Goal: Task Accomplishment & Management: Manage account settings

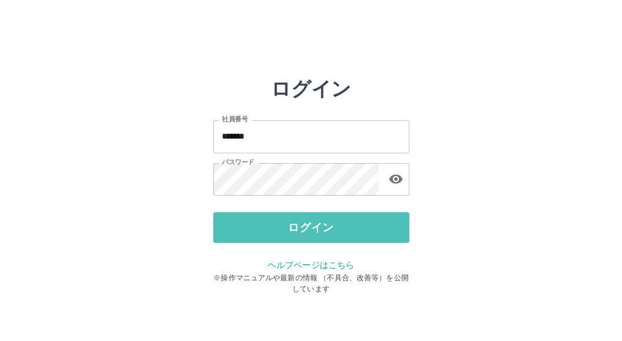
click at [243, 235] on button "ログイン" at bounding box center [311, 227] width 196 height 31
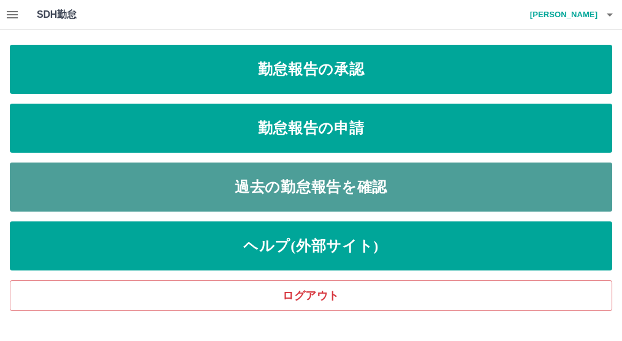
click at [260, 183] on link "過去の勤怠報告を確認" at bounding box center [311, 186] width 602 height 49
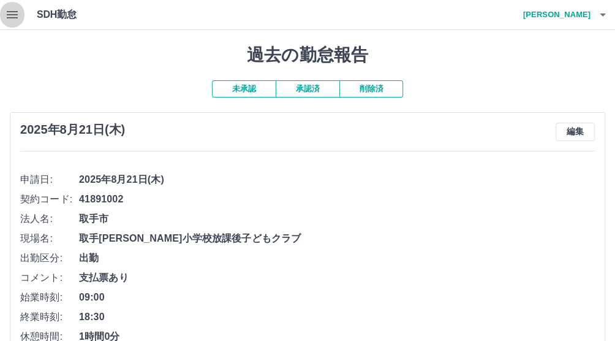
click at [12, 16] on icon "button" at bounding box center [12, 14] width 15 height 15
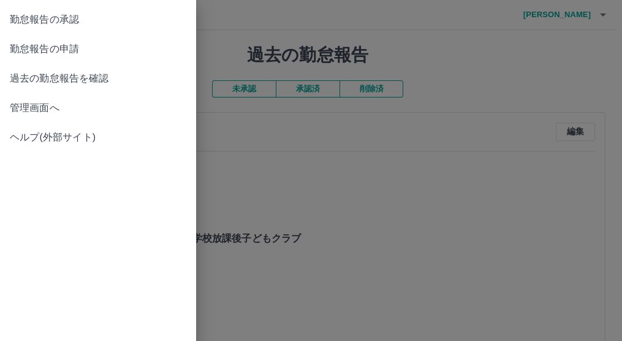
click at [77, 51] on span "勤怠報告の申請" at bounding box center [98, 49] width 176 height 15
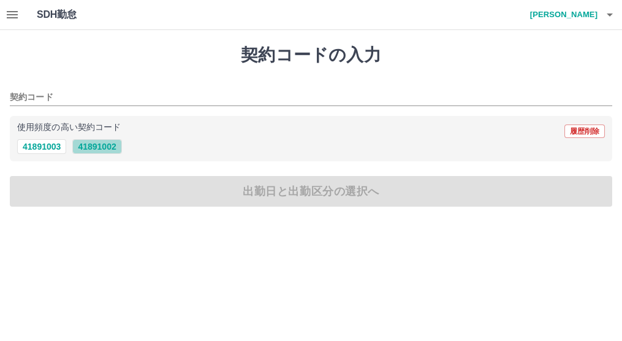
click at [93, 147] on button "41891002" at bounding box center [96, 146] width 49 height 15
type input "********"
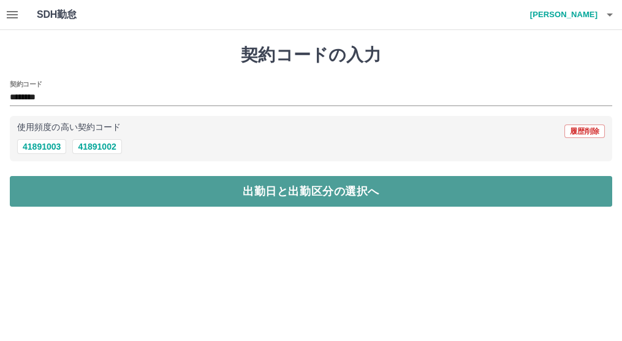
click at [96, 190] on button "出勤日と出勤区分の選択へ" at bounding box center [311, 191] width 602 height 31
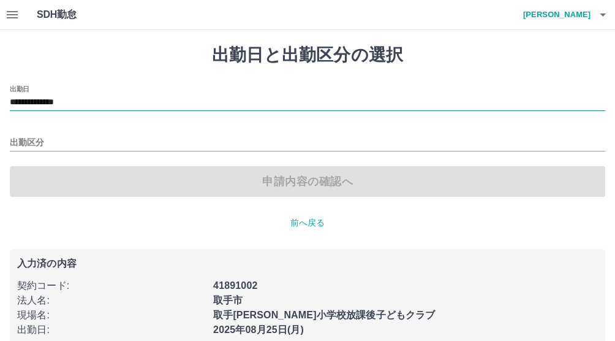
click at [45, 101] on input "**********" at bounding box center [307, 102] width 595 height 15
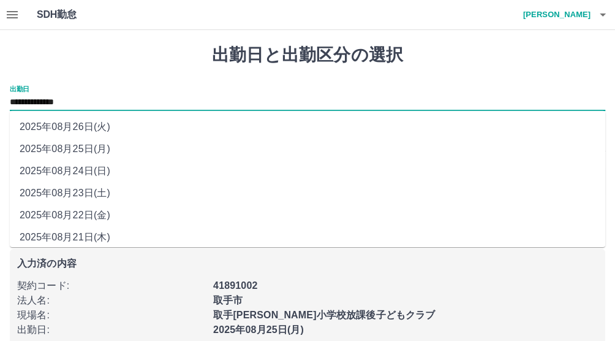
click at [82, 213] on li "2025年08月22日(金)" at bounding box center [307, 215] width 595 height 22
type input "**********"
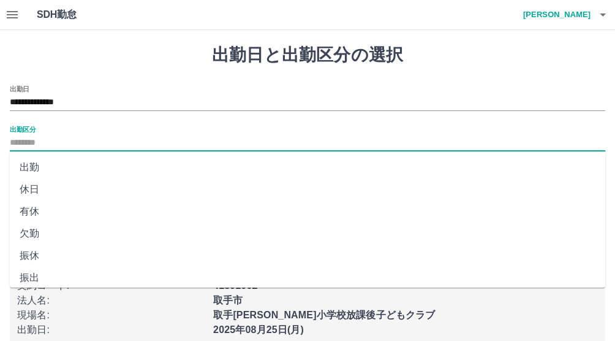
click at [23, 143] on input "出勤区分" at bounding box center [307, 142] width 595 height 15
click at [28, 170] on li "出勤" at bounding box center [307, 167] width 595 height 22
type input "**"
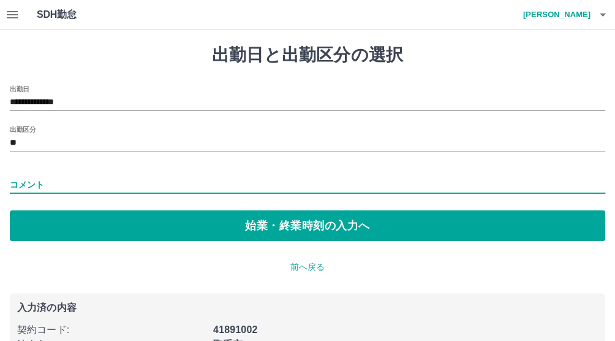
click at [55, 179] on input "コメント" at bounding box center [307, 185] width 595 height 18
type input "*****"
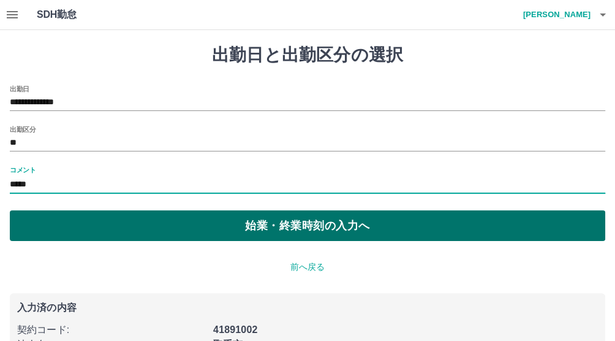
click at [105, 224] on button "始業・終業時刻の入力へ" at bounding box center [307, 225] width 595 height 31
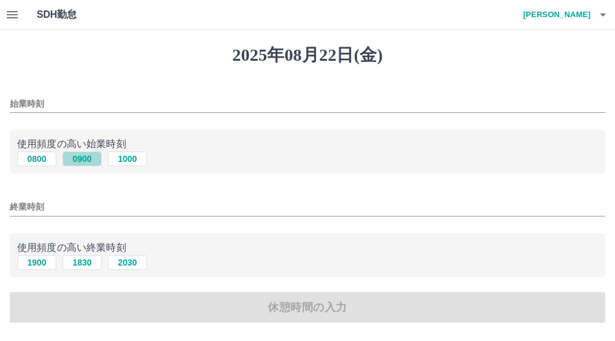
click at [89, 163] on button "0900" at bounding box center [81, 158] width 39 height 15
type input "****"
click at [84, 265] on button "1830" at bounding box center [81, 262] width 39 height 15
type input "****"
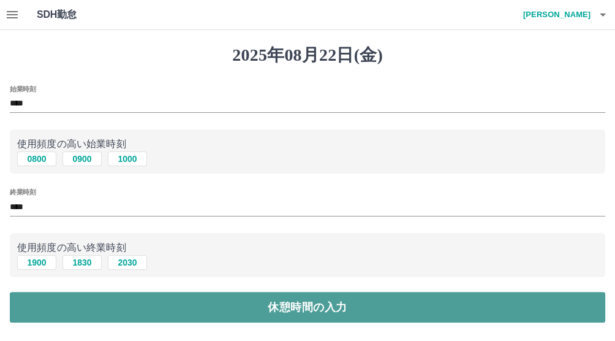
click at [100, 311] on button "休憩時間の入力" at bounding box center [307, 307] width 595 height 31
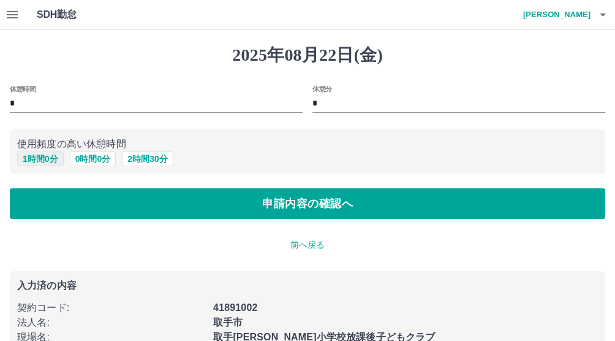
click at [37, 156] on button "1 時間 0 分" at bounding box center [40, 158] width 47 height 15
type input "*"
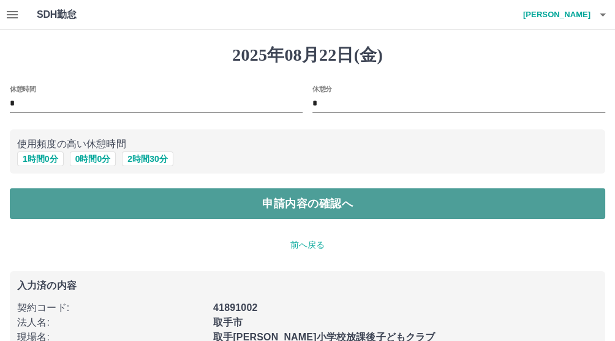
click at [105, 209] on button "申請内容の確認へ" at bounding box center [307, 203] width 595 height 31
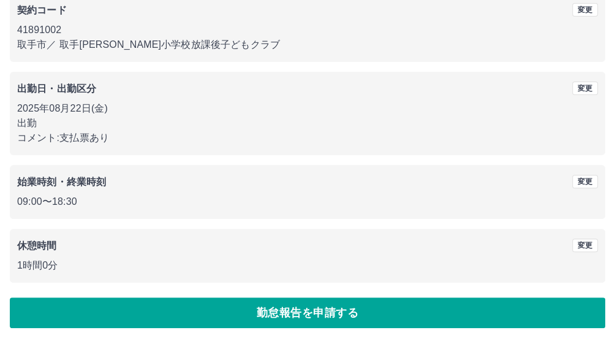
scroll to position [118, 0]
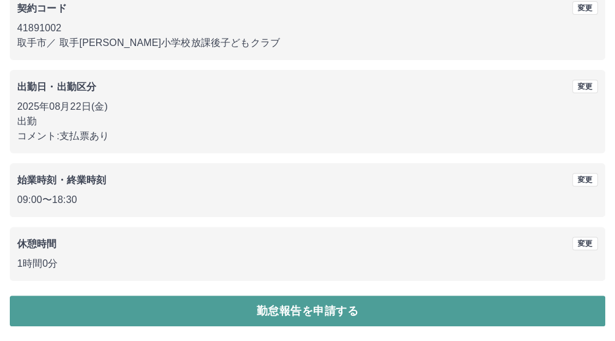
click at [298, 306] on button "勤怠報告を申請する" at bounding box center [307, 310] width 595 height 31
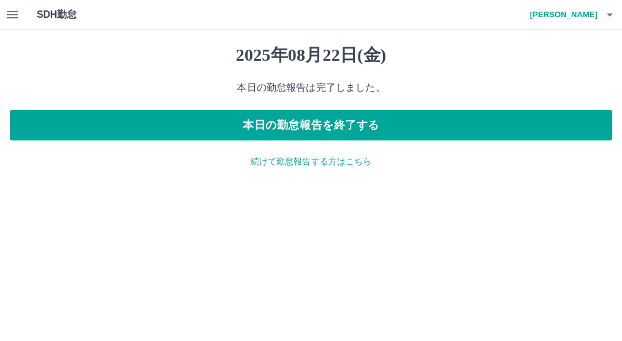
click at [273, 161] on p "続けて勤怠報告する方はこちら" at bounding box center [311, 161] width 602 height 13
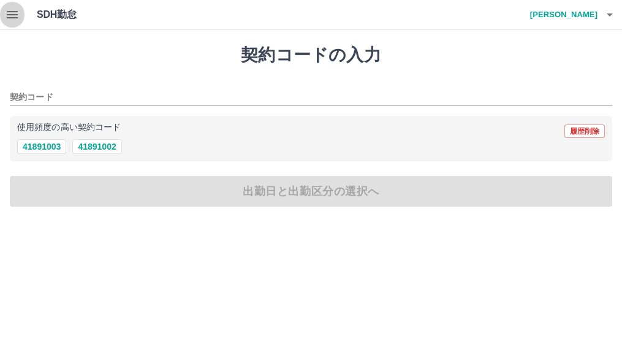
click at [9, 15] on icon "button" at bounding box center [12, 14] width 11 height 7
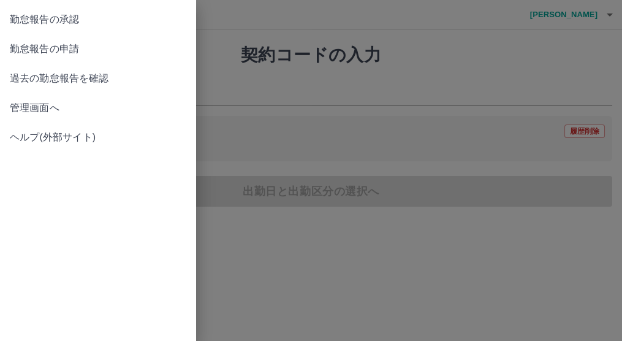
click at [75, 24] on span "勤怠報告の承認" at bounding box center [98, 19] width 176 height 15
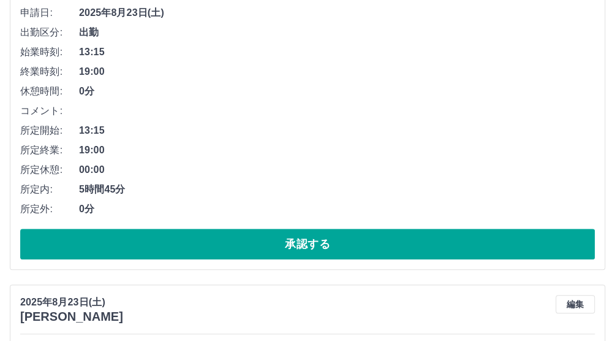
scroll to position [204, 0]
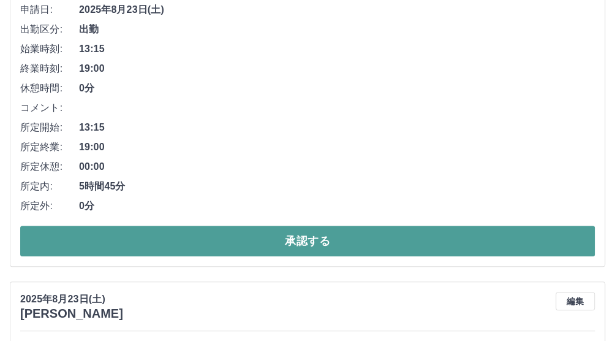
click at [186, 240] on button "承認する" at bounding box center [307, 240] width 575 height 31
click at [181, 238] on button "承認する" at bounding box center [307, 240] width 575 height 31
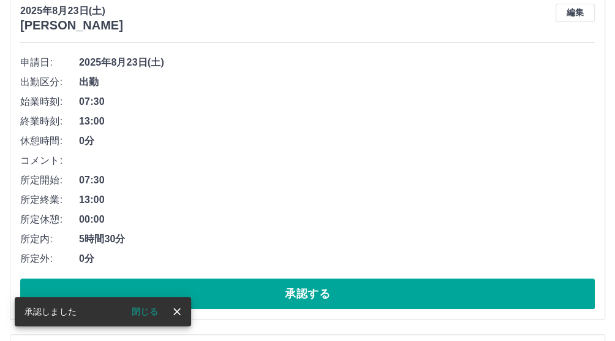
scroll to position [153, 0]
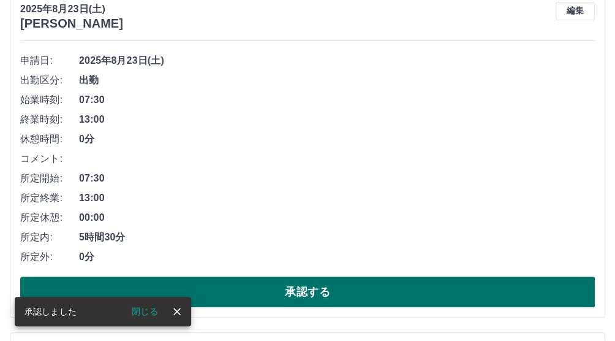
click at [194, 280] on button "承認する" at bounding box center [307, 291] width 575 height 31
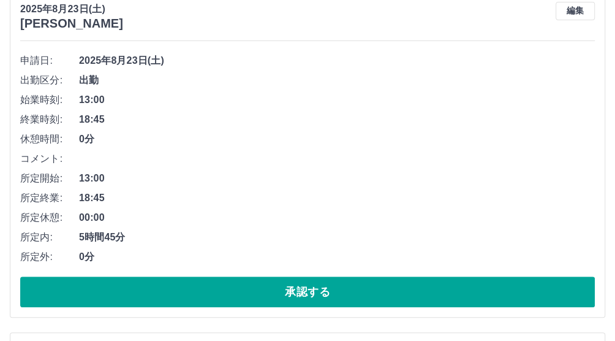
scroll to position [204, 0]
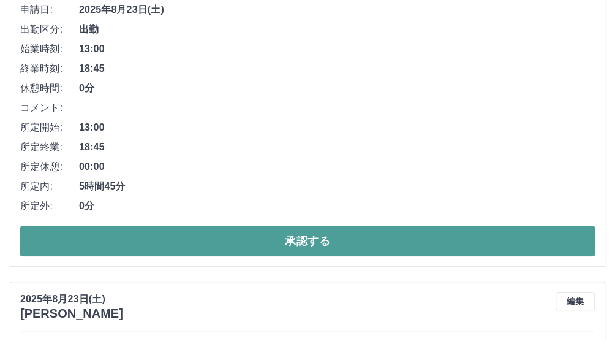
click at [209, 242] on button "承認する" at bounding box center [307, 240] width 575 height 31
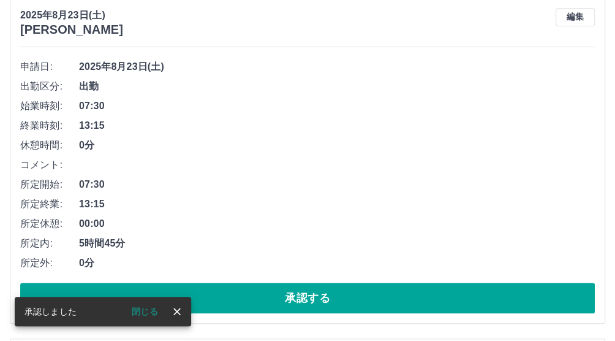
scroll to position [153, 0]
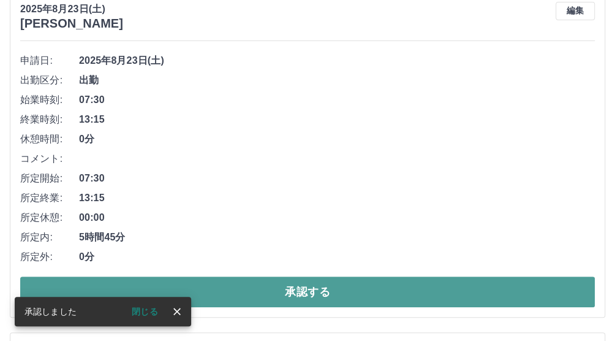
click at [214, 283] on button "承認する" at bounding box center [307, 291] width 575 height 31
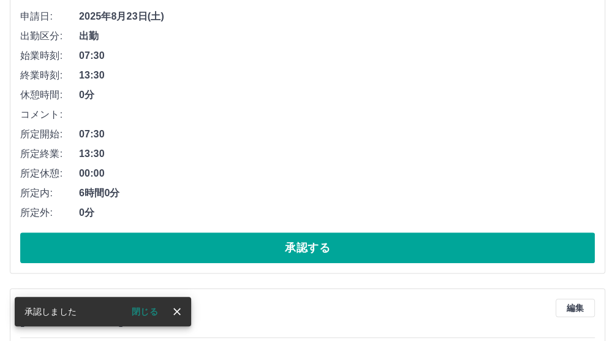
scroll to position [204, 0]
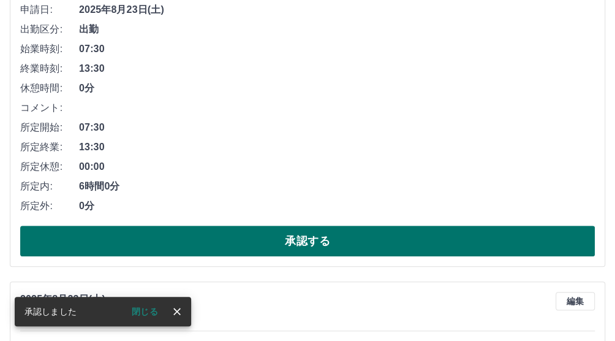
click at [201, 243] on button "承認する" at bounding box center [307, 240] width 575 height 31
click at [192, 236] on button "承認する" at bounding box center [307, 240] width 575 height 31
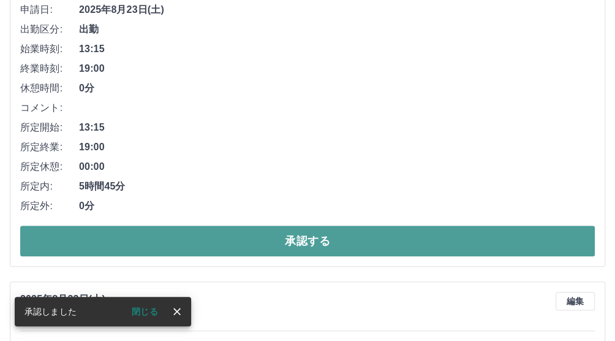
click at [181, 238] on button "承認する" at bounding box center [307, 240] width 575 height 31
click at [222, 246] on button "承認する" at bounding box center [307, 240] width 575 height 31
click at [194, 232] on button "承認する" at bounding box center [307, 240] width 575 height 31
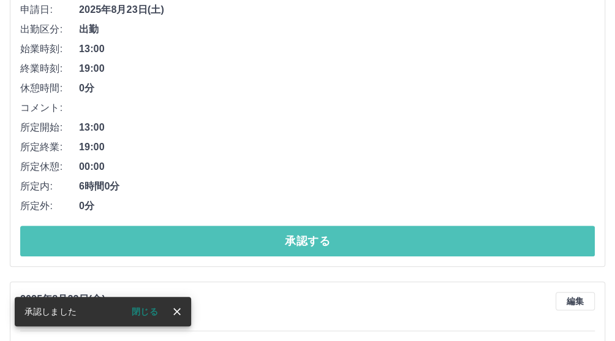
drag, startPoint x: 205, startPoint y: 247, endPoint x: 194, endPoint y: 216, distance: 32.5
click at [206, 247] on button "承認する" at bounding box center [307, 240] width 575 height 31
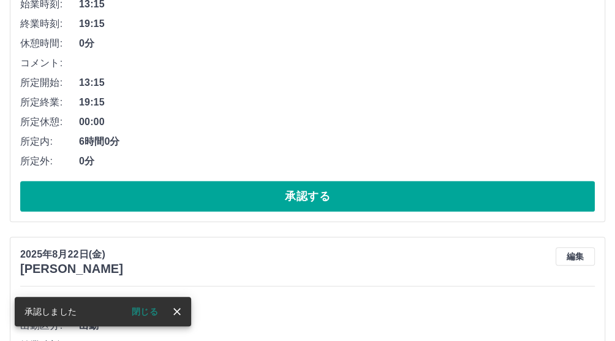
scroll to position [255, 0]
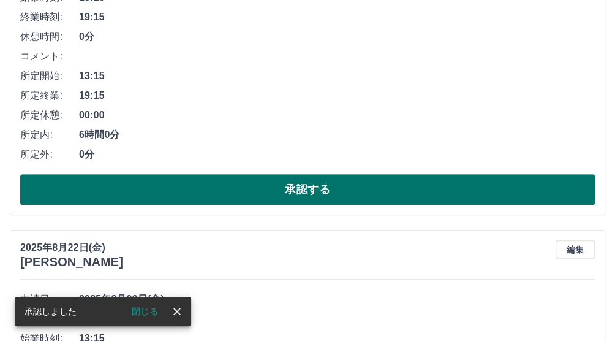
click at [184, 192] on button "承認する" at bounding box center [307, 189] width 575 height 31
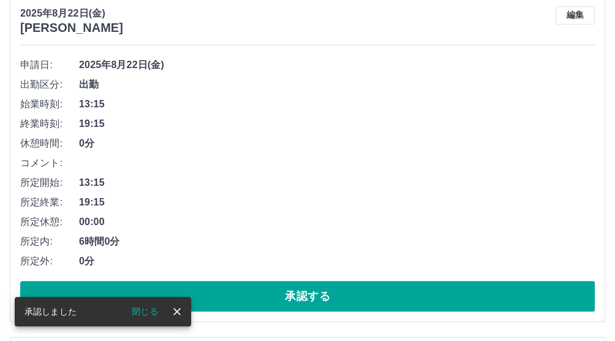
scroll to position [153, 0]
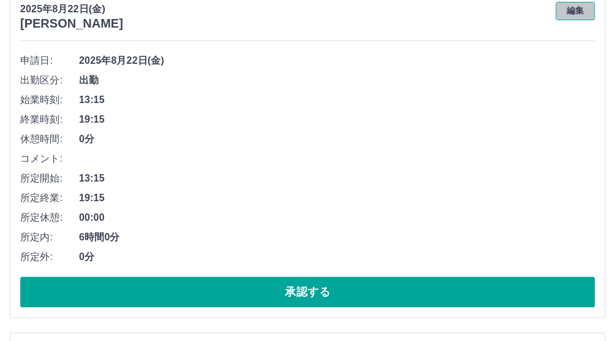
click at [567, 11] on button "編集" at bounding box center [575, 11] width 39 height 18
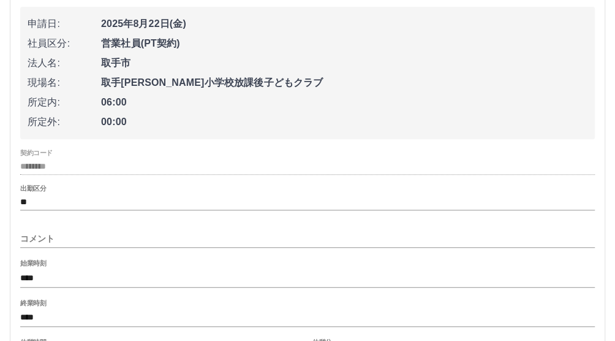
scroll to position [204, 0]
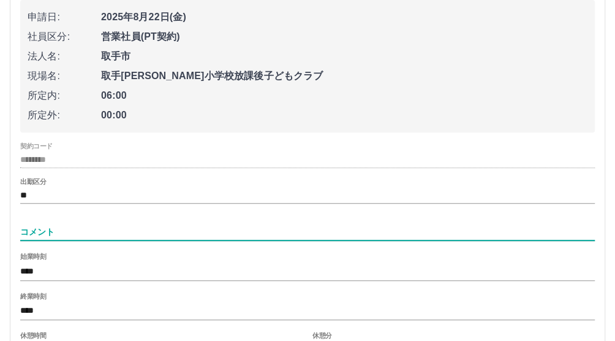
click at [57, 239] on input "コメント" at bounding box center [307, 232] width 575 height 18
type input "*"
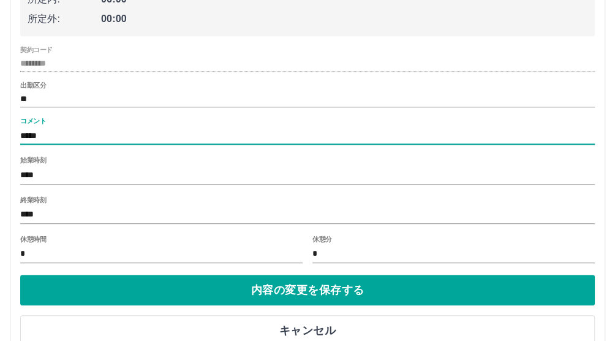
scroll to position [306, 0]
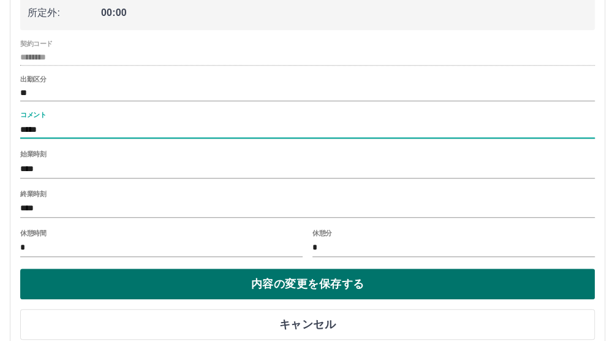
type input "*****"
click at [160, 288] on button "内容の変更を保存する" at bounding box center [307, 283] width 575 height 31
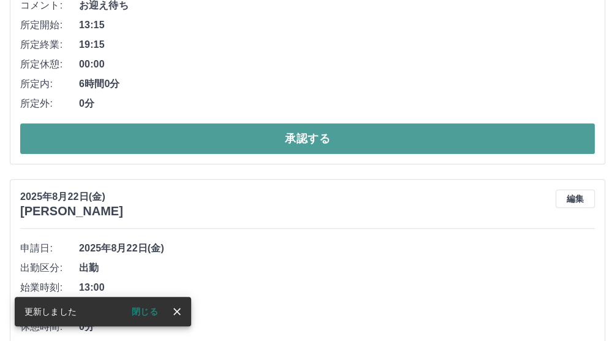
click at [206, 141] on button "承認する" at bounding box center [307, 138] width 575 height 31
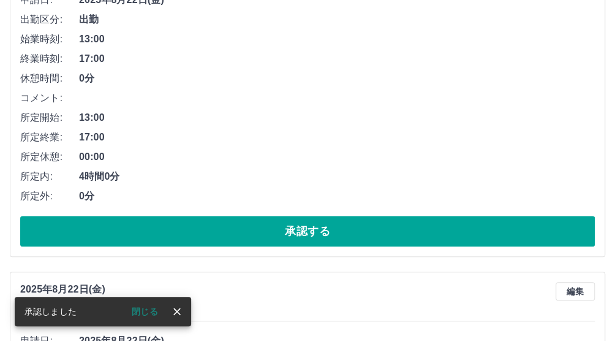
scroll to position [220, 0]
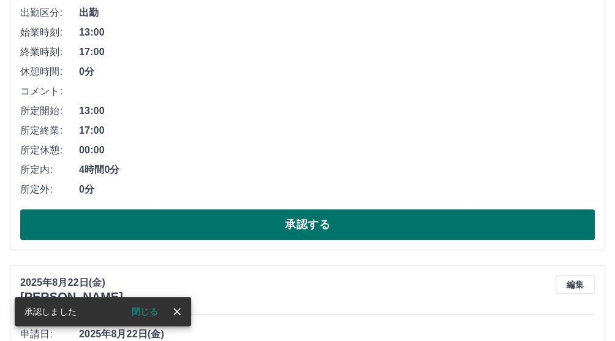
click at [255, 225] on button "承認する" at bounding box center [307, 224] width 575 height 31
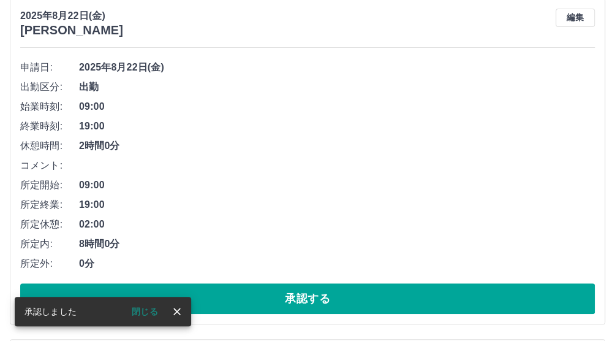
scroll to position [153, 0]
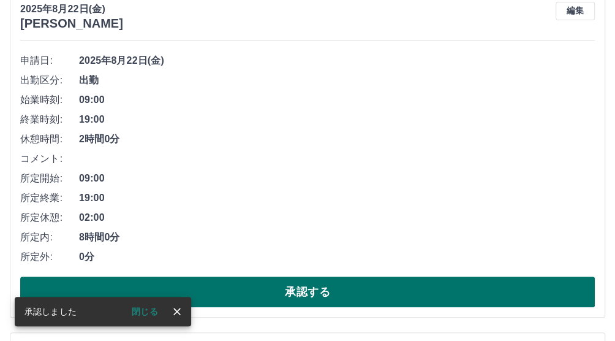
click at [265, 283] on button "承認する" at bounding box center [307, 291] width 575 height 31
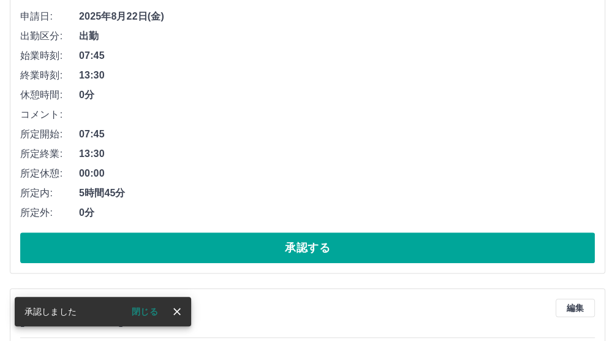
scroll to position [204, 0]
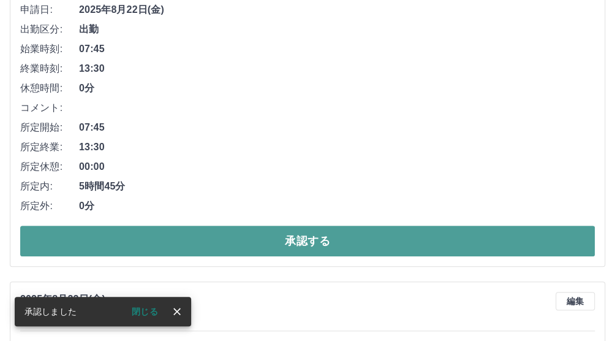
click at [246, 236] on button "承認する" at bounding box center [307, 240] width 575 height 31
click at [251, 236] on button "承認する" at bounding box center [307, 240] width 575 height 31
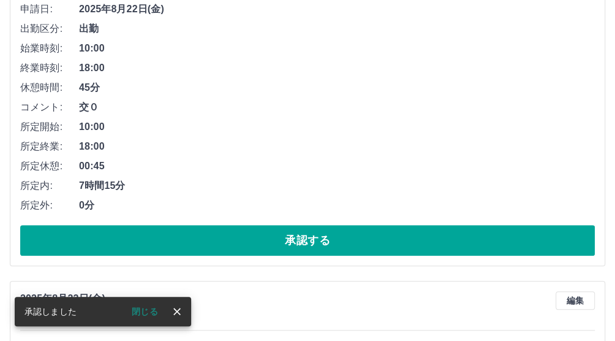
scroll to position [255, 0]
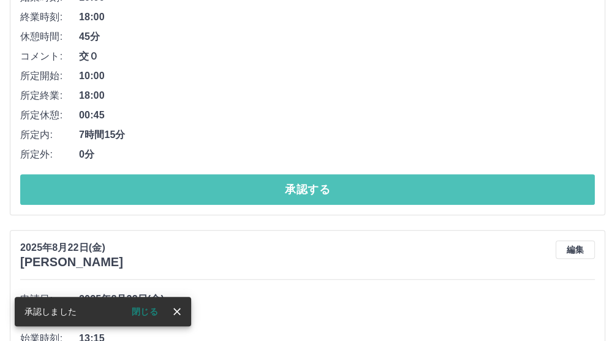
click at [260, 189] on button "承認する" at bounding box center [307, 189] width 575 height 31
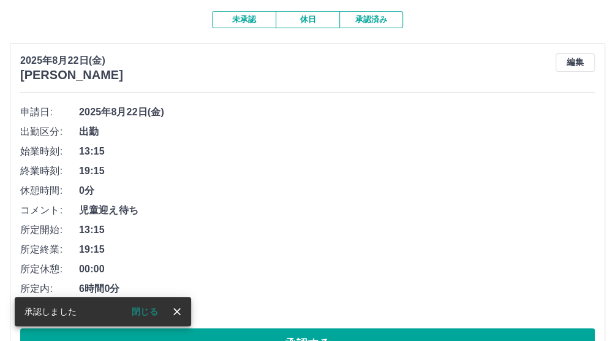
scroll to position [153, 0]
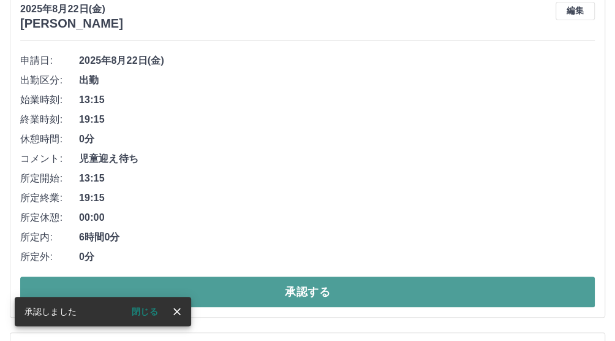
click at [249, 296] on button "承認する" at bounding box center [307, 291] width 575 height 31
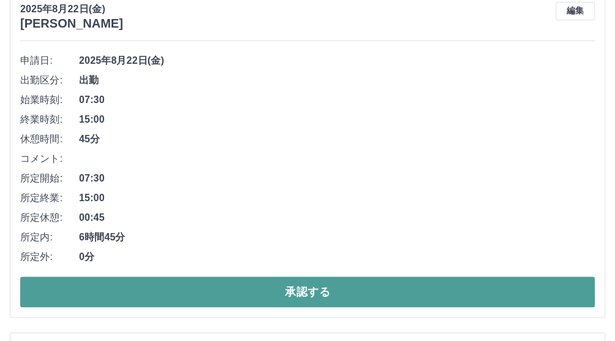
click at [229, 282] on button "承認する" at bounding box center [307, 291] width 575 height 31
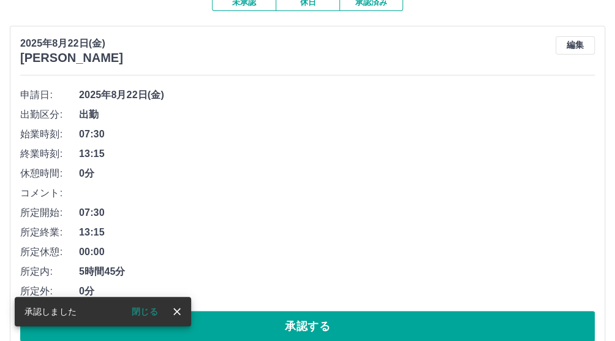
scroll to position [170, 0]
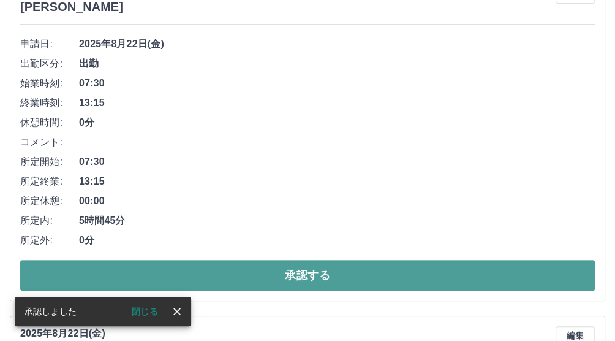
click at [247, 276] on button "承認する" at bounding box center [307, 275] width 575 height 31
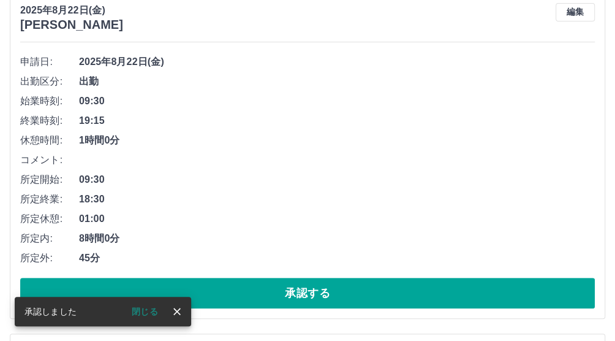
scroll to position [153, 0]
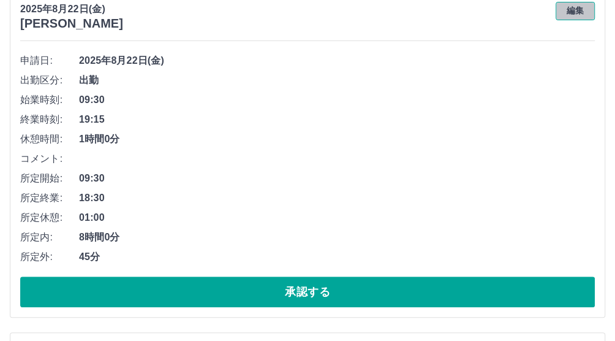
click at [563, 13] on button "編集" at bounding box center [575, 11] width 39 height 18
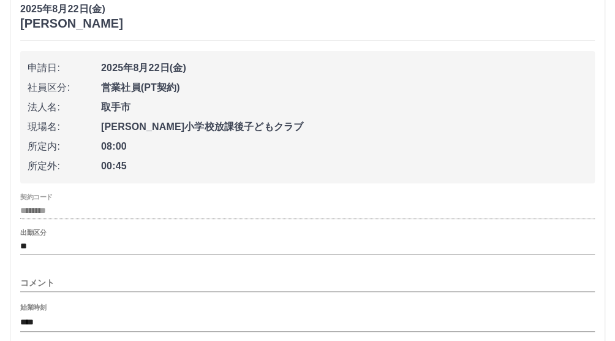
click at [62, 286] on input "コメント" at bounding box center [307, 283] width 575 height 18
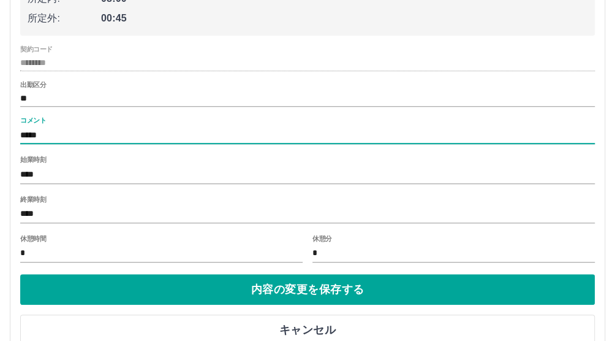
scroll to position [306, 0]
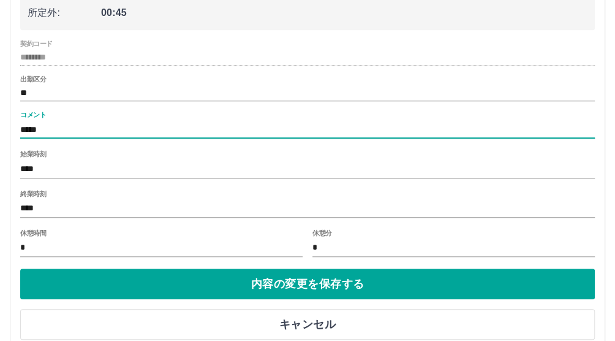
type input "*****"
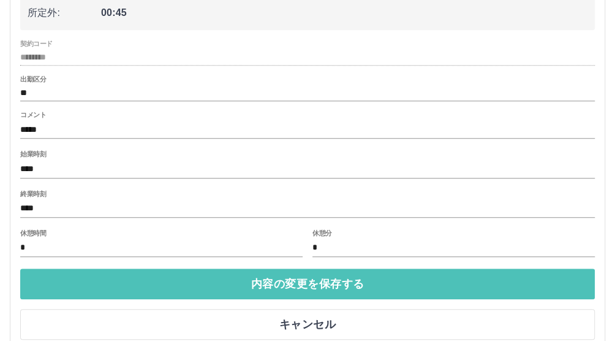
click at [128, 278] on button "内容の変更を保存する" at bounding box center [307, 283] width 575 height 31
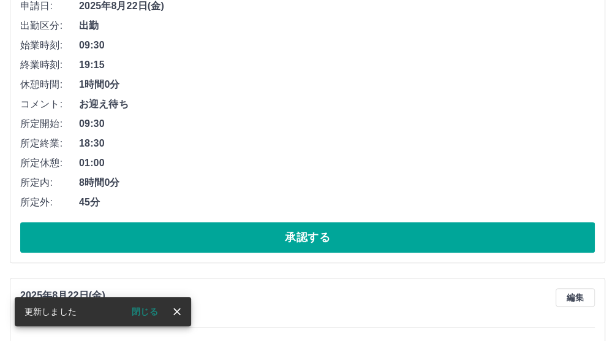
scroll to position [204, 0]
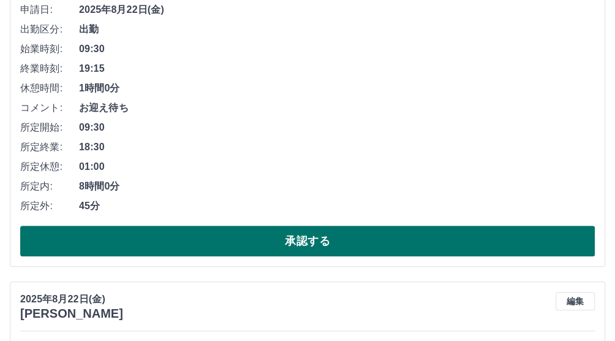
click at [221, 235] on button "承認する" at bounding box center [307, 240] width 575 height 31
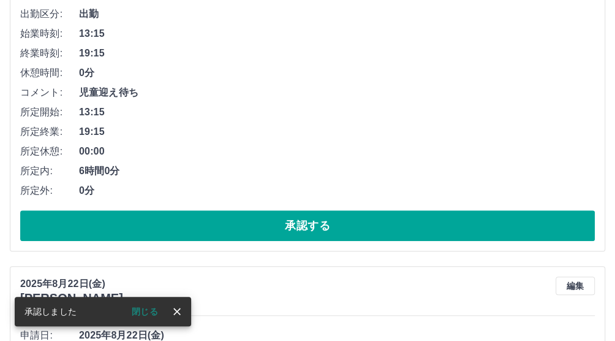
scroll to position [220, 0]
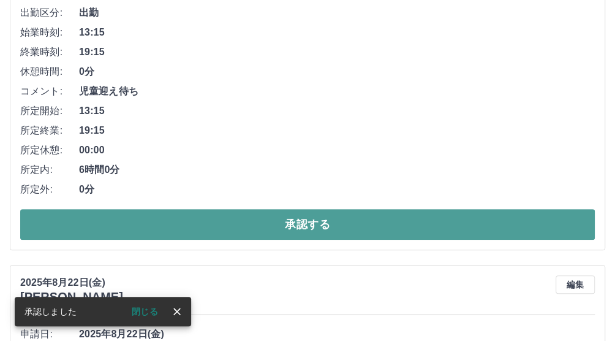
click at [229, 227] on button "承認する" at bounding box center [307, 224] width 575 height 31
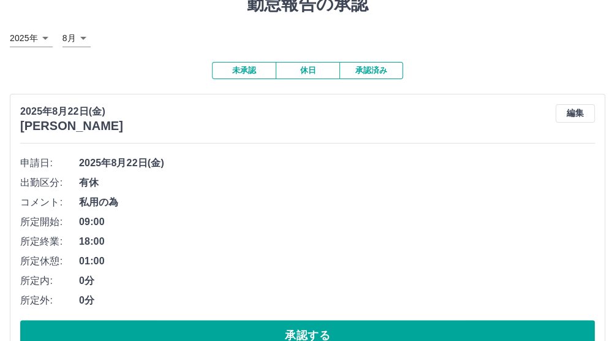
scroll to position [102, 0]
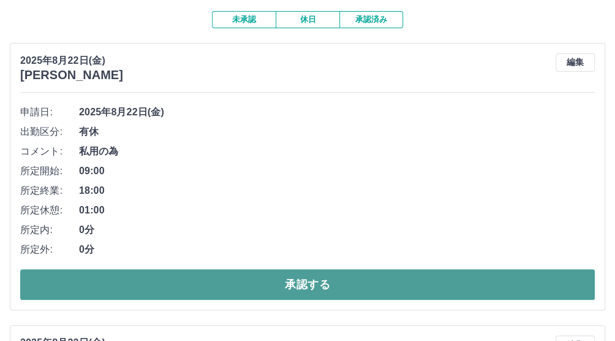
click at [197, 277] on button "承認する" at bounding box center [307, 284] width 575 height 31
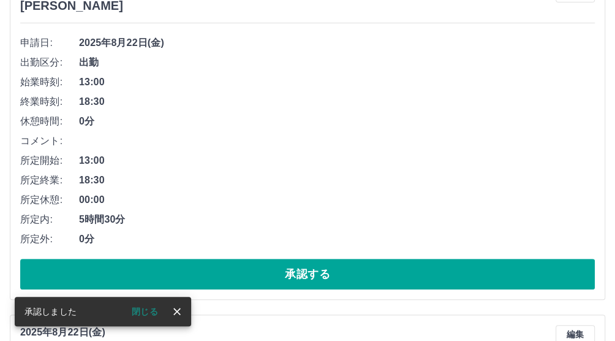
scroll to position [178, 0]
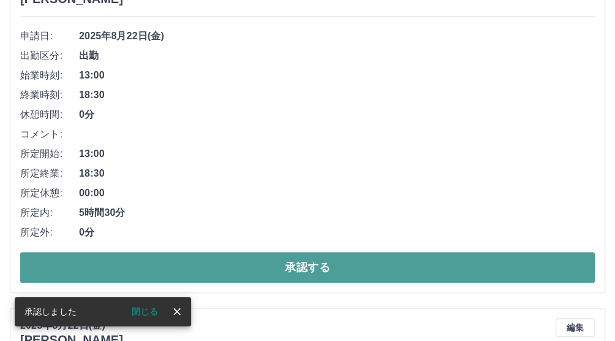
click at [333, 274] on button "承認する" at bounding box center [307, 267] width 575 height 31
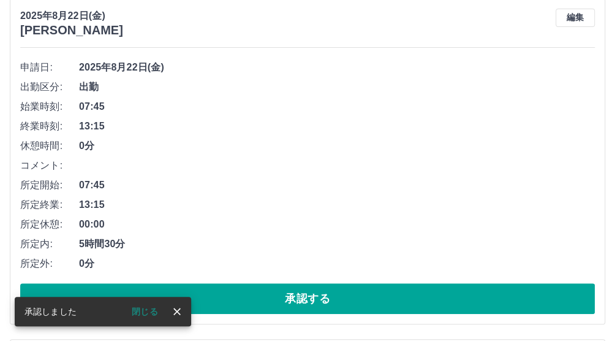
scroll to position [153, 0]
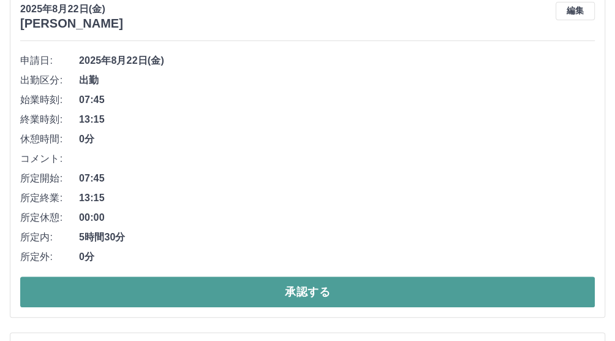
click at [318, 290] on button "承認する" at bounding box center [307, 291] width 575 height 31
click at [208, 286] on button "承認する" at bounding box center [307, 291] width 575 height 31
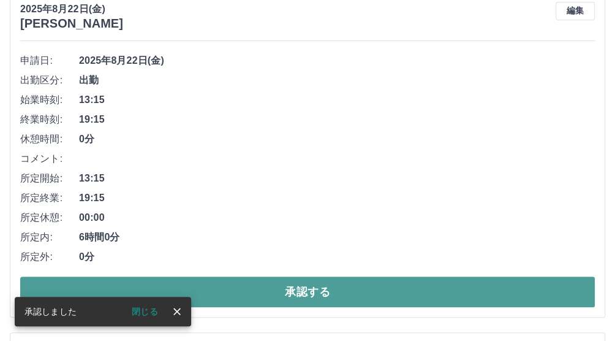
click at [214, 285] on button "承認する" at bounding box center [307, 291] width 575 height 31
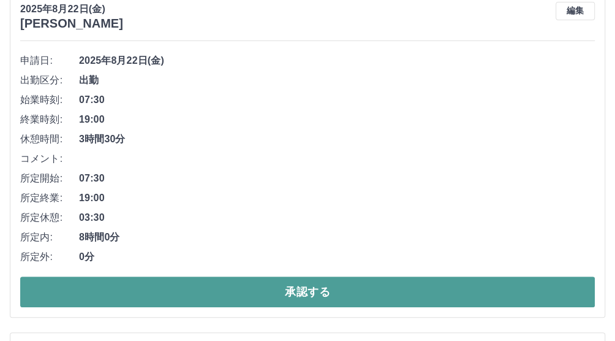
click at [238, 295] on button "承認する" at bounding box center [307, 291] width 575 height 31
click at [231, 288] on button "承認する" at bounding box center [307, 291] width 575 height 31
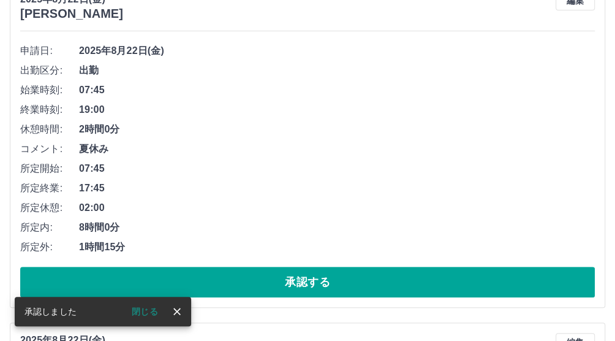
scroll to position [170, 0]
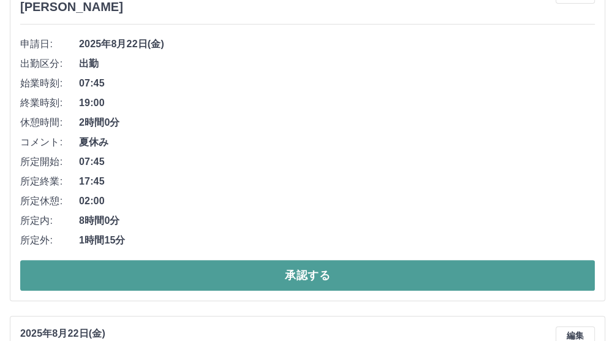
click at [227, 272] on button "承認する" at bounding box center [307, 275] width 575 height 31
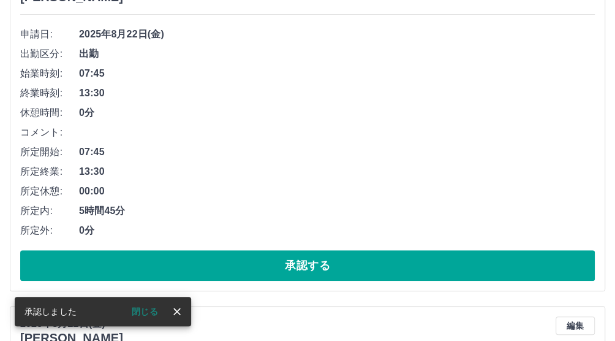
scroll to position [186, 0]
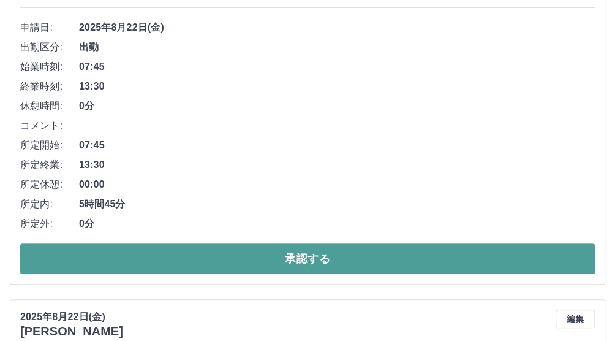
click at [225, 265] on button "承認する" at bounding box center [307, 258] width 575 height 31
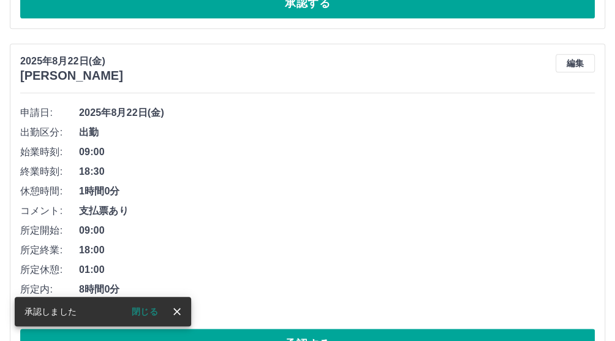
scroll to position [152, 0]
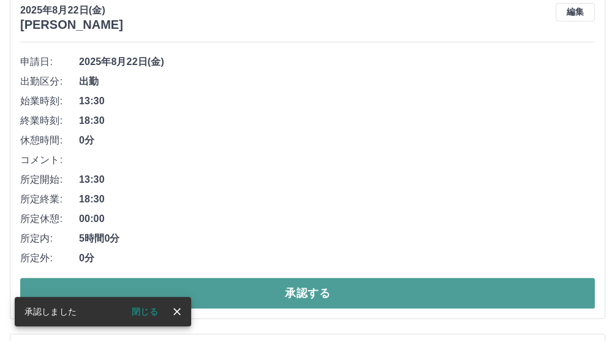
click at [235, 291] on button "承認する" at bounding box center [307, 292] width 575 height 31
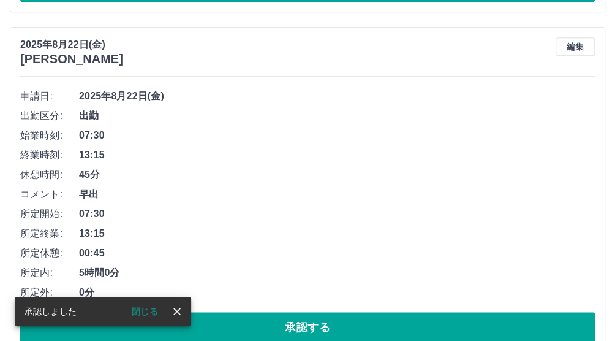
scroll to position [118, 0]
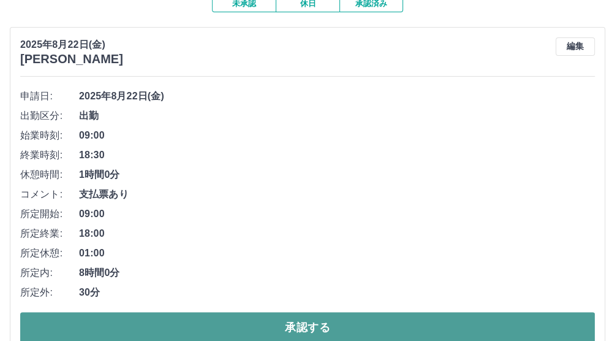
click at [285, 331] on button "承認する" at bounding box center [307, 327] width 575 height 31
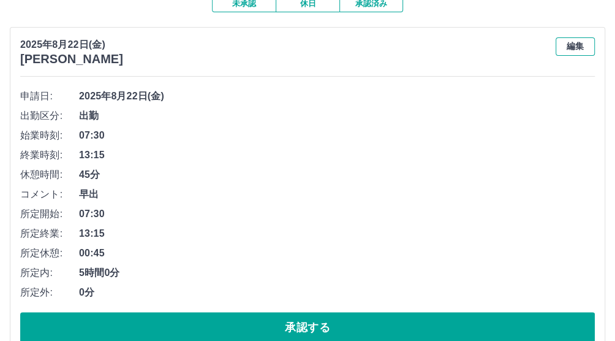
click at [567, 53] on button "編集" at bounding box center [575, 46] width 39 height 18
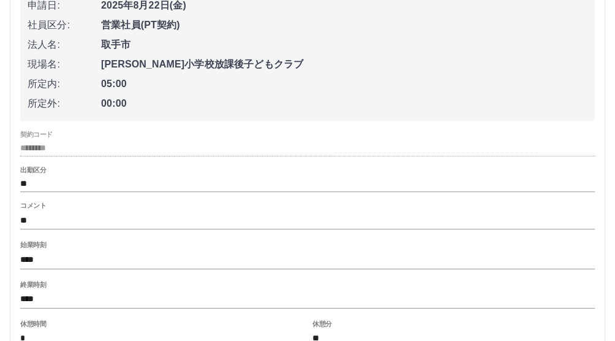
scroll to position [219, 0]
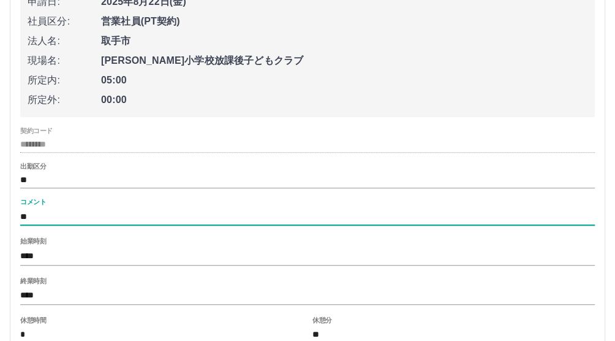
click at [43, 220] on input "**" at bounding box center [307, 217] width 575 height 18
type input "*"
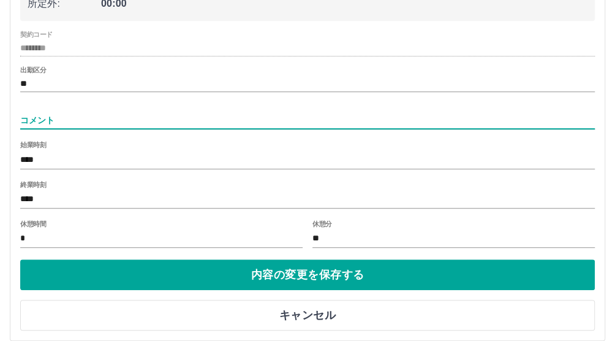
scroll to position [322, 0]
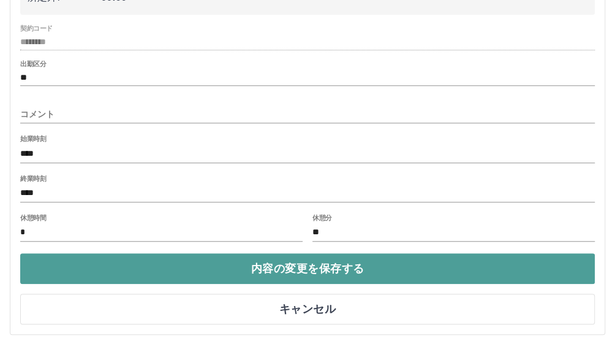
click at [143, 266] on button "内容の変更を保存する" at bounding box center [307, 268] width 575 height 31
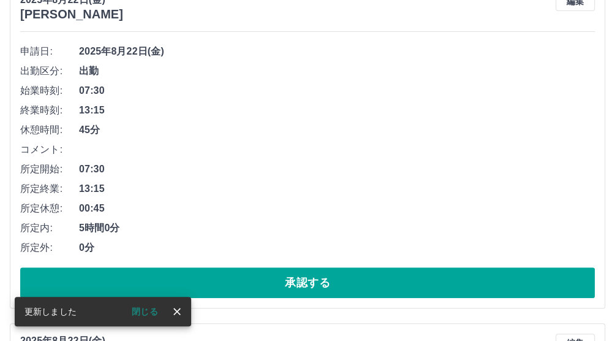
scroll to position [168, 0]
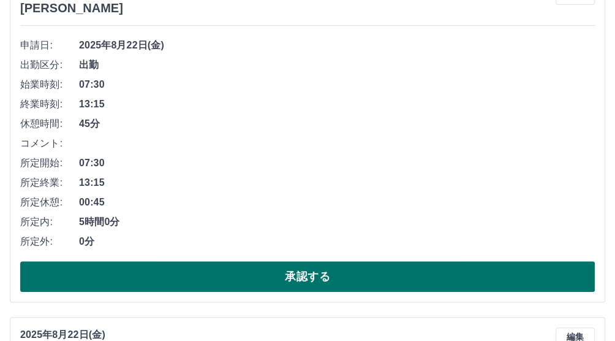
click at [222, 286] on button "承認する" at bounding box center [307, 276] width 575 height 31
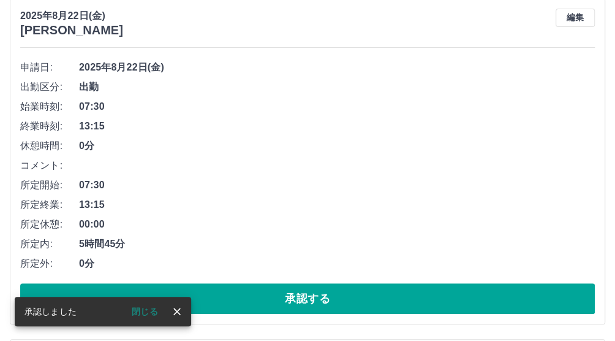
scroll to position [153, 0]
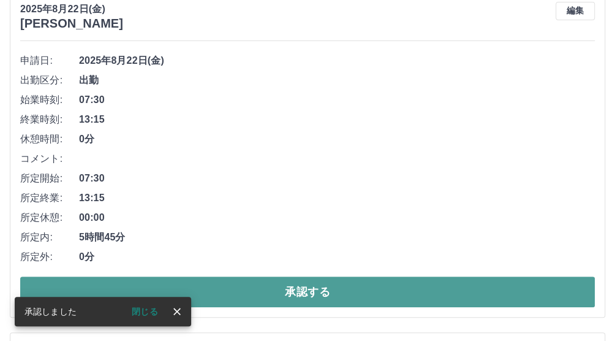
click at [249, 288] on button "承認する" at bounding box center [307, 291] width 575 height 31
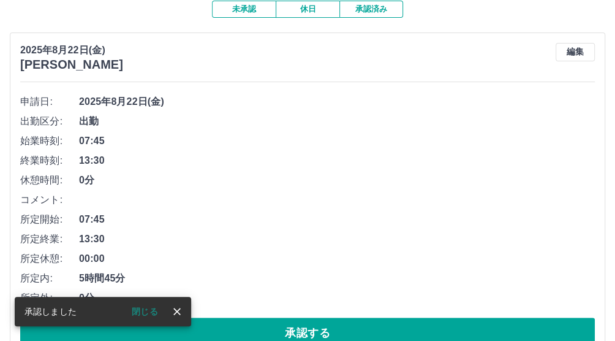
scroll to position [119, 0]
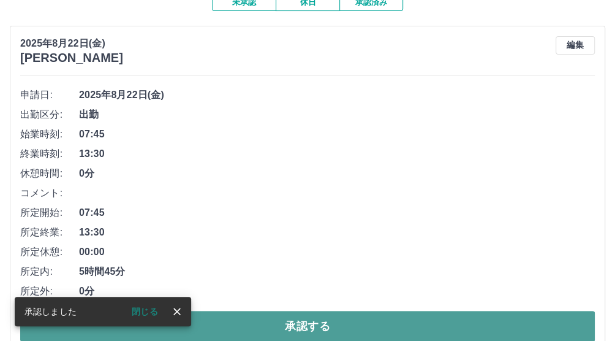
click at [252, 327] on button "承認する" at bounding box center [307, 326] width 575 height 31
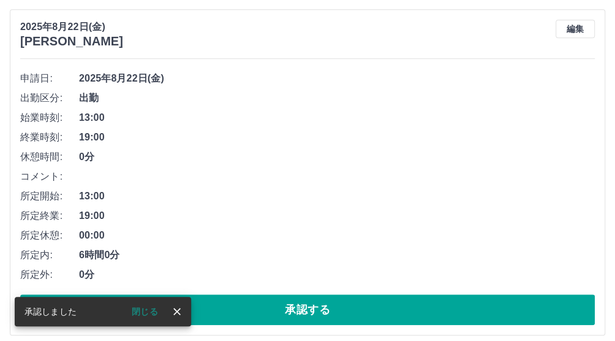
scroll to position [135, 0]
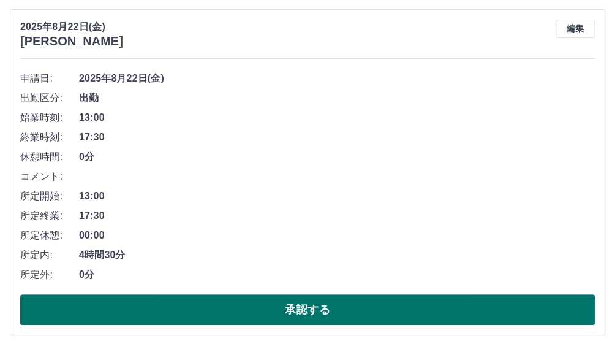
click at [271, 311] on button "承認する" at bounding box center [307, 309] width 575 height 31
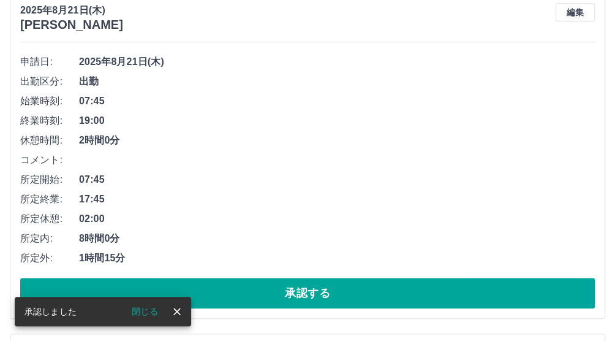
scroll to position [152, 0]
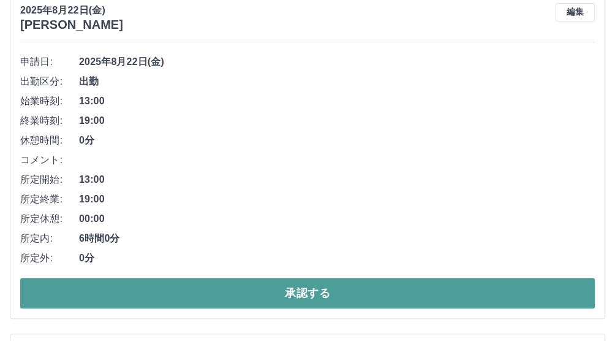
click at [265, 287] on button "承認する" at bounding box center [307, 292] width 575 height 31
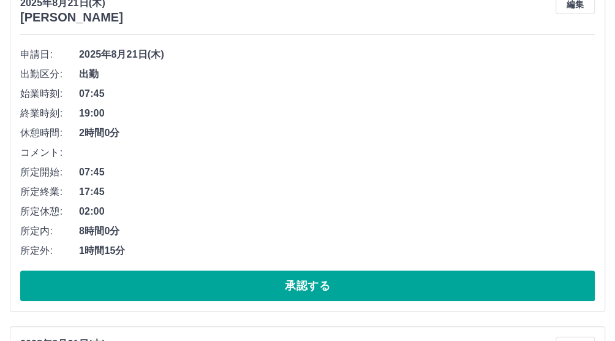
scroll to position [153, 0]
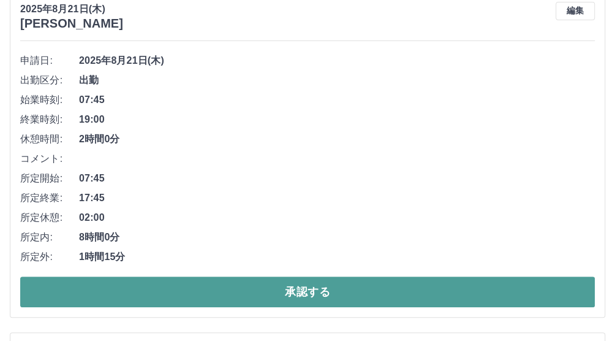
click at [217, 292] on button "承認する" at bounding box center [307, 291] width 575 height 31
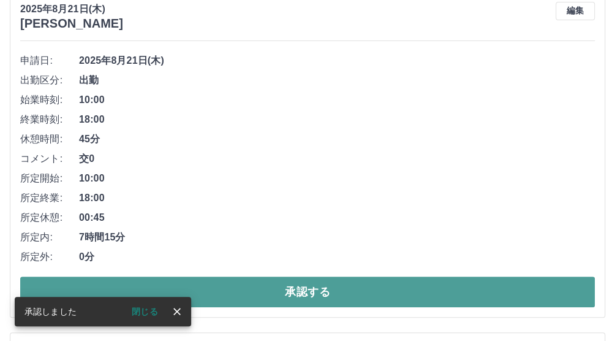
click at [225, 293] on button "承認する" at bounding box center [307, 291] width 575 height 31
click at [235, 288] on button "承認する" at bounding box center [307, 291] width 575 height 31
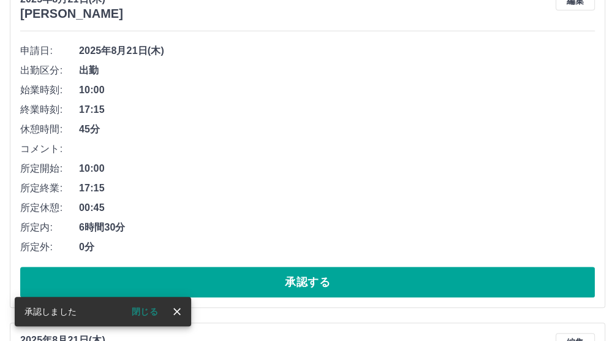
scroll to position [170, 0]
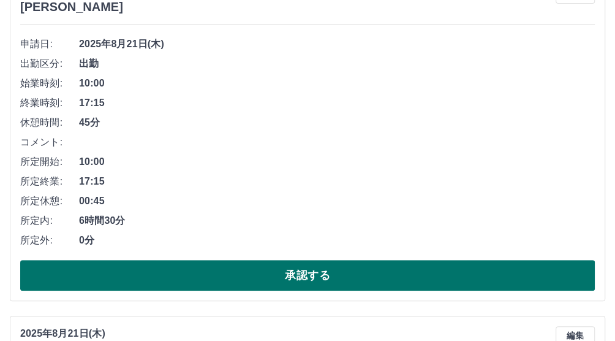
click at [234, 282] on button "承認する" at bounding box center [307, 275] width 575 height 31
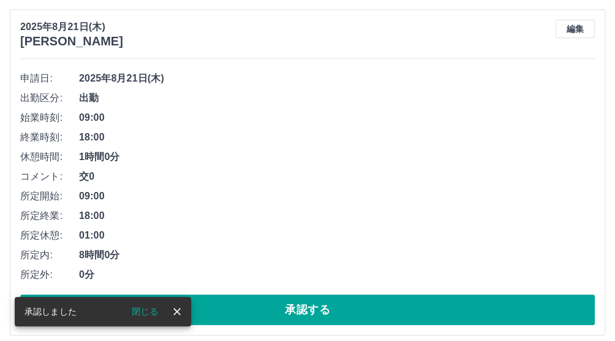
scroll to position [135, 0]
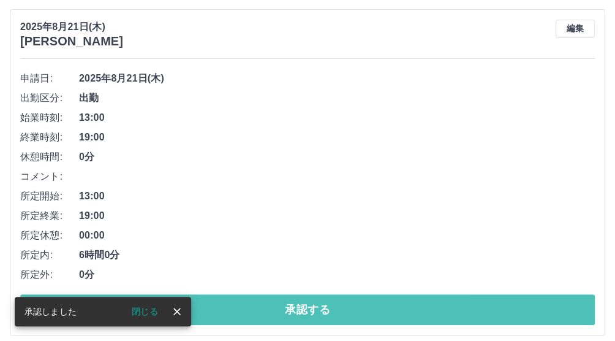
click at [240, 310] on button "承認する" at bounding box center [307, 309] width 575 height 31
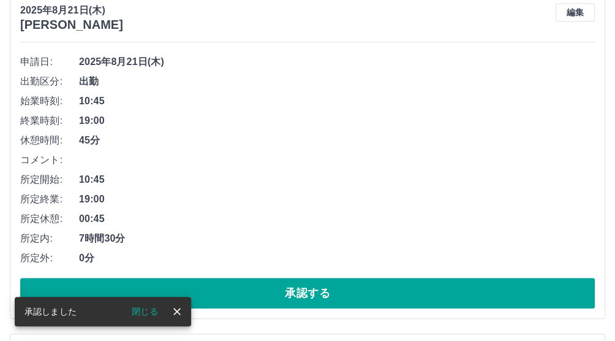
scroll to position [152, 0]
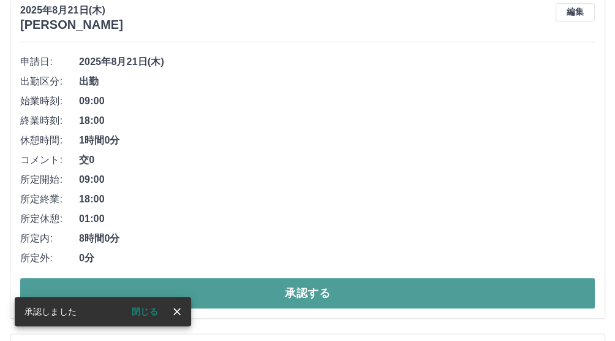
click at [245, 297] on button "承認する" at bounding box center [307, 292] width 575 height 31
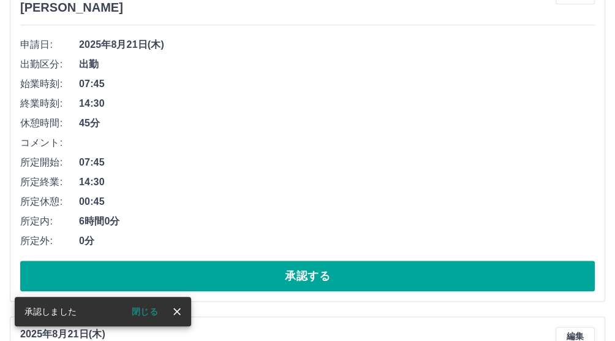
scroll to position [168, 0]
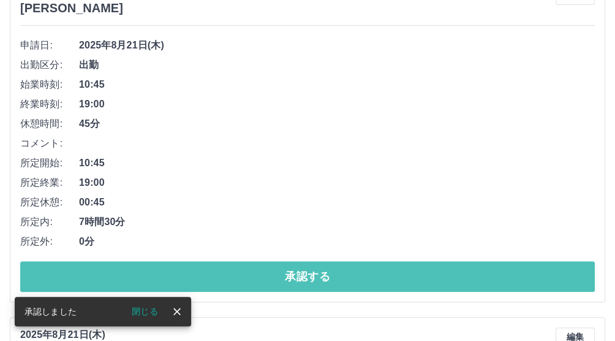
click at [206, 282] on button "承認する" at bounding box center [307, 276] width 575 height 31
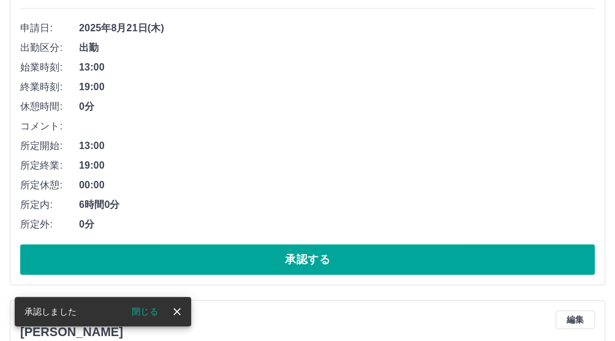
scroll to position [185, 0]
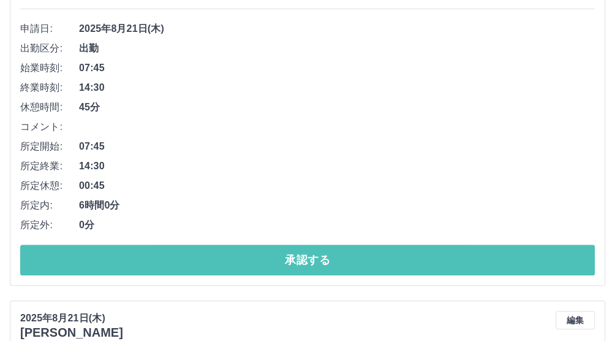
click at [223, 258] on button "承認する" at bounding box center [307, 259] width 575 height 31
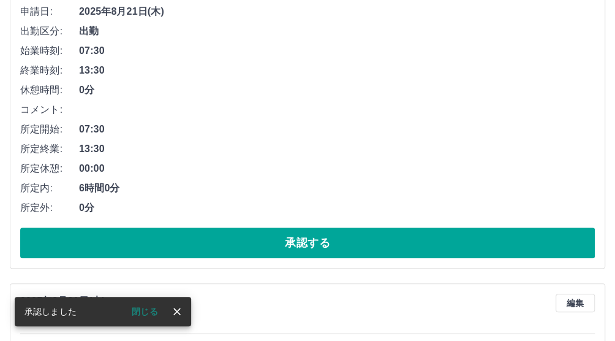
scroll to position [202, 0]
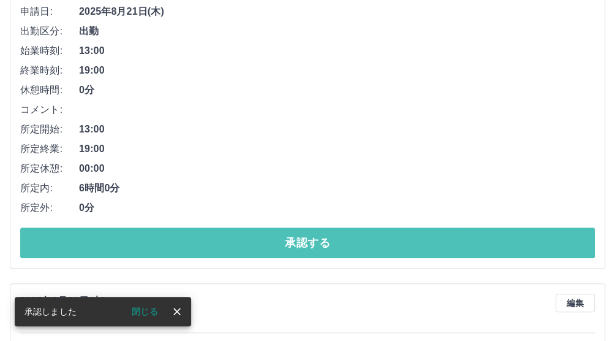
click at [224, 250] on button "承認する" at bounding box center [307, 242] width 575 height 31
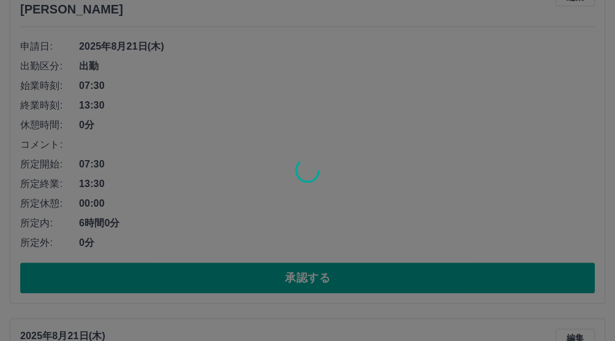
scroll to position [508, 0]
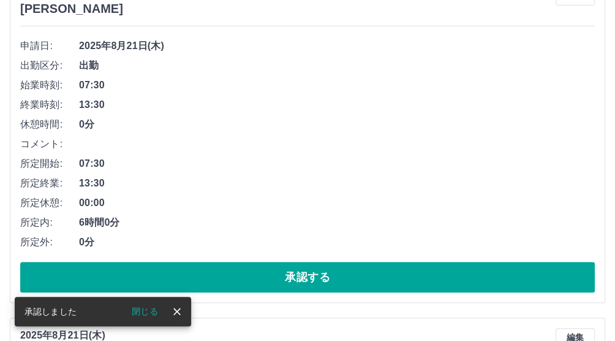
click at [221, 283] on button "承認する" at bounding box center [307, 277] width 575 height 31
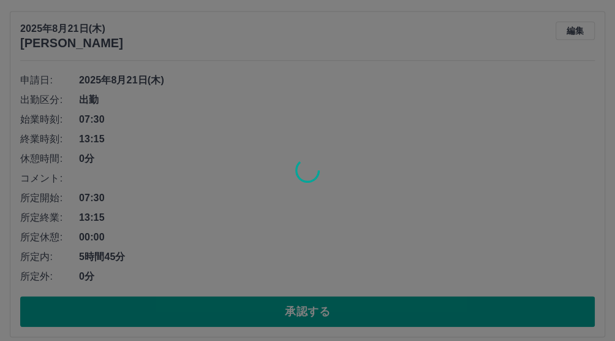
scroll to position [134, 0]
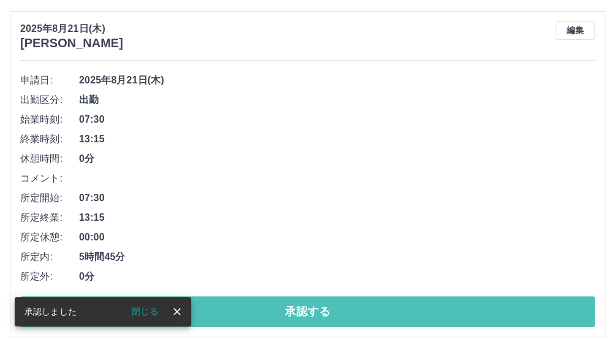
click at [222, 312] on button "承認する" at bounding box center [307, 311] width 575 height 31
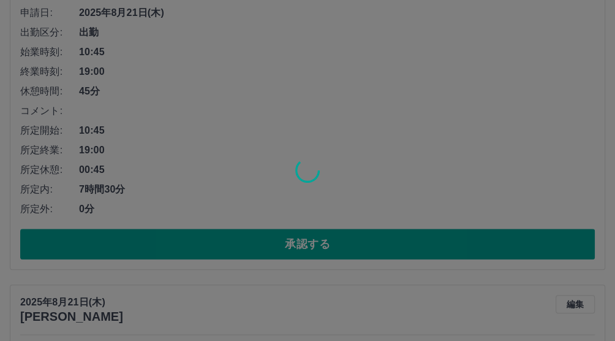
scroll to position [201, 0]
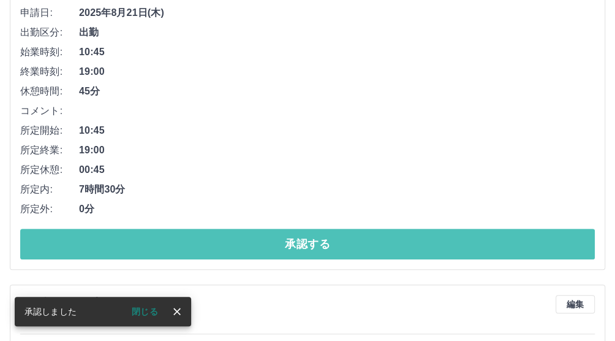
click at [230, 257] on button "承認する" at bounding box center [307, 243] width 575 height 31
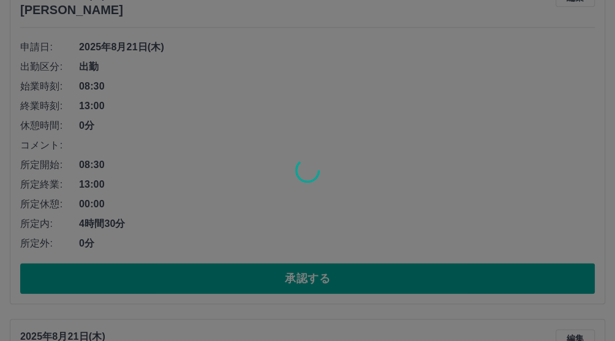
scroll to position [167, 0]
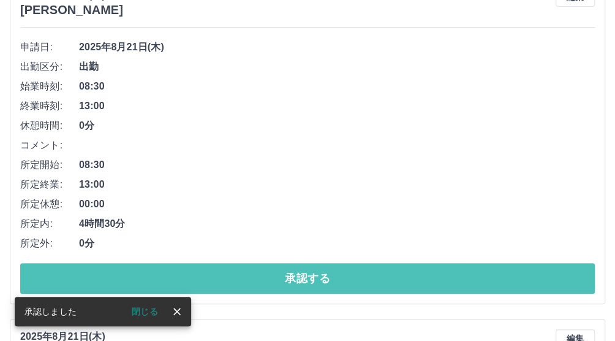
click at [236, 271] on button "承認する" at bounding box center [307, 278] width 575 height 31
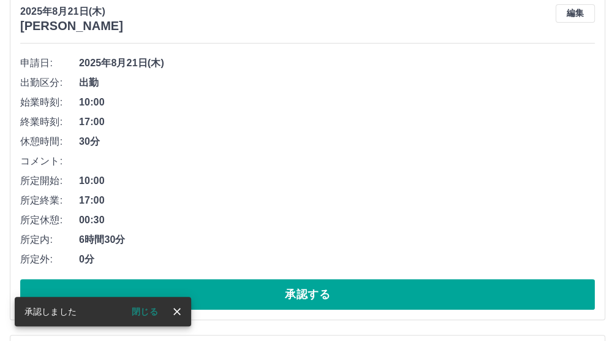
scroll to position [153, 0]
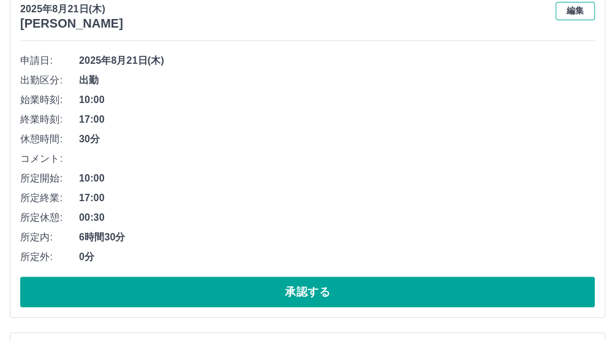
click at [571, 11] on button "編集" at bounding box center [575, 11] width 39 height 18
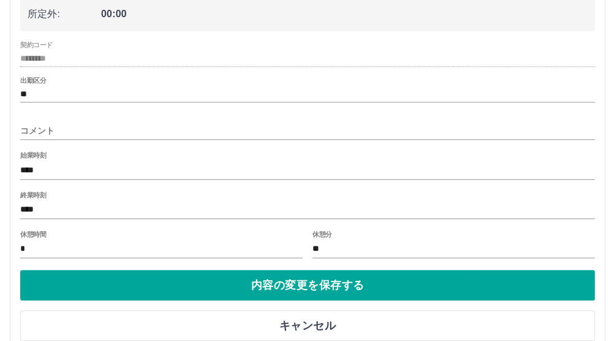
scroll to position [306, 0]
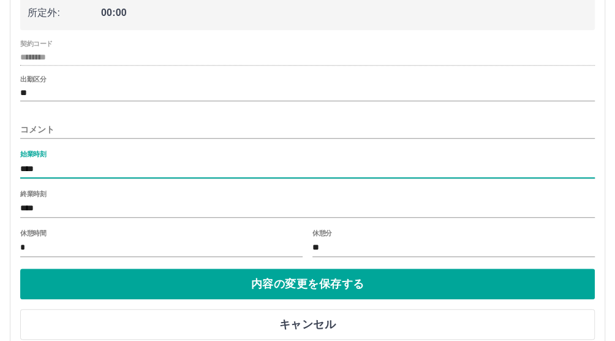
click at [52, 173] on input "****" at bounding box center [307, 169] width 575 height 18
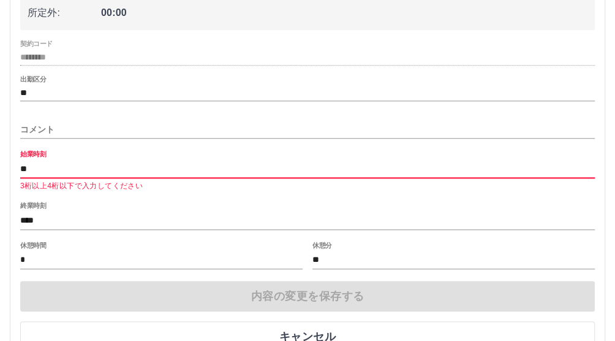
type input "*"
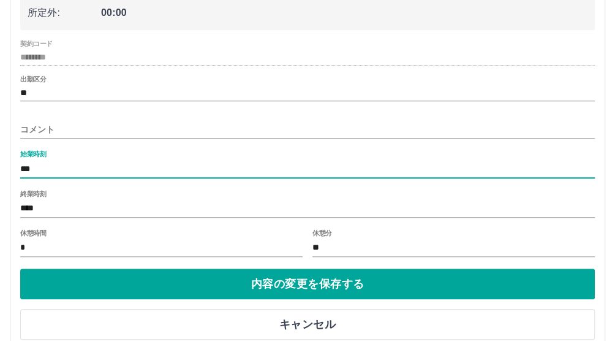
type input "***"
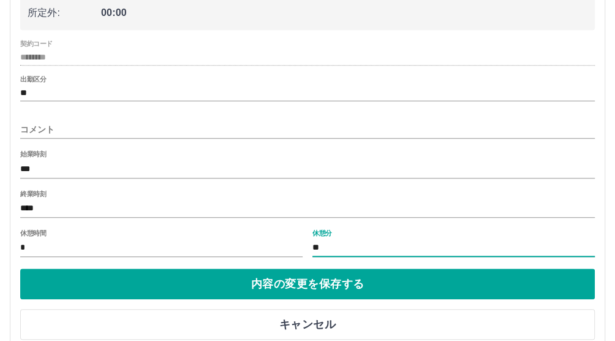
click at [325, 249] on input "**" at bounding box center [453, 248] width 282 height 18
type input "*"
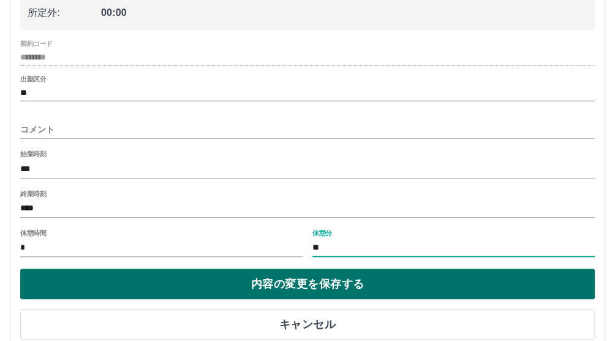
type input "**"
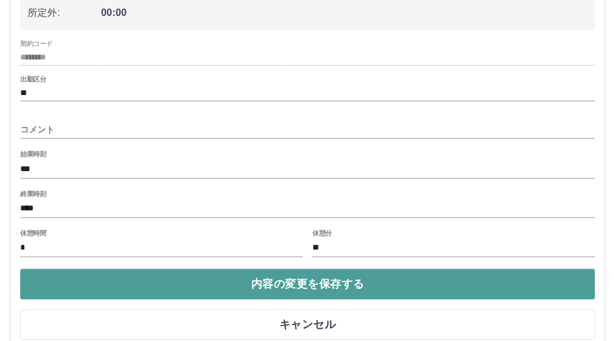
click at [209, 276] on button "内容の変更を保存する" at bounding box center [307, 283] width 575 height 31
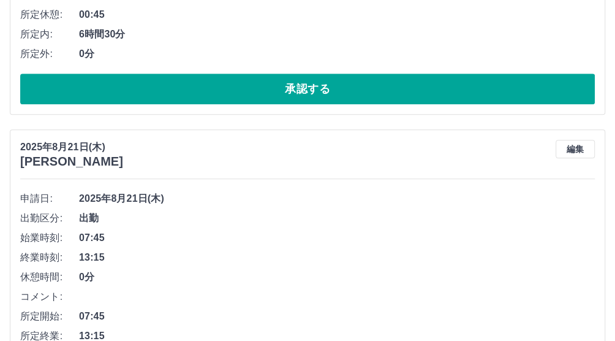
scroll to position [357, 0]
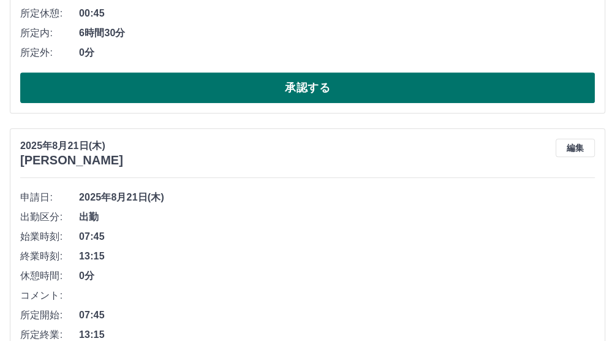
click at [355, 91] on button "承認する" at bounding box center [307, 87] width 575 height 31
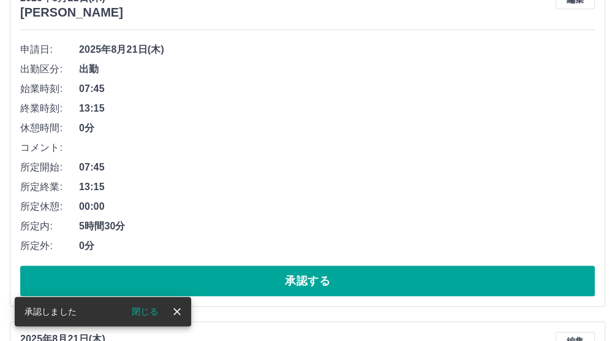
scroll to position [170, 0]
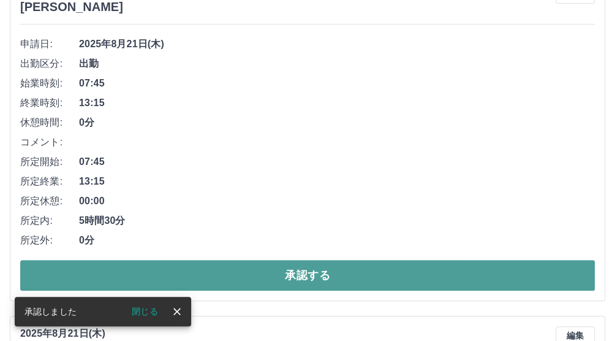
click at [245, 262] on button "承認する" at bounding box center [307, 275] width 575 height 31
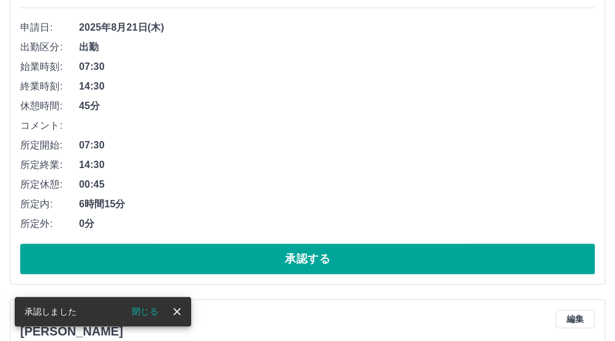
scroll to position [186, 0]
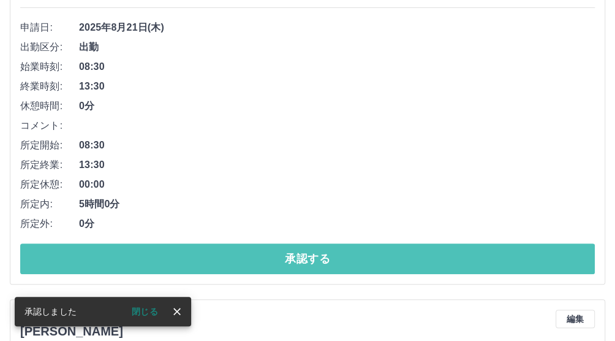
click at [242, 268] on button "承認する" at bounding box center [307, 258] width 575 height 31
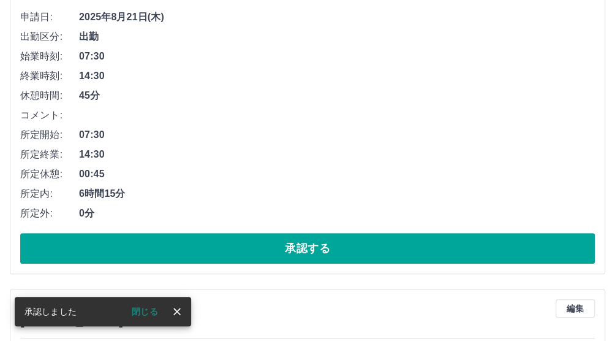
scroll to position [203, 0]
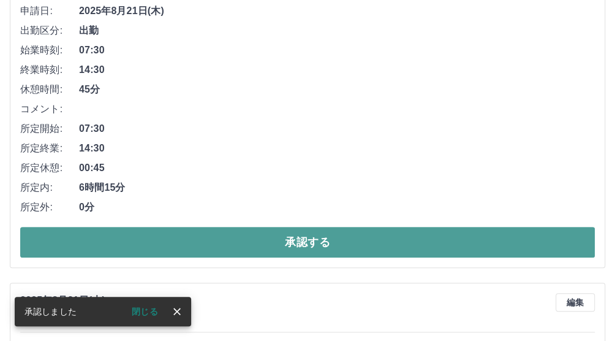
click at [254, 236] on button "承認する" at bounding box center [307, 242] width 575 height 31
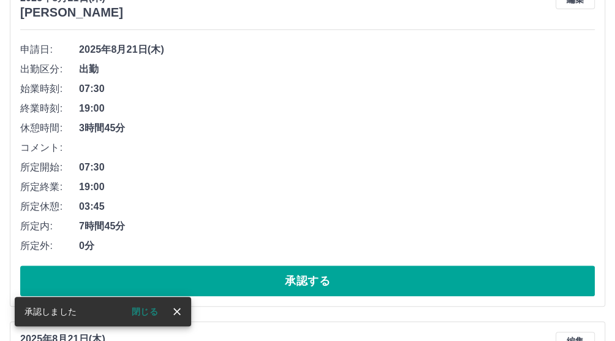
scroll to position [168, 0]
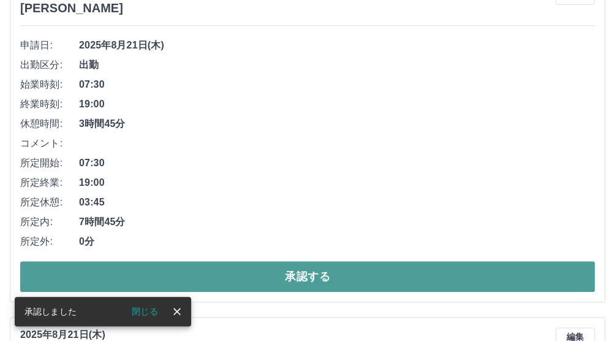
click at [205, 279] on button "承認する" at bounding box center [307, 276] width 575 height 31
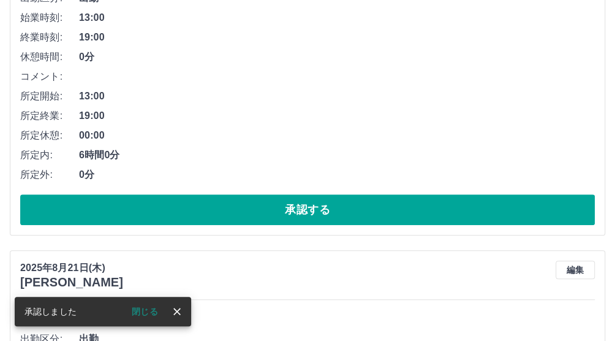
scroll to position [236, 0]
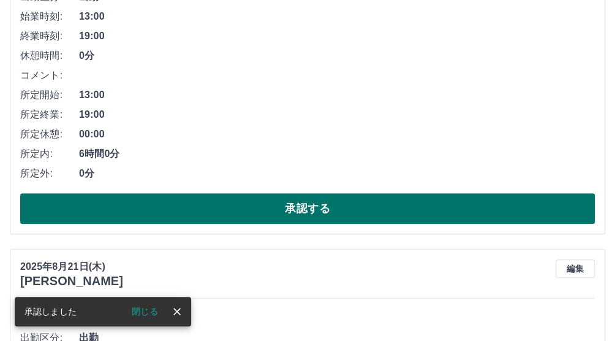
click at [232, 206] on button "承認する" at bounding box center [307, 208] width 575 height 31
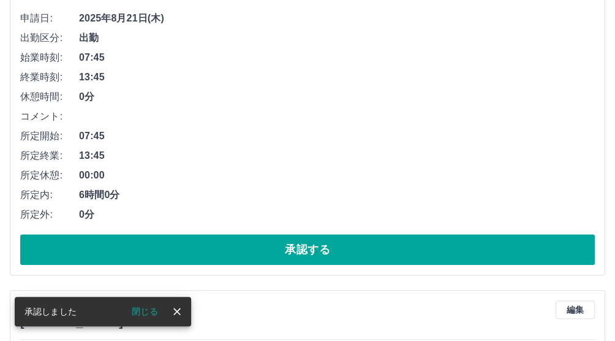
scroll to position [202, 0]
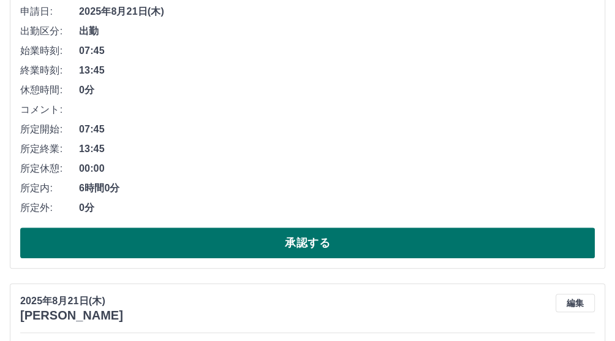
click at [236, 248] on button "承認する" at bounding box center [307, 242] width 575 height 31
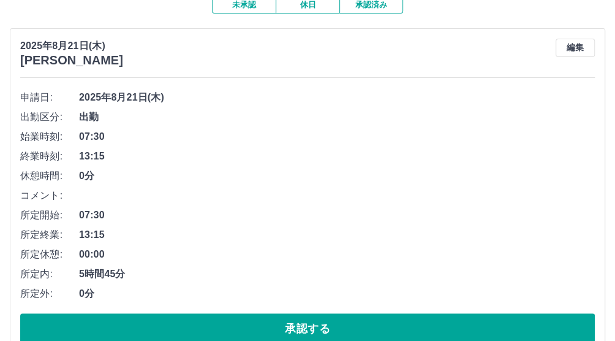
scroll to position [168, 0]
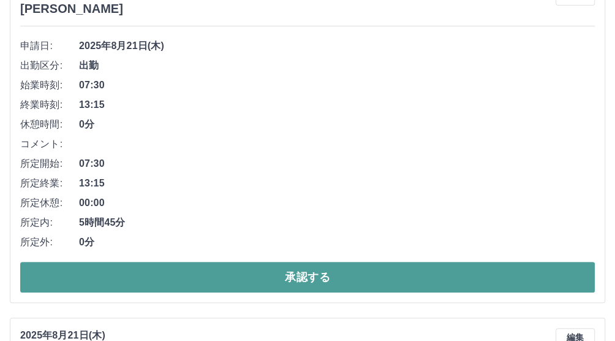
click at [225, 281] on button "承認する" at bounding box center [307, 277] width 575 height 31
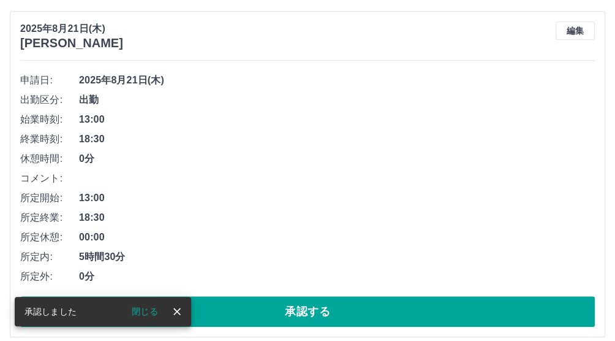
scroll to position [134, 0]
click at [225, 319] on button "承認する" at bounding box center [307, 311] width 575 height 31
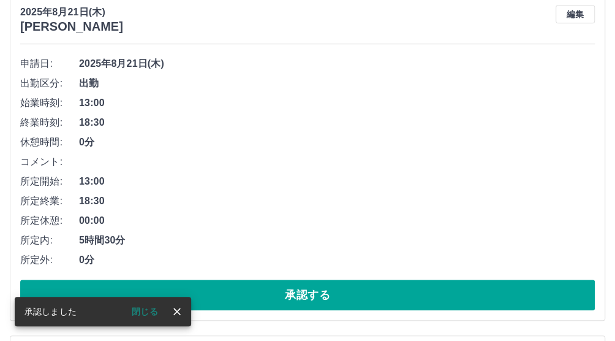
scroll to position [150, 0]
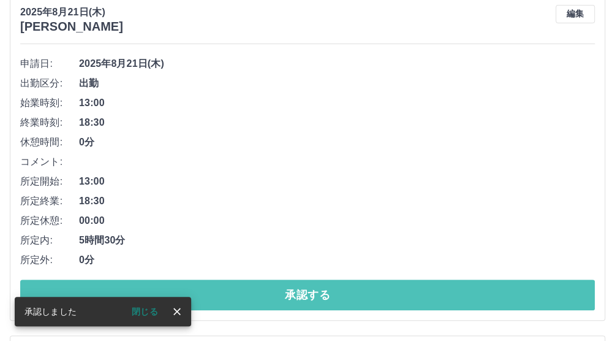
click at [232, 297] on button "承認する" at bounding box center [307, 294] width 575 height 31
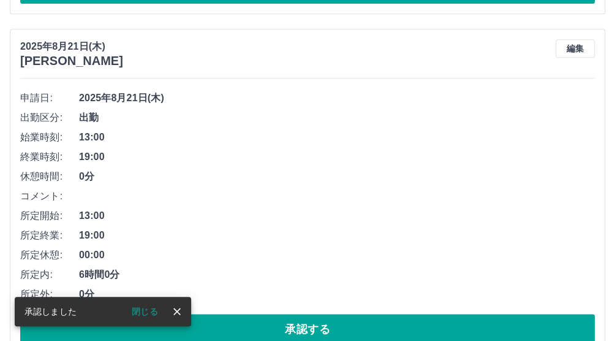
scroll to position [116, 0]
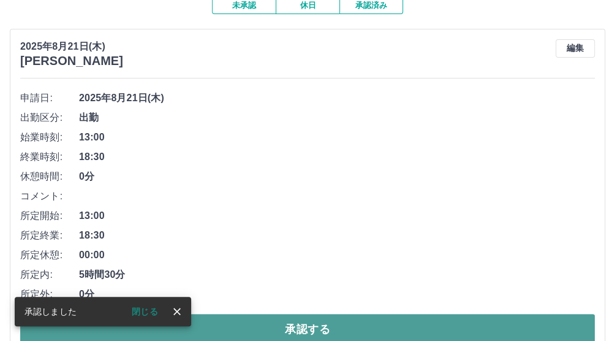
click at [228, 330] on button "承認する" at bounding box center [307, 329] width 575 height 31
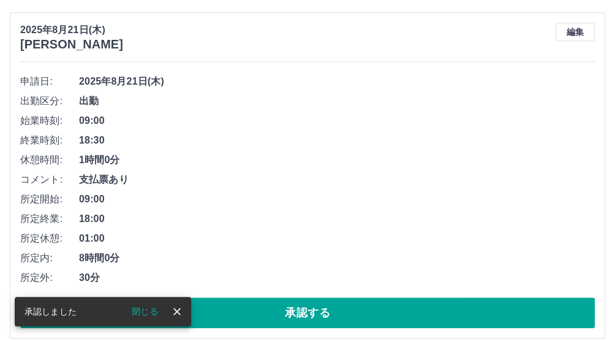
scroll to position [132, 0]
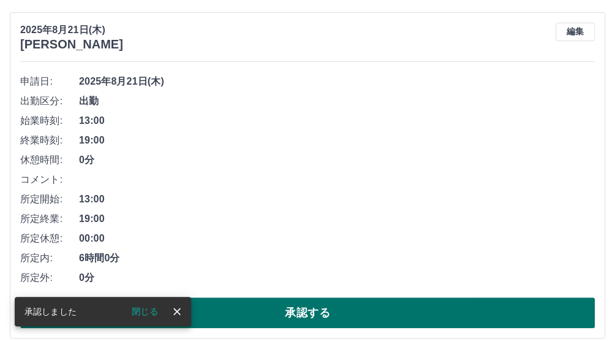
click at [233, 310] on button "承認する" at bounding box center [307, 312] width 575 height 31
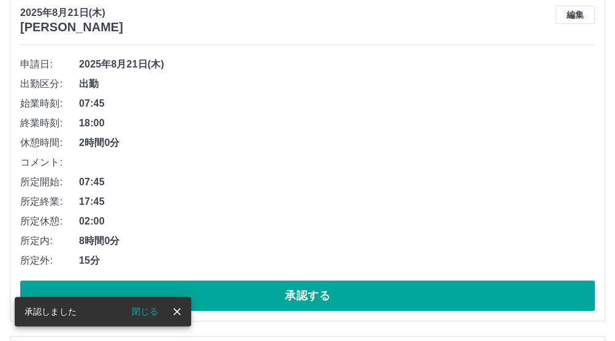
scroll to position [149, 0]
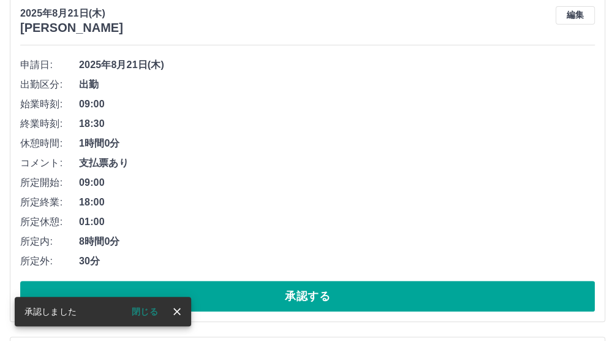
click at [243, 300] on button "承認する" at bounding box center [307, 296] width 575 height 31
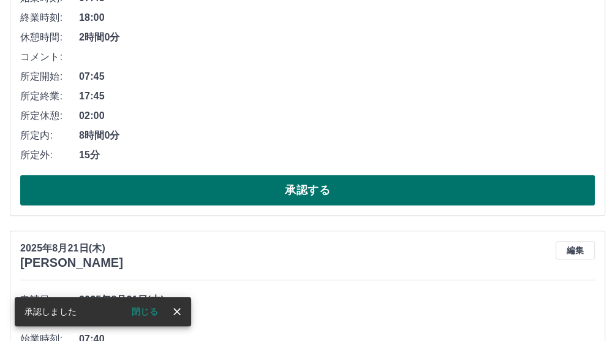
scroll to position [255, 0]
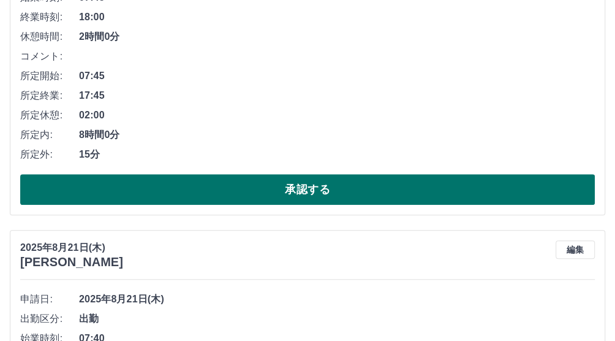
click at [371, 195] on button "承認する" at bounding box center [307, 189] width 575 height 31
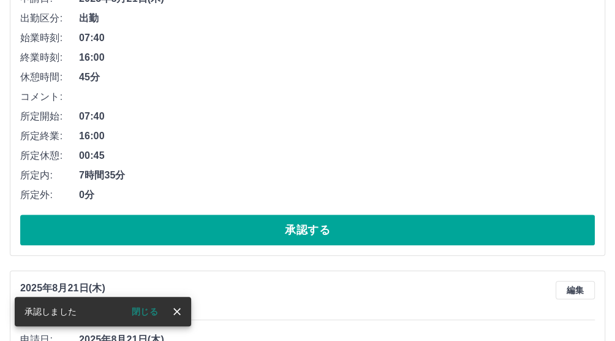
scroll to position [220, 0]
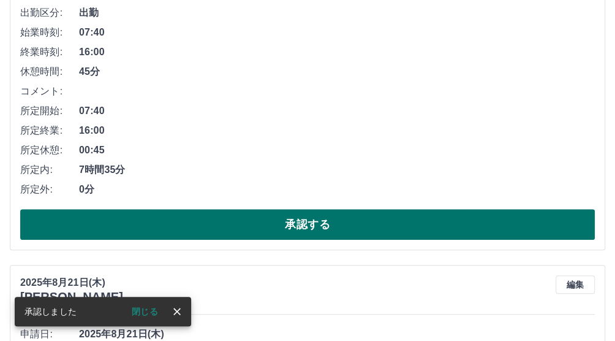
click at [198, 223] on button "承認する" at bounding box center [307, 224] width 575 height 31
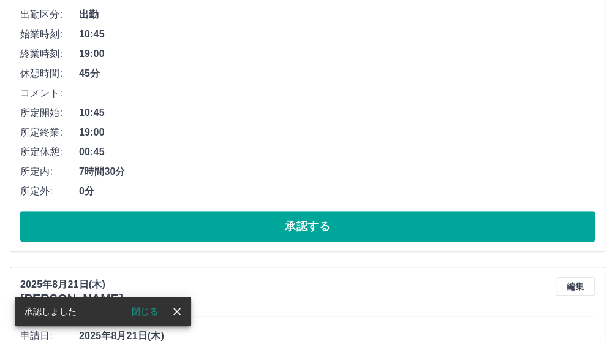
scroll to position [237, 0]
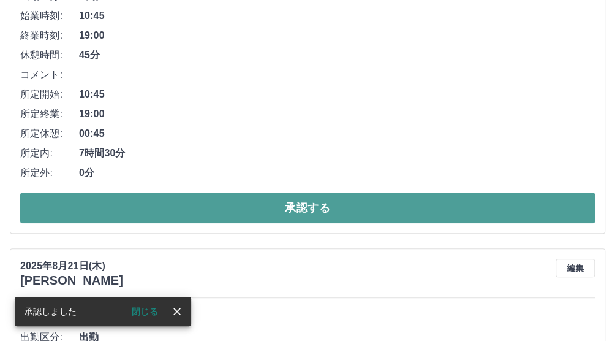
click at [227, 202] on button "承認する" at bounding box center [307, 207] width 575 height 31
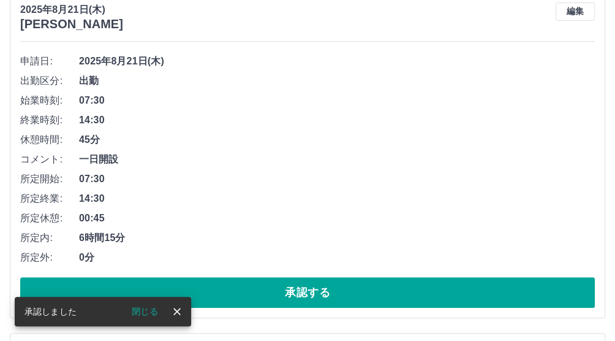
scroll to position [153, 0]
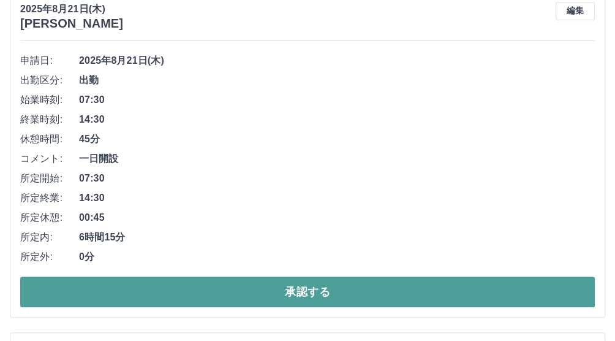
click at [251, 298] on button "承認する" at bounding box center [307, 291] width 575 height 31
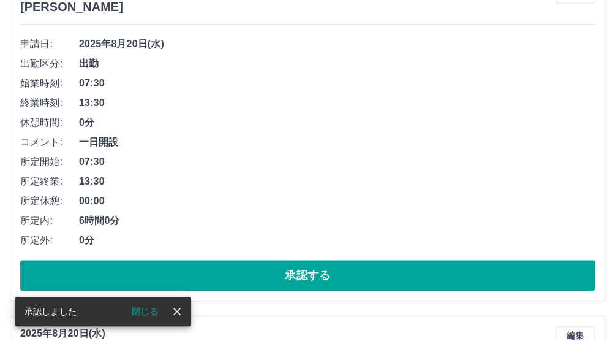
scroll to position [170, 0]
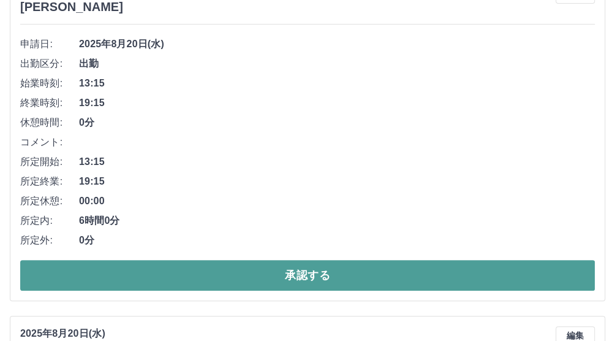
click at [230, 277] on button "承認する" at bounding box center [307, 275] width 575 height 31
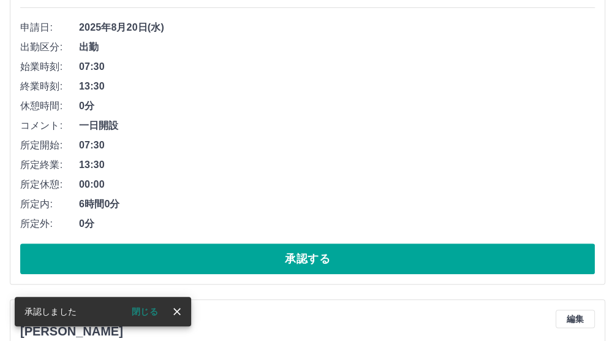
scroll to position [187, 0]
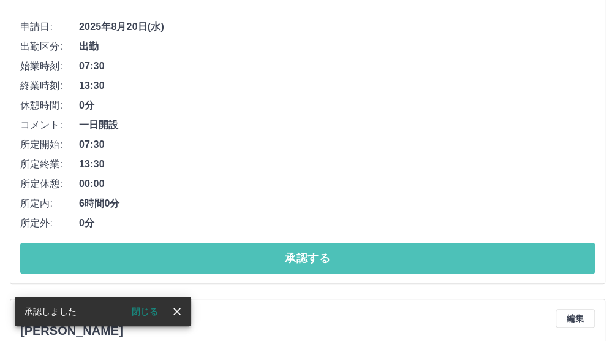
click at [248, 250] on button "承認する" at bounding box center [307, 258] width 575 height 31
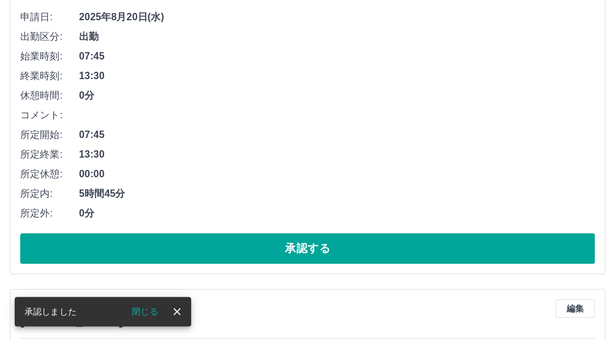
scroll to position [203, 0]
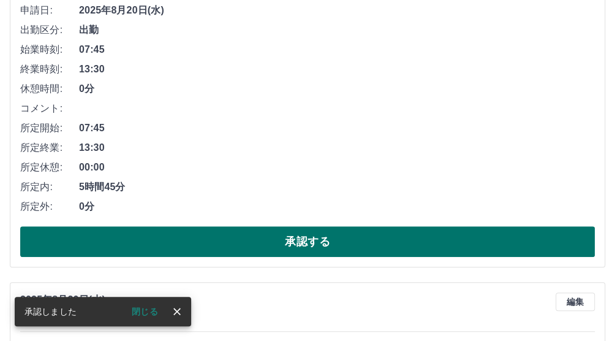
drag, startPoint x: 250, startPoint y: 246, endPoint x: 254, endPoint y: 236, distance: 11.3
click at [251, 246] on button "承認する" at bounding box center [307, 241] width 575 height 31
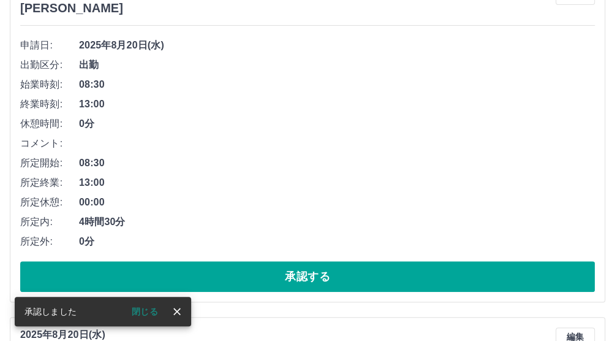
scroll to position [168, 0]
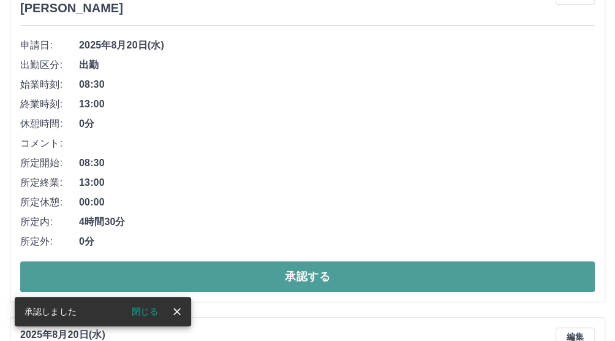
click at [266, 273] on button "承認する" at bounding box center [307, 276] width 575 height 31
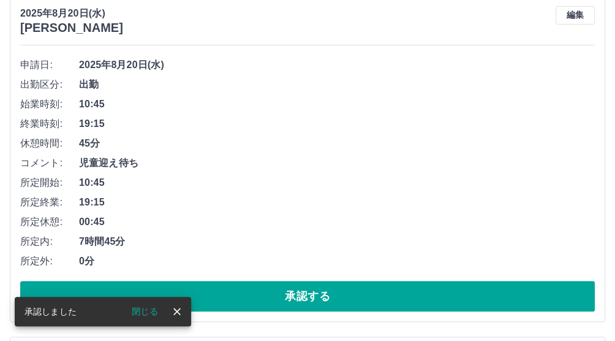
scroll to position [153, 0]
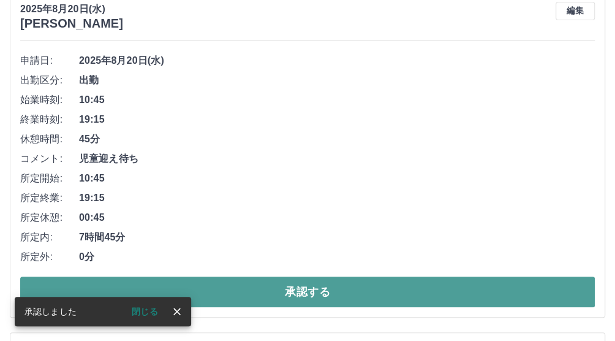
click at [209, 303] on button "承認する" at bounding box center [307, 291] width 575 height 31
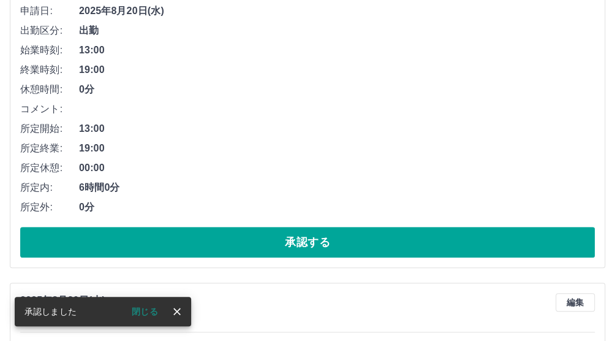
scroll to position [204, 0]
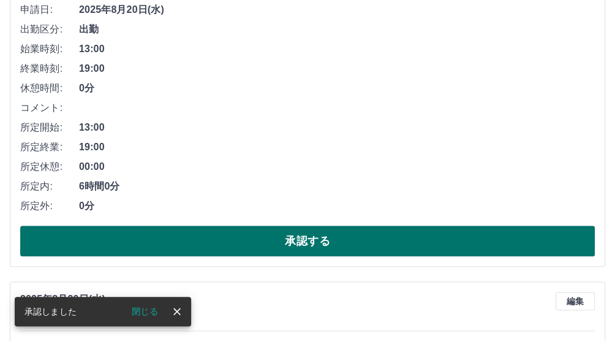
drag, startPoint x: 247, startPoint y: 249, endPoint x: 246, endPoint y: 232, distance: 17.2
click at [247, 248] on button "承認する" at bounding box center [307, 240] width 575 height 31
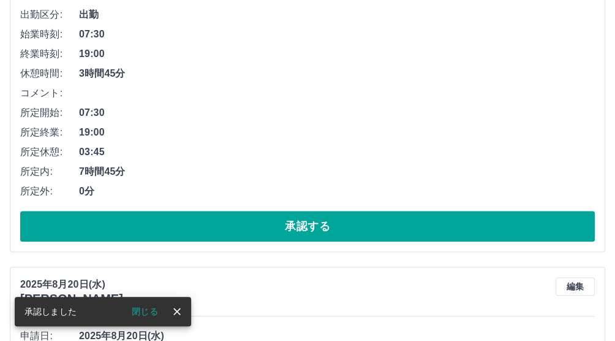
scroll to position [220, 0]
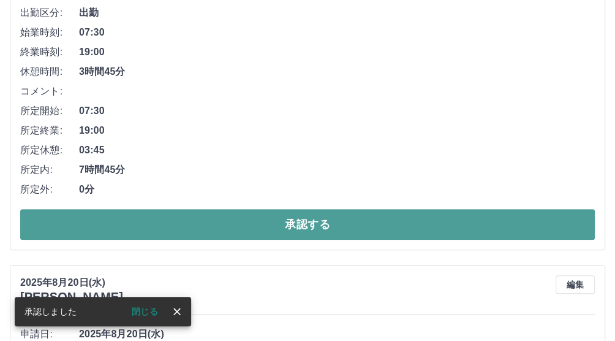
click at [253, 219] on button "承認する" at bounding box center [307, 224] width 575 height 31
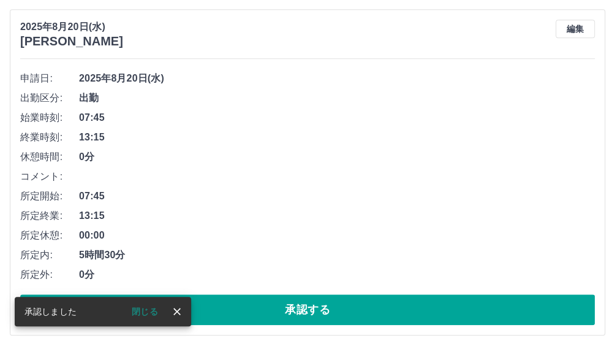
scroll to position [135, 0]
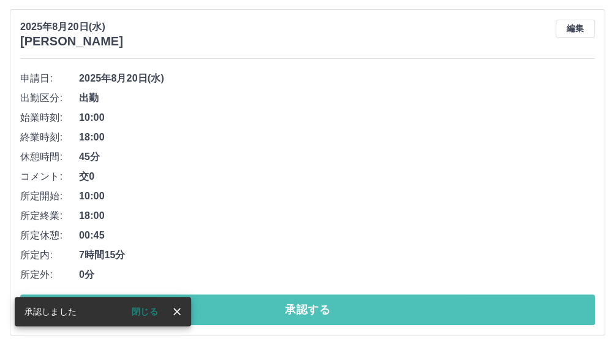
drag, startPoint x: 236, startPoint y: 317, endPoint x: 248, endPoint y: 276, distance: 42.7
click at [239, 317] on button "承認する" at bounding box center [307, 309] width 575 height 31
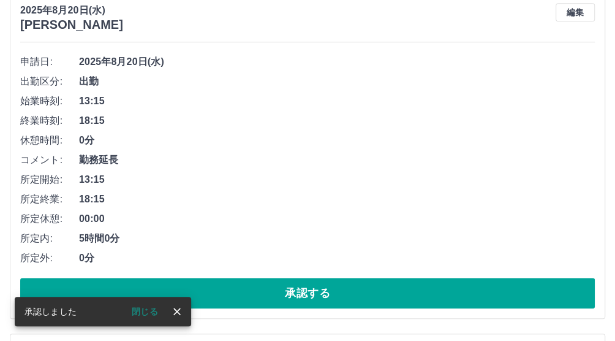
scroll to position [152, 0]
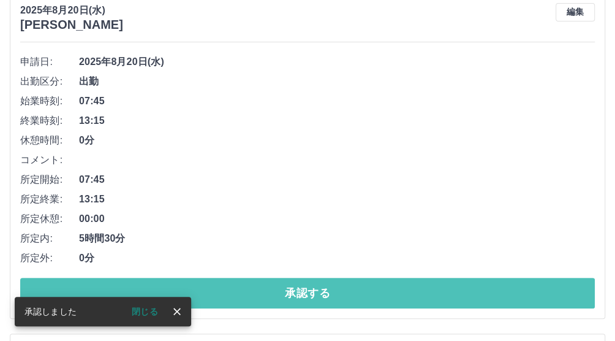
click at [251, 294] on button "承認する" at bounding box center [307, 292] width 575 height 31
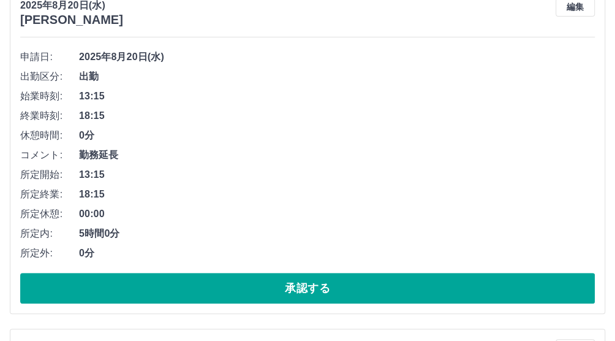
scroll to position [118, 0]
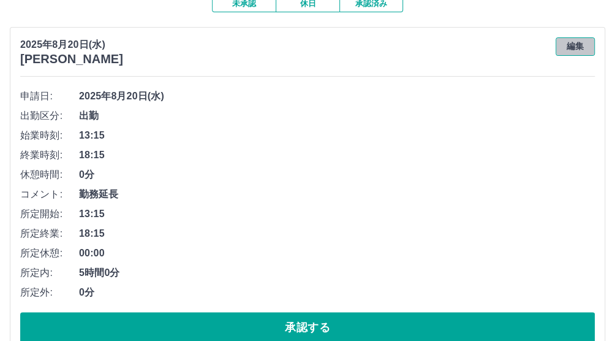
click at [576, 47] on button "編集" at bounding box center [575, 46] width 39 height 18
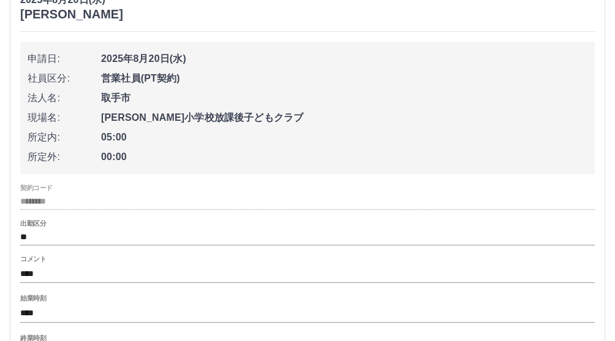
scroll to position [168, 0]
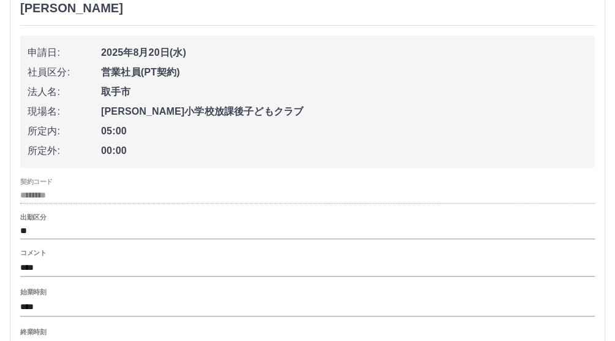
click at [55, 271] on input "****" at bounding box center [307, 267] width 575 height 18
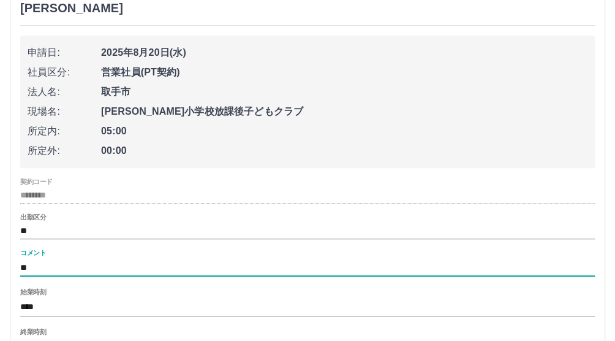
type input "*"
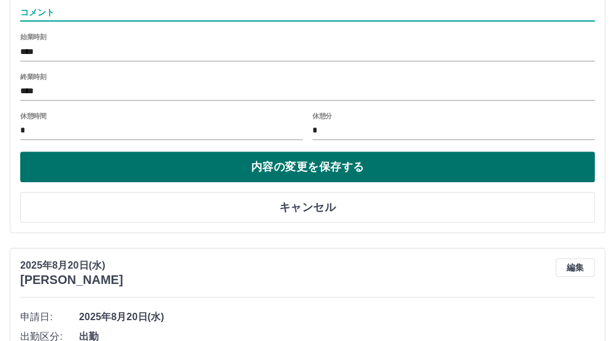
scroll to position [424, 0]
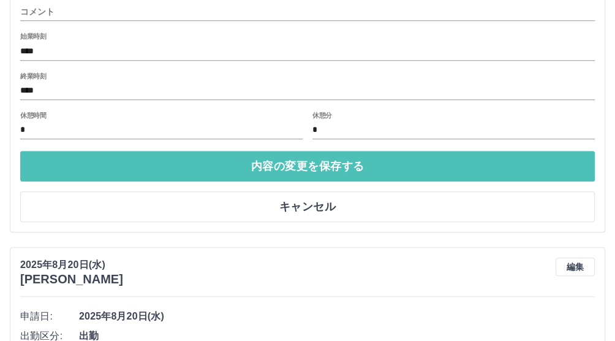
click at [163, 158] on button "内容の変更を保存する" at bounding box center [307, 166] width 575 height 31
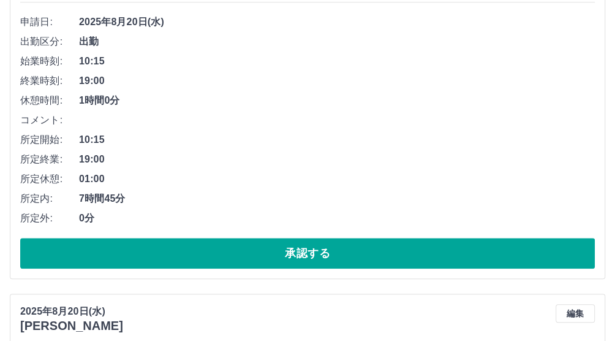
scroll to position [526, 0]
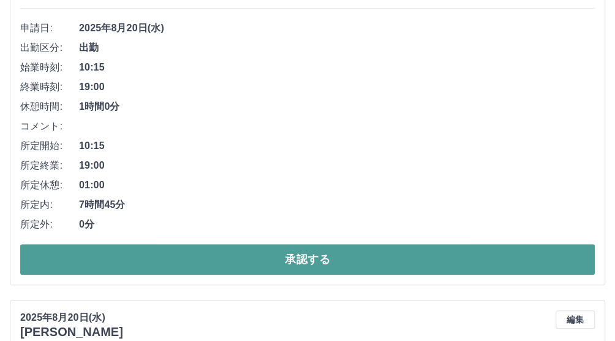
click at [195, 266] on button "承認する" at bounding box center [307, 259] width 575 height 31
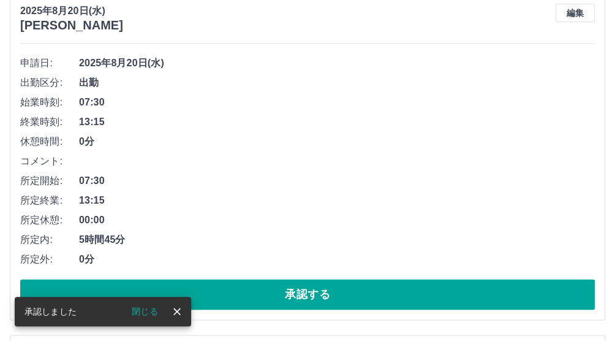
scroll to position [492, 0]
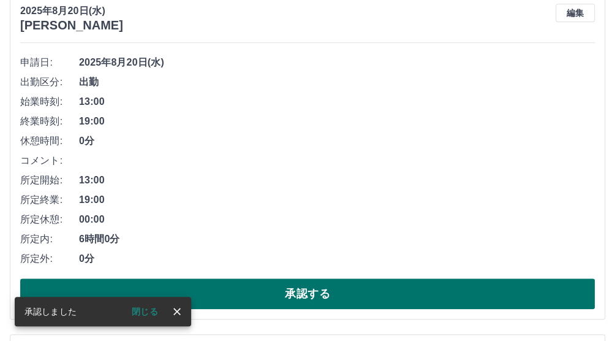
click at [240, 301] on button "承認する" at bounding box center [307, 293] width 575 height 31
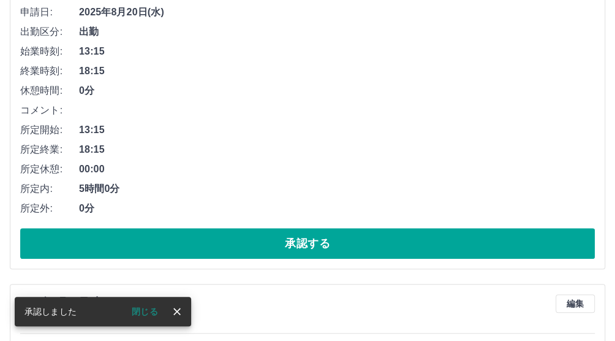
scroll to position [202, 0]
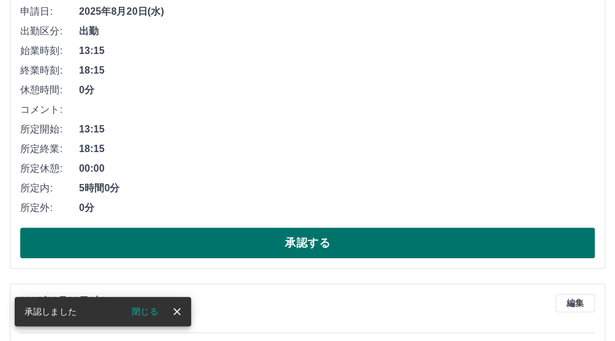
click at [226, 249] on button "承認する" at bounding box center [307, 242] width 575 height 31
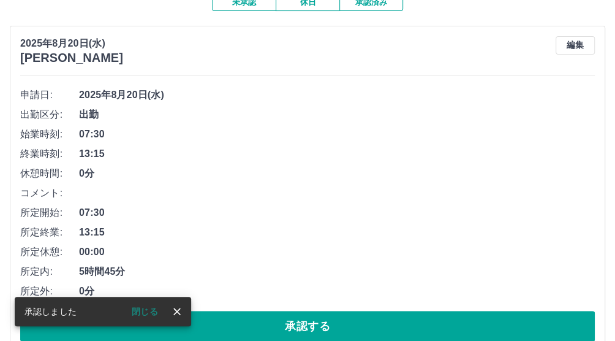
scroll to position [168, 0]
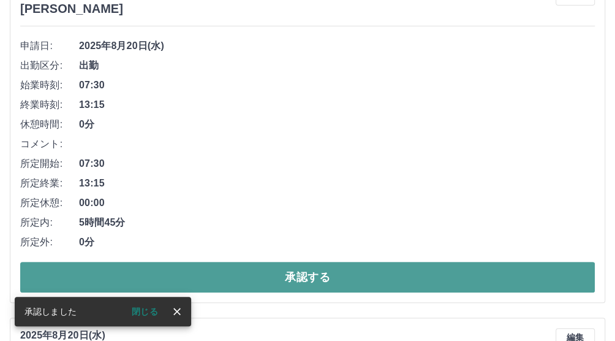
click at [202, 276] on button "承認する" at bounding box center [307, 277] width 575 height 31
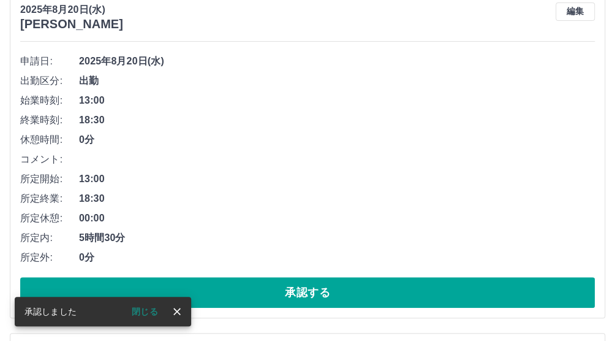
scroll to position [153, 0]
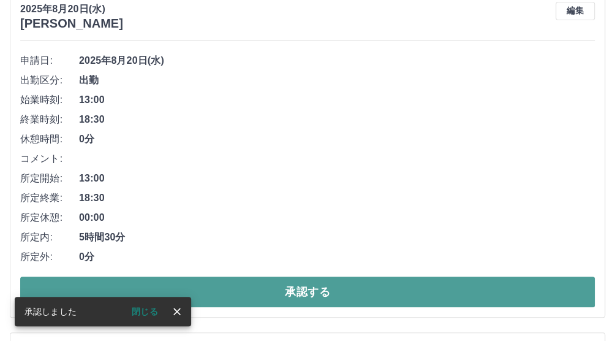
click at [246, 291] on button "承認する" at bounding box center [307, 291] width 575 height 31
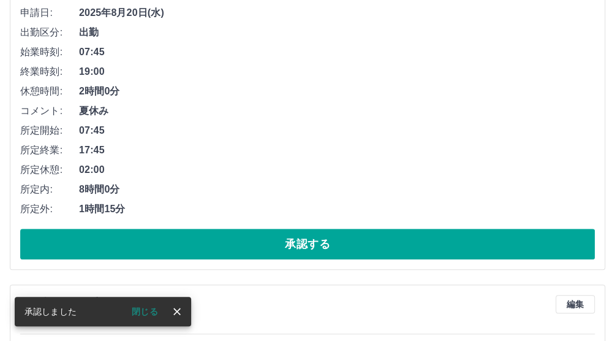
scroll to position [204, 0]
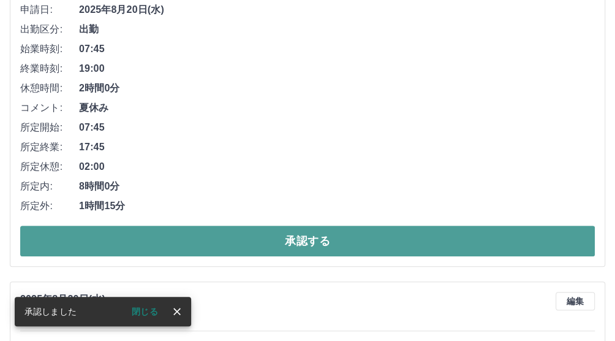
click at [294, 243] on button "承認する" at bounding box center [307, 240] width 575 height 31
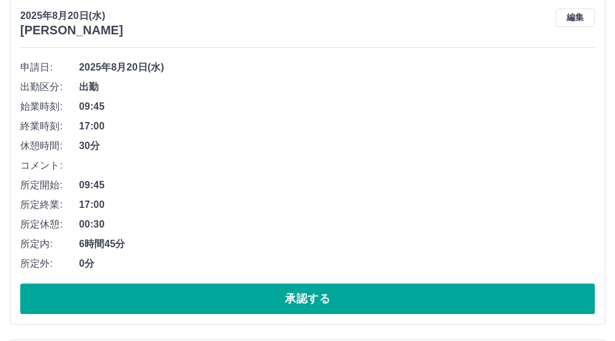
scroll to position [153, 0]
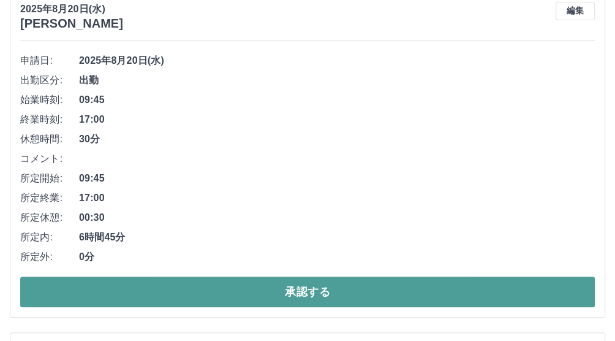
click at [334, 290] on button "承認する" at bounding box center [307, 291] width 575 height 31
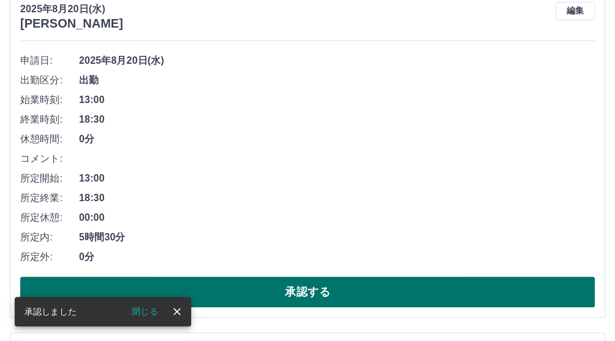
click at [258, 290] on button "承認する" at bounding box center [307, 291] width 575 height 31
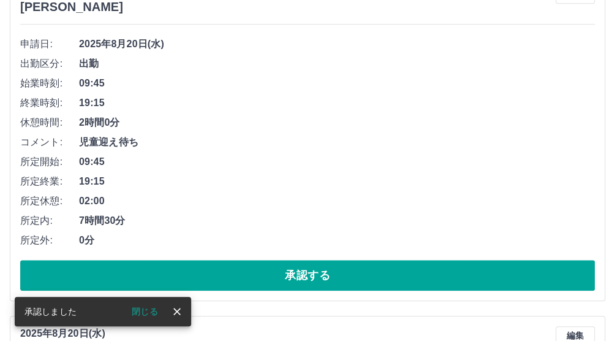
scroll to position [170, 0]
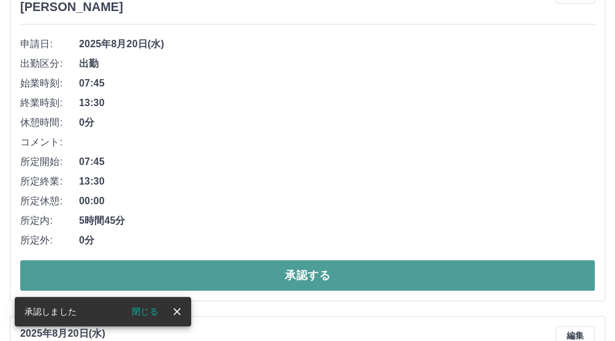
click at [228, 277] on button "承認する" at bounding box center [307, 275] width 575 height 31
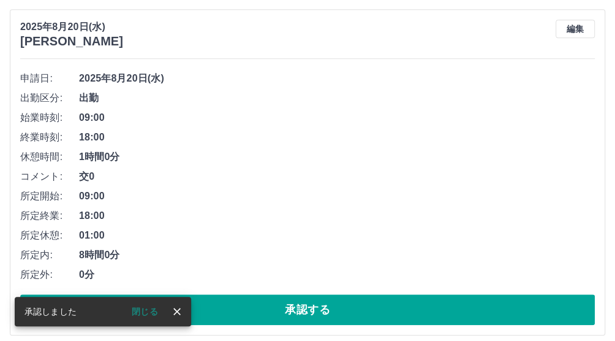
scroll to position [135, 0]
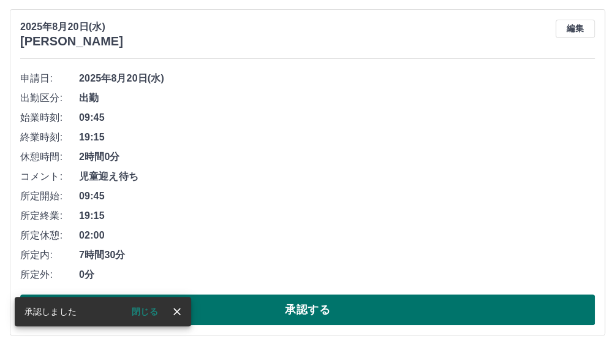
click at [219, 315] on button "承認する" at bounding box center [307, 309] width 575 height 31
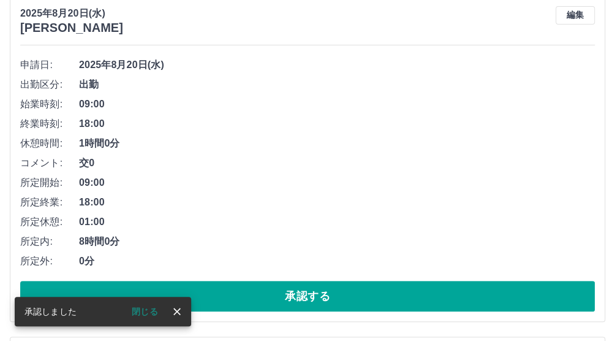
scroll to position [153, 0]
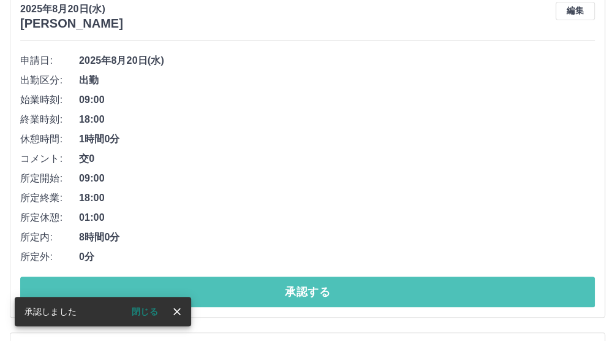
drag, startPoint x: 255, startPoint y: 285, endPoint x: 281, endPoint y: 247, distance: 46.2
click at [255, 285] on button "承認する" at bounding box center [307, 291] width 575 height 31
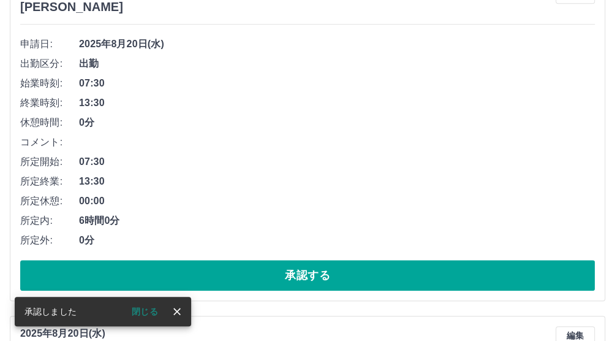
scroll to position [170, 0]
click at [235, 273] on button "承認する" at bounding box center [307, 275] width 575 height 31
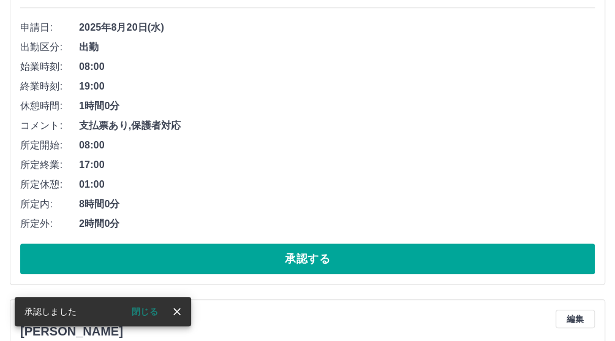
scroll to position [186, 0]
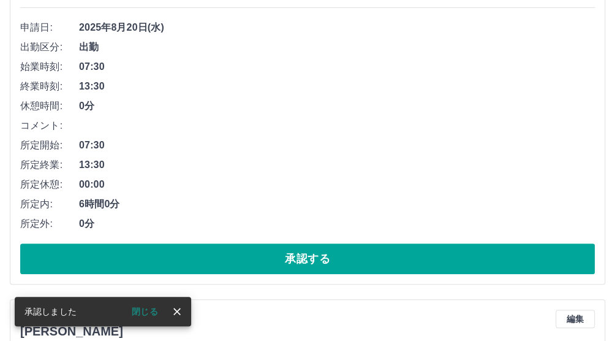
click at [233, 262] on button "承認する" at bounding box center [307, 258] width 575 height 31
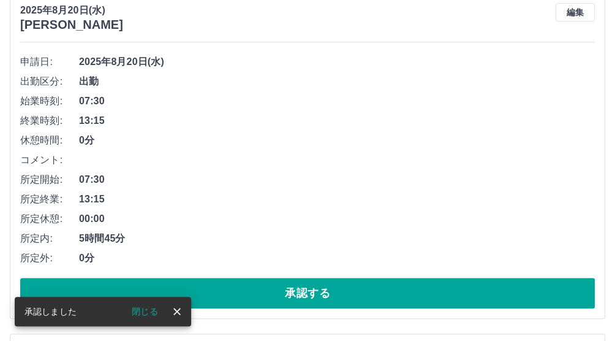
scroll to position [152, 0]
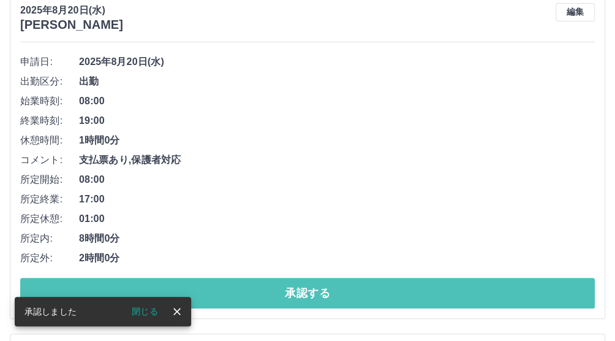
click at [223, 293] on button "承認する" at bounding box center [307, 292] width 575 height 31
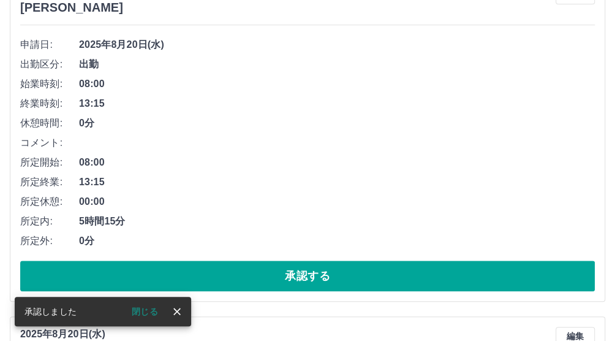
scroll to position [168, 0]
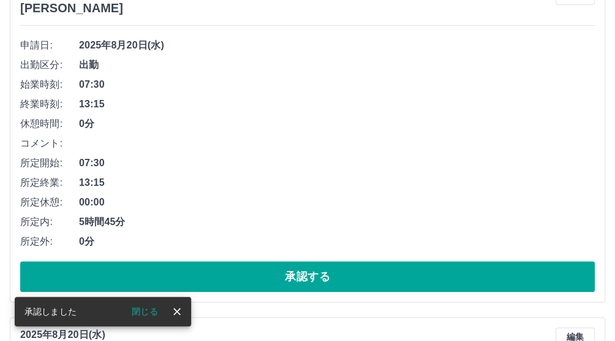
click at [228, 280] on button "承認する" at bounding box center [307, 276] width 575 height 31
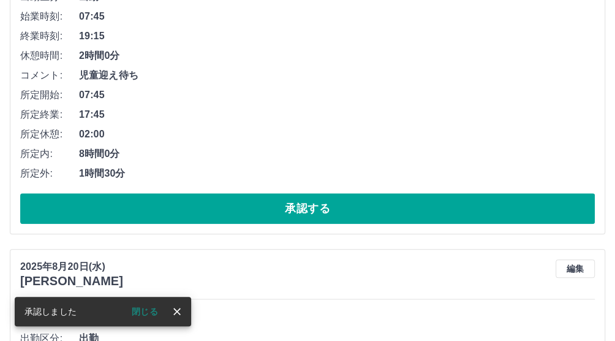
scroll to position [236, 0]
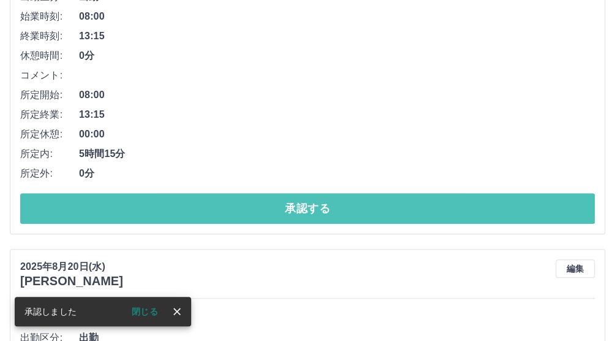
click at [228, 215] on button "承認する" at bounding box center [307, 208] width 575 height 31
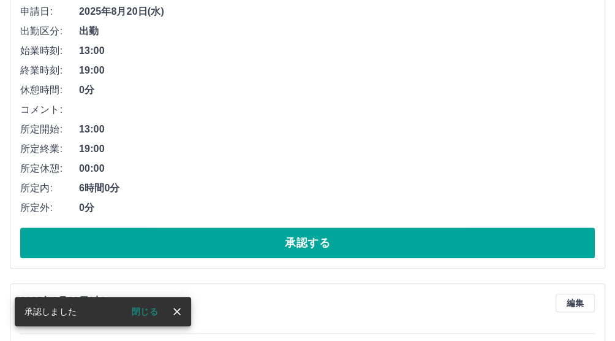
scroll to position [202, 0]
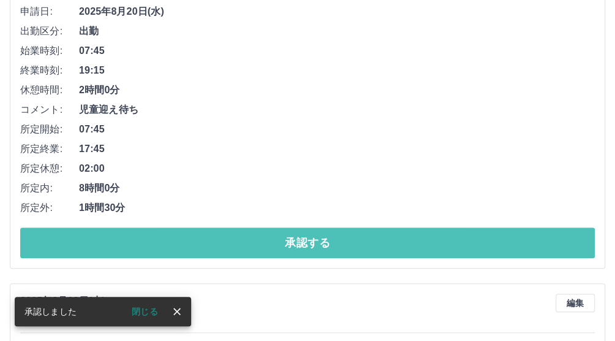
click at [230, 243] on button "承認する" at bounding box center [307, 242] width 575 height 31
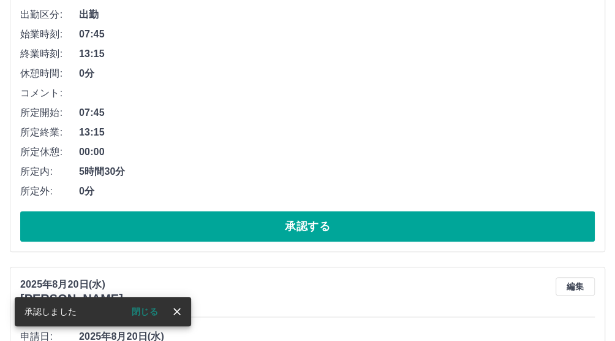
scroll to position [219, 0]
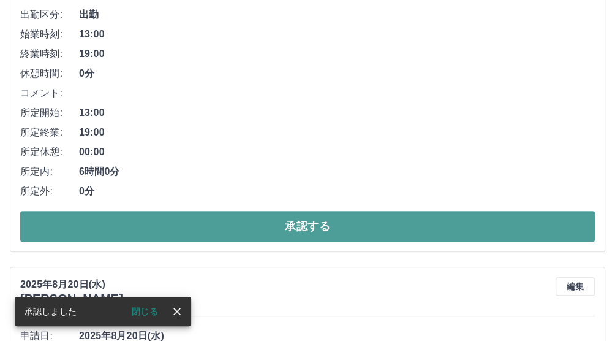
click at [235, 235] on button "承認する" at bounding box center [307, 226] width 575 height 31
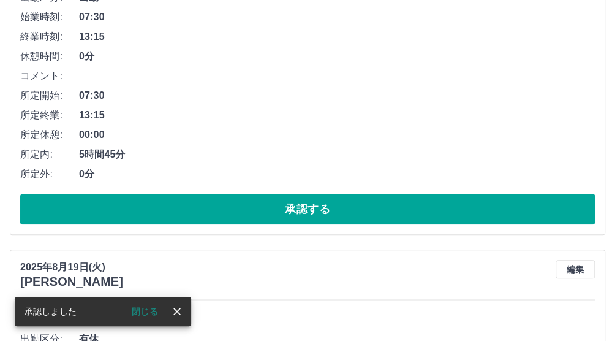
scroll to position [236, 0]
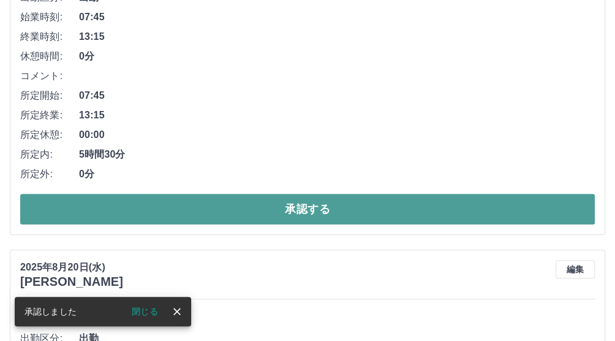
click at [233, 213] on button "承認する" at bounding box center [307, 209] width 575 height 31
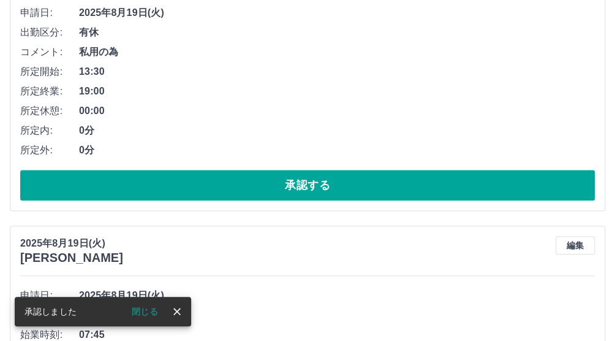
scroll to position [201, 0]
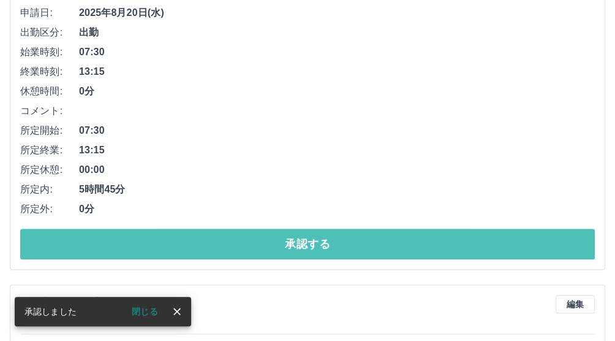
click at [239, 238] on button "承認する" at bounding box center [307, 243] width 575 height 31
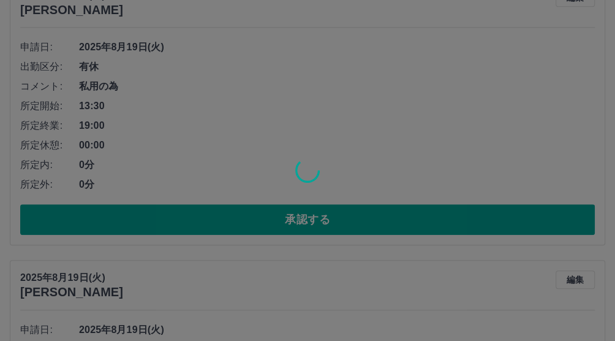
scroll to position [167, 0]
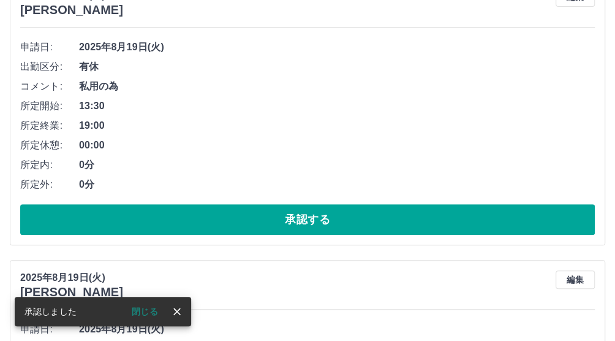
click at [239, 227] on button "承認する" at bounding box center [307, 219] width 575 height 31
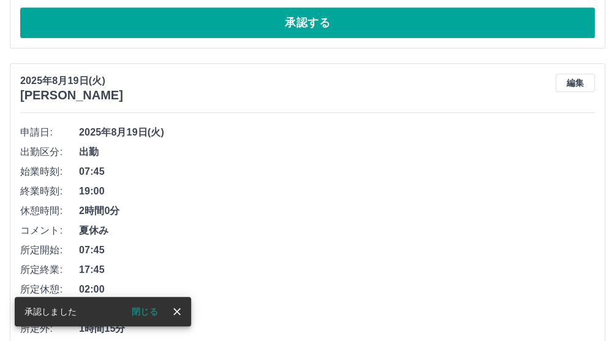
scroll to position [140, 0]
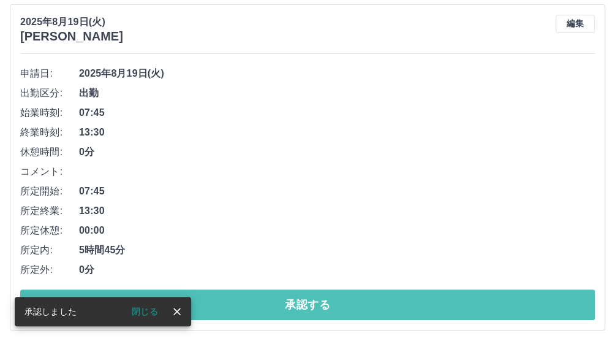
click at [228, 301] on button "承認する" at bounding box center [307, 304] width 575 height 31
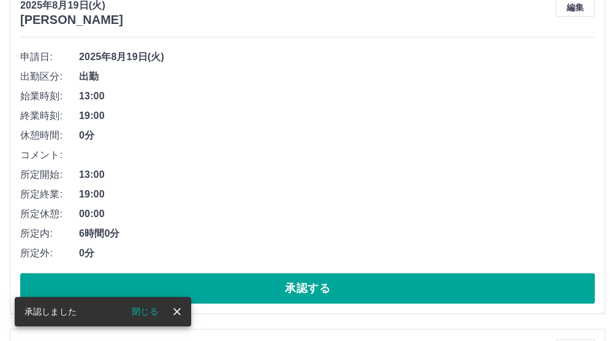
scroll to position [157, 0]
click at [228, 295] on button "承認する" at bounding box center [307, 288] width 575 height 31
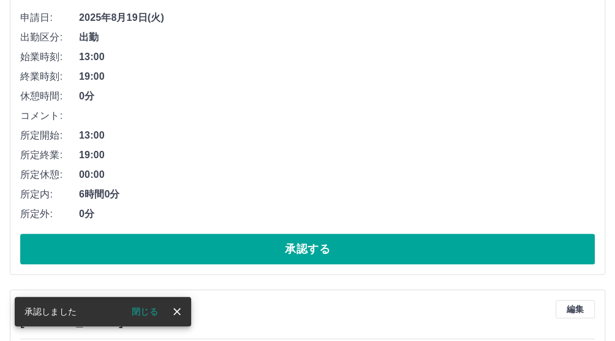
scroll to position [204, 0]
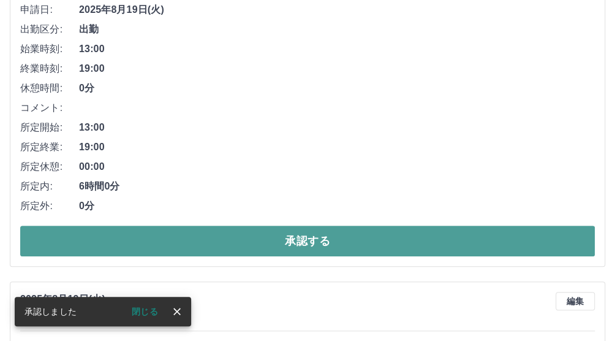
click at [249, 248] on button "承認する" at bounding box center [307, 240] width 575 height 31
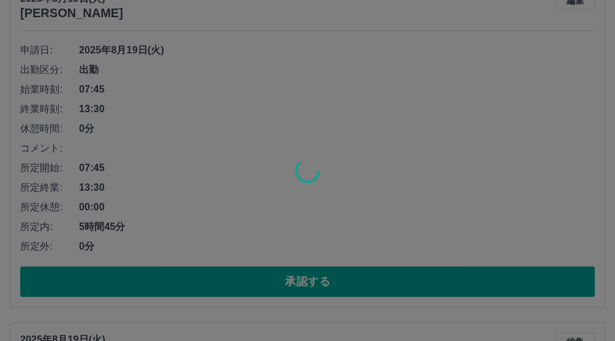
scroll to position [510, 0]
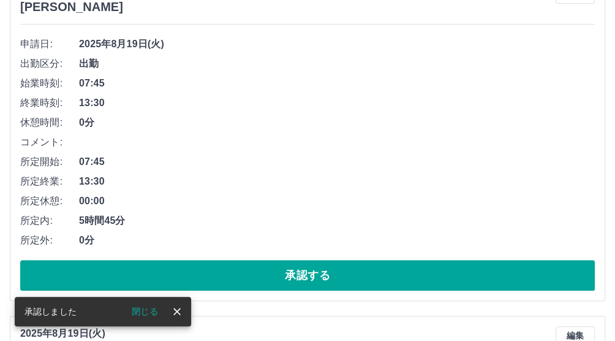
click at [230, 269] on button "承認する" at bounding box center [307, 275] width 575 height 31
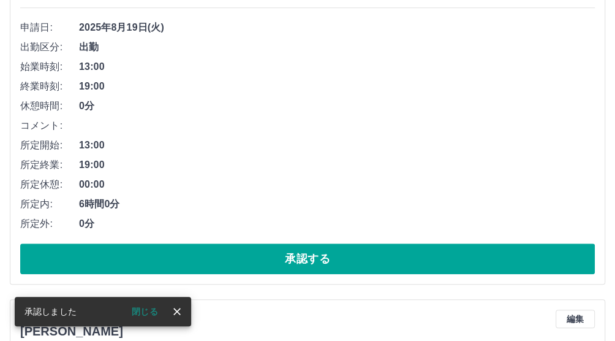
scroll to position [186, 0]
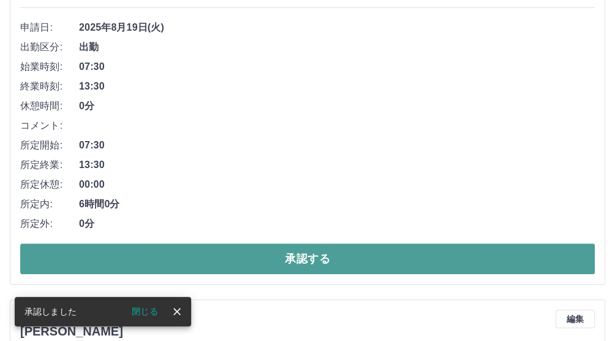
click at [190, 260] on button "承認する" at bounding box center [307, 258] width 575 height 31
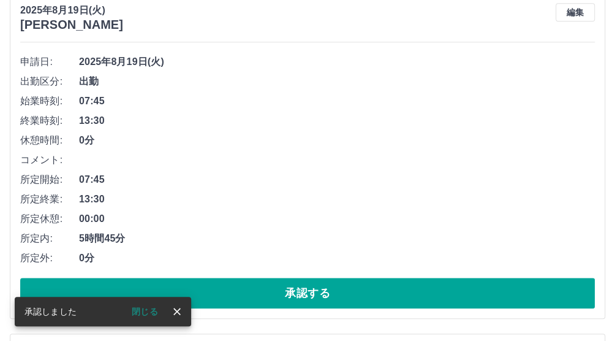
scroll to position [152, 0]
click at [203, 286] on button "承認する" at bounding box center [307, 292] width 575 height 31
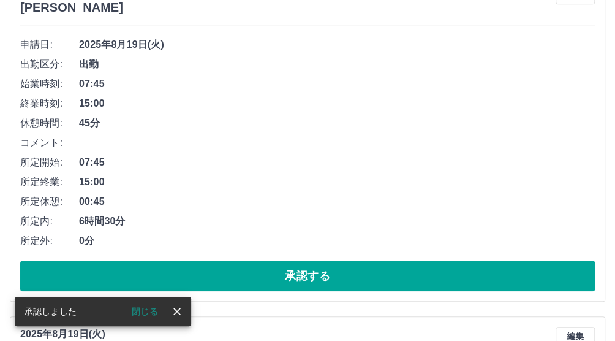
scroll to position [168, 0]
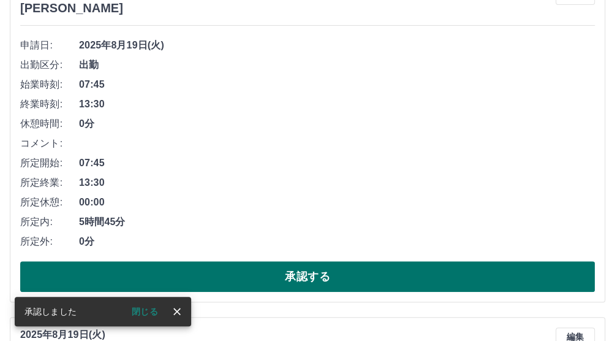
click at [214, 272] on button "承認する" at bounding box center [307, 276] width 575 height 31
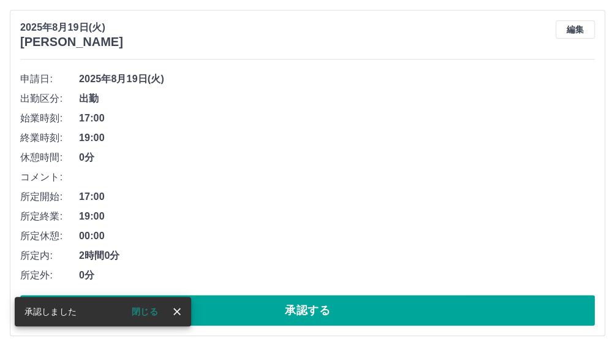
scroll to position [134, 0]
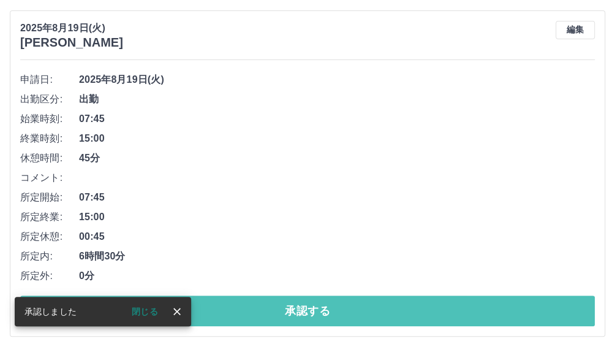
click at [212, 314] on button "承認する" at bounding box center [307, 310] width 575 height 31
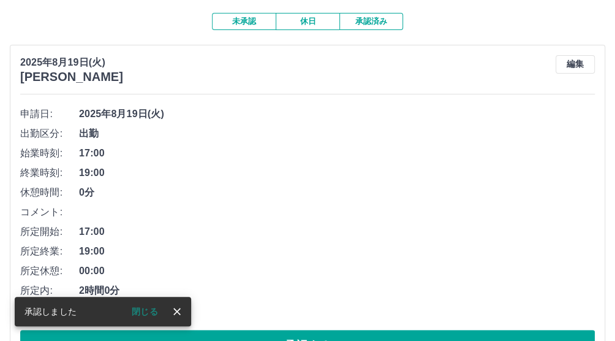
scroll to position [151, 0]
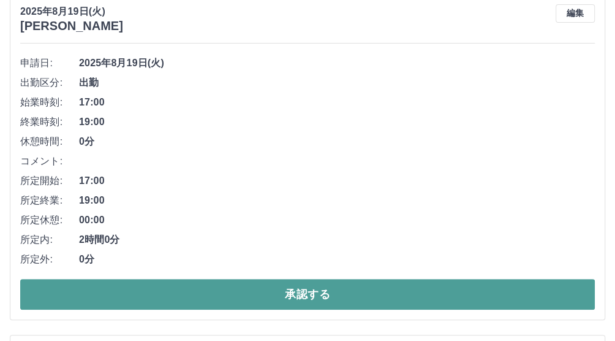
click at [231, 295] on button "承認する" at bounding box center [307, 294] width 575 height 31
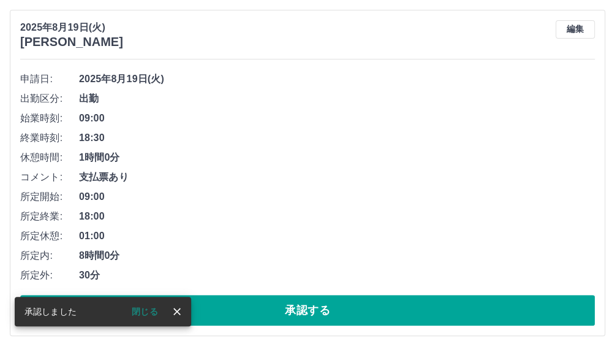
scroll to position [153, 0]
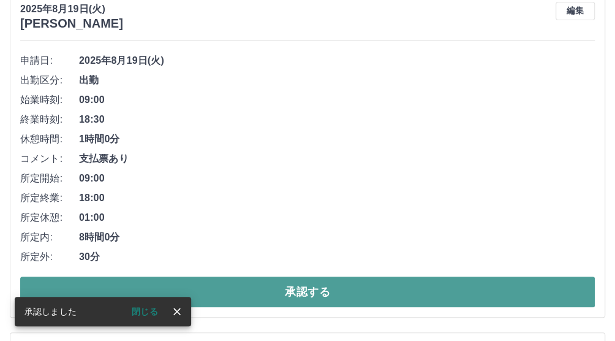
click at [228, 298] on button "承認する" at bounding box center [307, 291] width 575 height 31
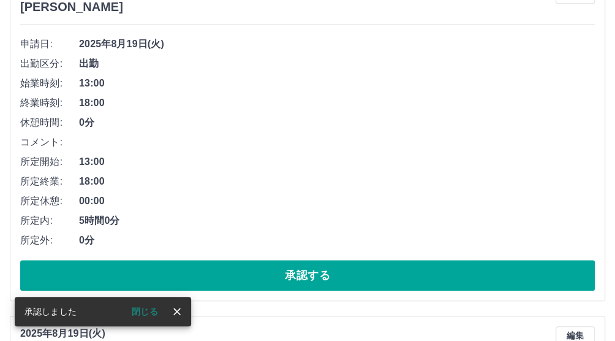
scroll to position [170, 0]
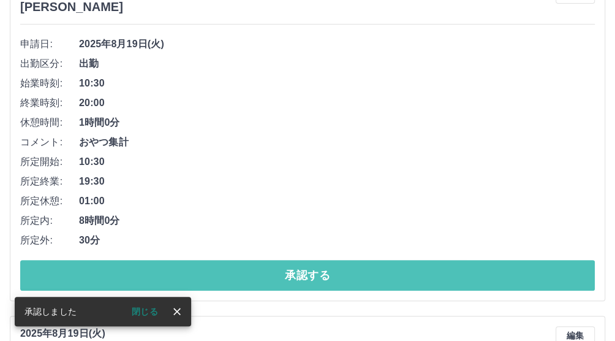
click at [233, 287] on button "承認する" at bounding box center [307, 275] width 575 height 31
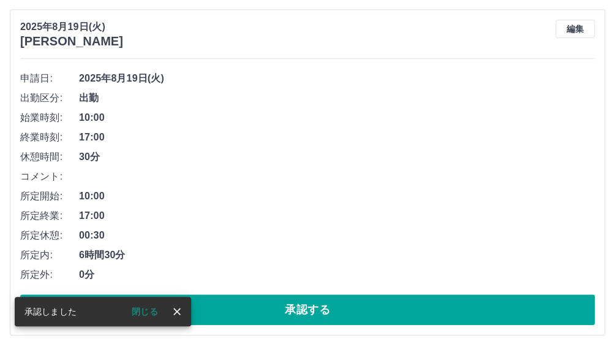
scroll to position [135, 0]
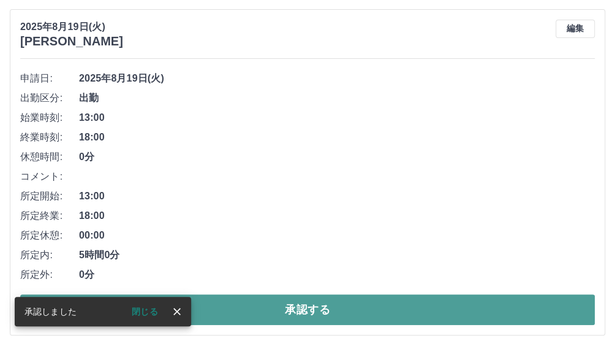
click at [239, 303] on button "承認する" at bounding box center [307, 309] width 575 height 31
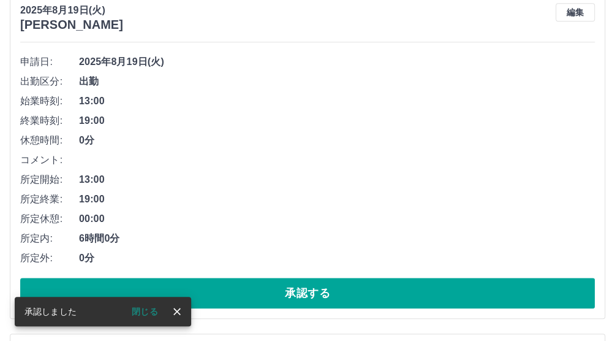
scroll to position [152, 0]
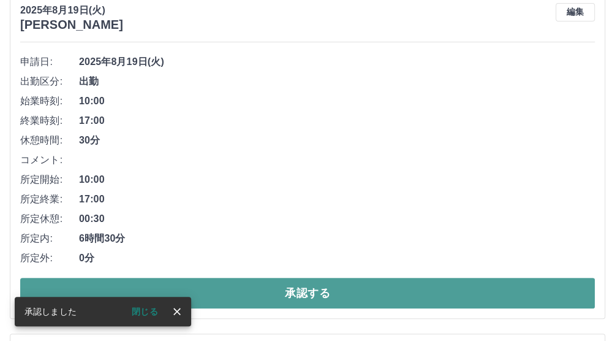
click at [248, 288] on button "承認する" at bounding box center [307, 292] width 575 height 31
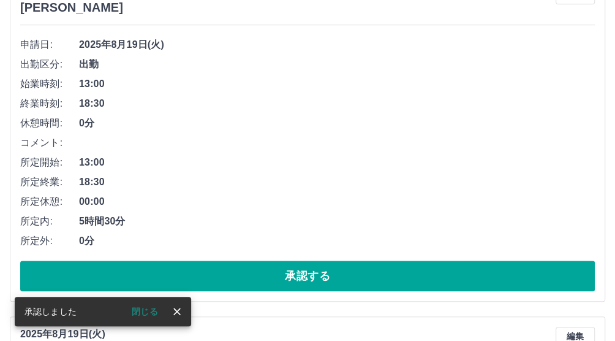
scroll to position [168, 0]
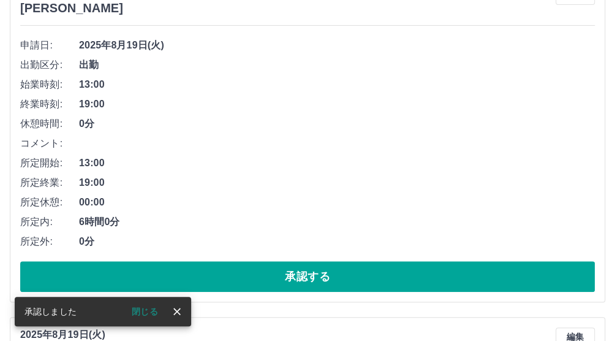
click at [245, 282] on button "承認する" at bounding box center [307, 276] width 575 height 31
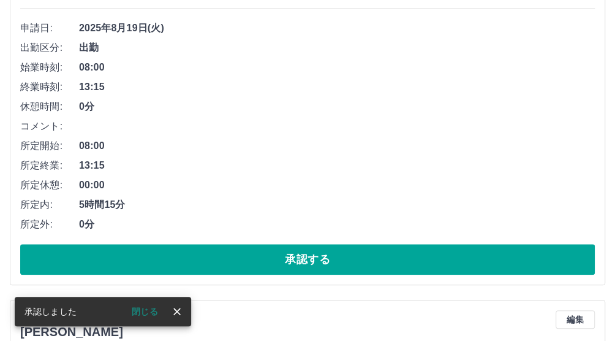
scroll to position [185, 0]
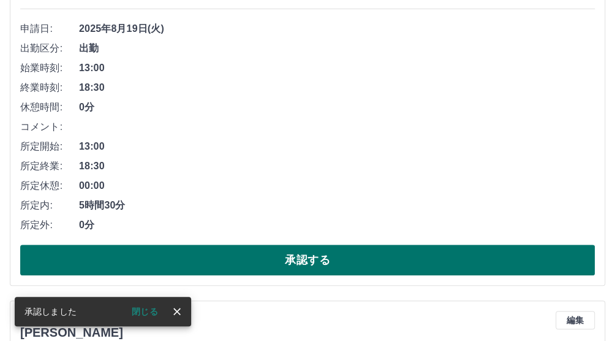
click at [240, 258] on button "承認する" at bounding box center [307, 259] width 575 height 31
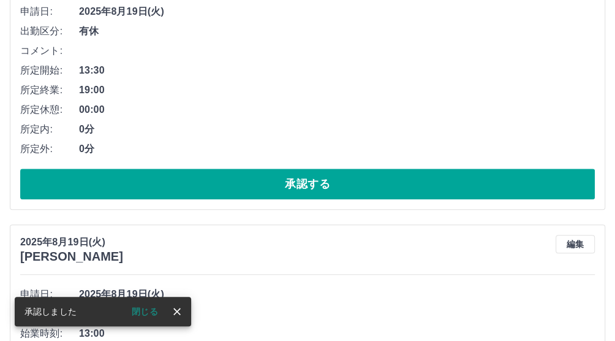
scroll to position [202, 0]
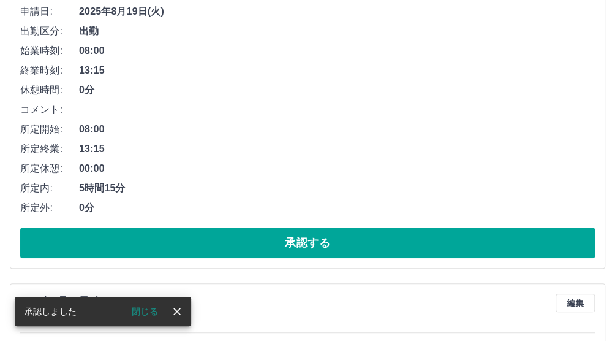
click at [255, 248] on button "承認する" at bounding box center [307, 242] width 575 height 31
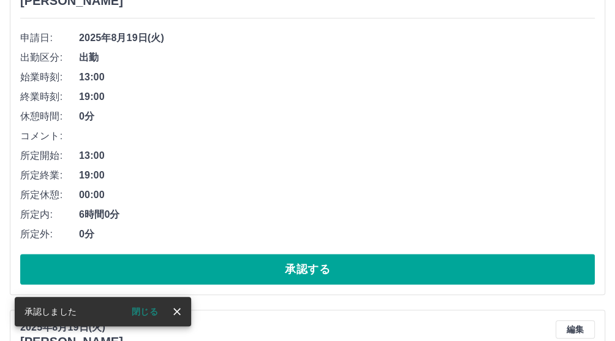
scroll to position [116, 0]
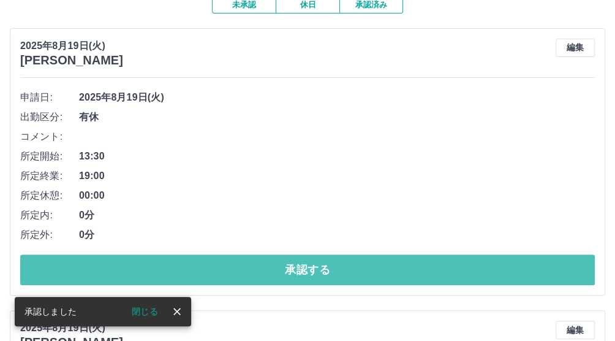
click at [261, 274] on button "承認する" at bounding box center [307, 269] width 575 height 31
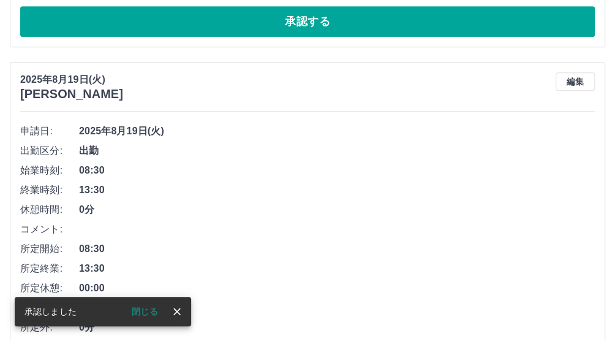
scroll to position [141, 0]
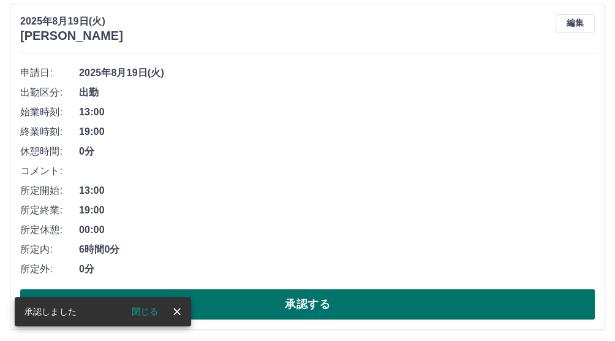
click at [247, 311] on button "承認する" at bounding box center [307, 303] width 575 height 31
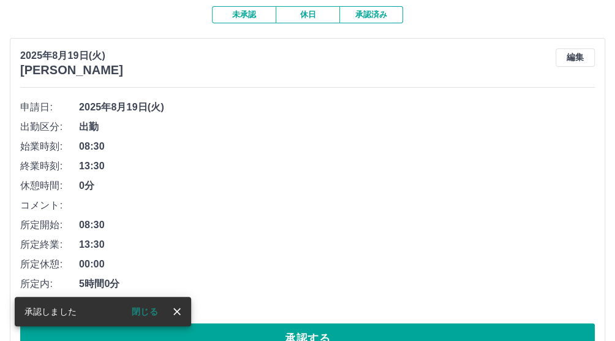
scroll to position [158, 0]
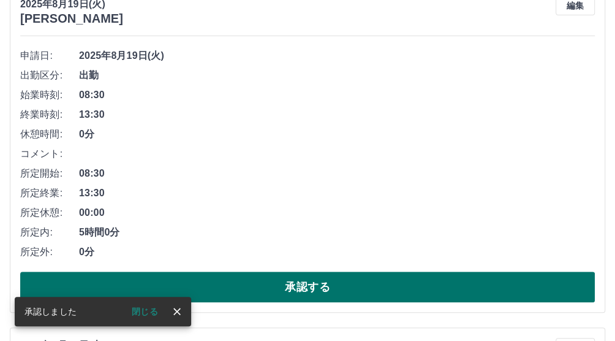
click at [252, 287] on button "承認する" at bounding box center [307, 286] width 575 height 31
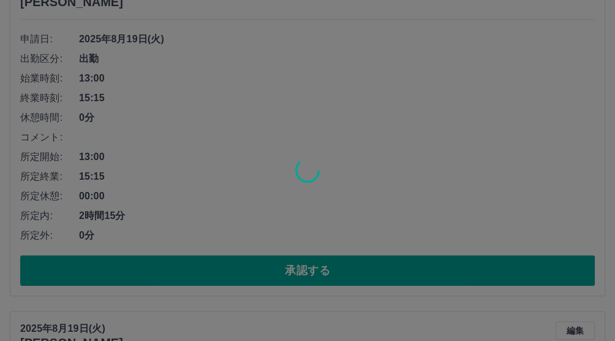
scroll to position [175, 0]
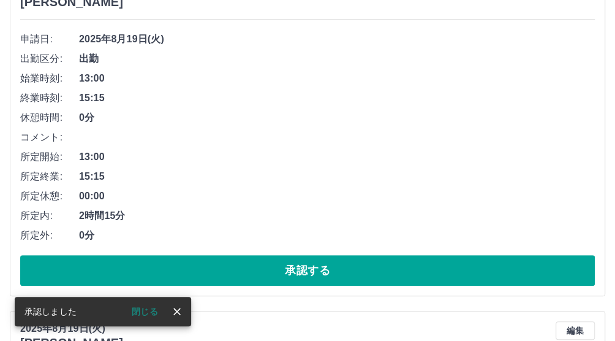
click at [258, 276] on button "承認する" at bounding box center [307, 270] width 575 height 31
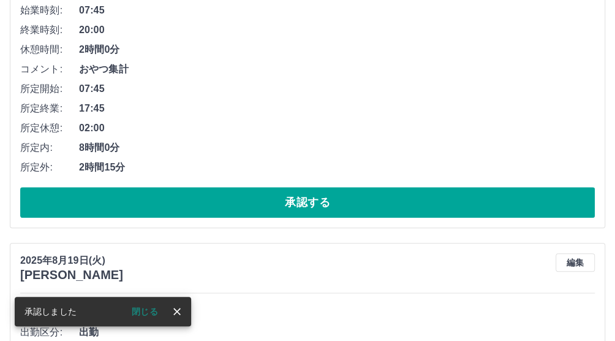
scroll to position [242, 0]
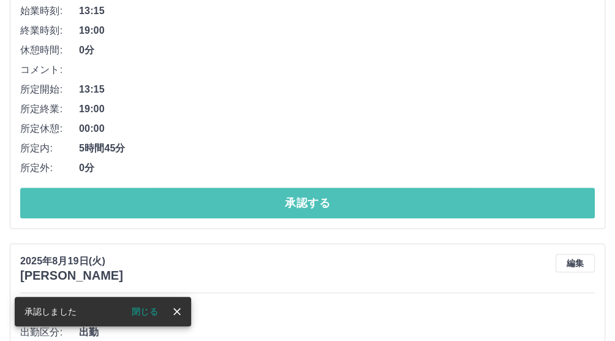
click at [235, 212] on button "承認する" at bounding box center [307, 202] width 575 height 31
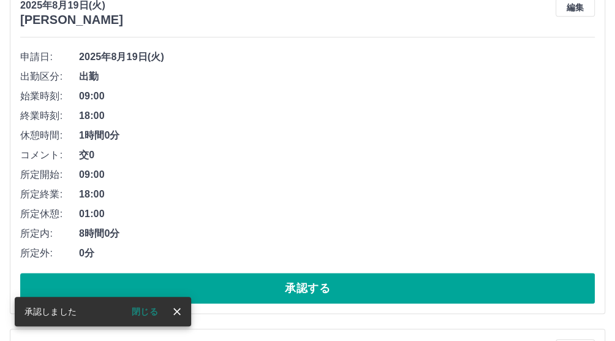
scroll to position [157, 0]
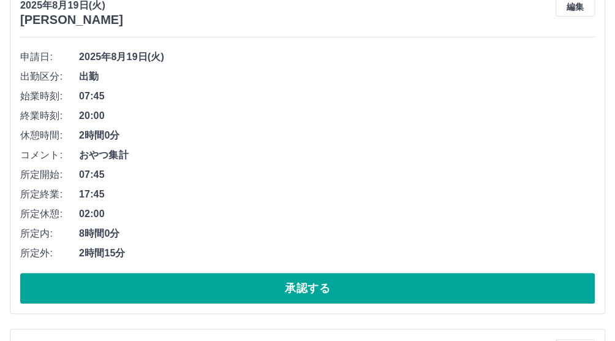
click at [230, 280] on button "承認する" at bounding box center [307, 288] width 575 height 31
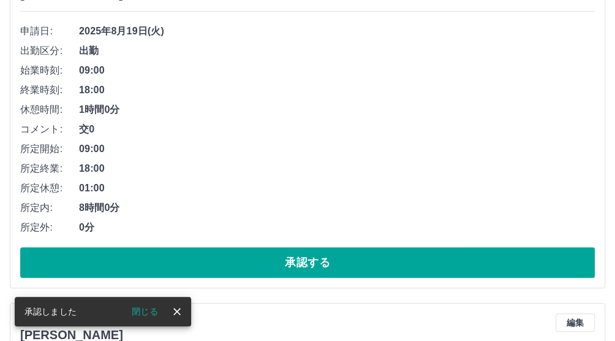
scroll to position [204, 0]
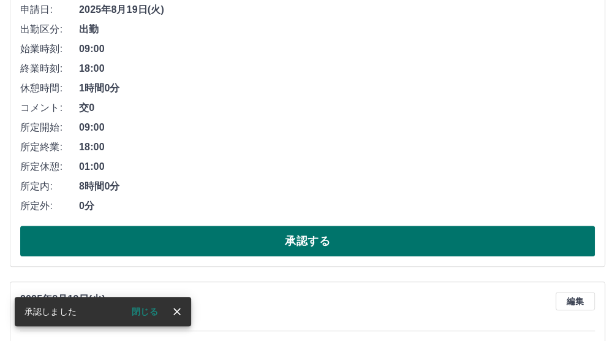
drag, startPoint x: 222, startPoint y: 234, endPoint x: 225, endPoint y: 227, distance: 7.7
click at [223, 234] on button "承認する" at bounding box center [307, 240] width 575 height 31
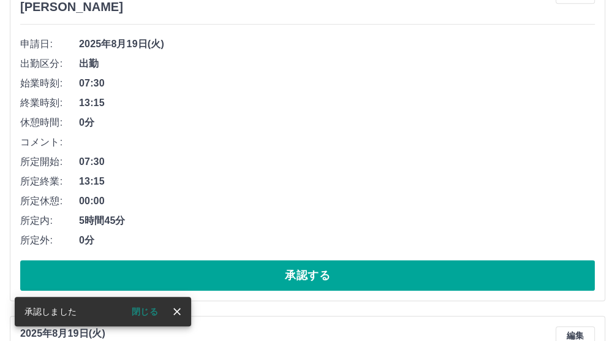
scroll to position [170, 0]
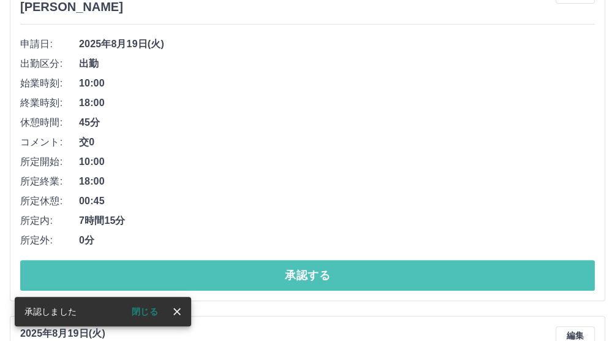
click at [219, 279] on button "承認する" at bounding box center [307, 275] width 575 height 31
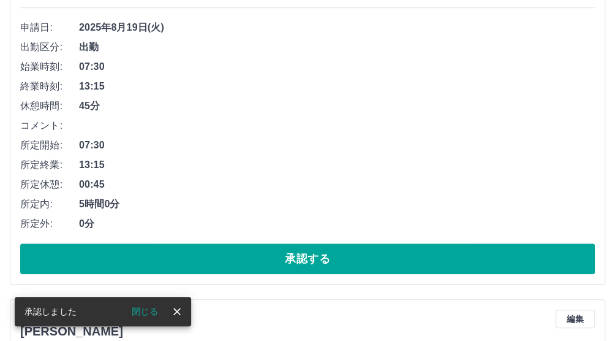
scroll to position [186, 0]
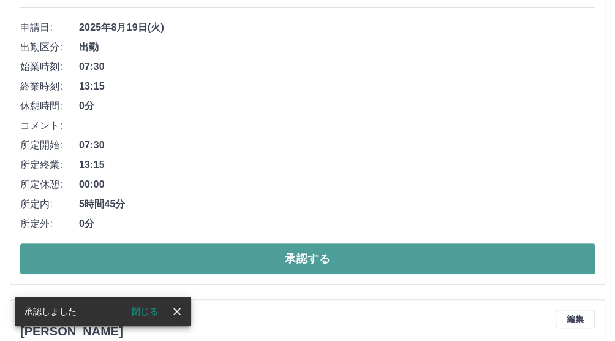
click at [219, 264] on button "承認する" at bounding box center [307, 258] width 575 height 31
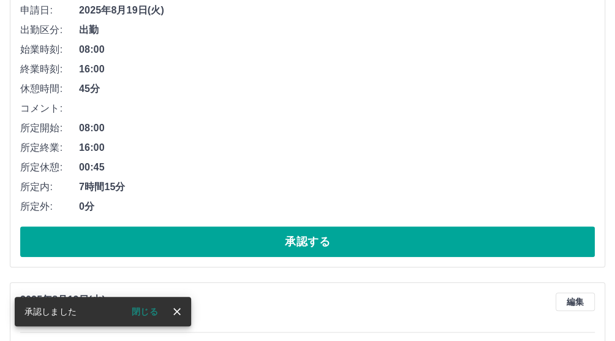
scroll to position [203, 0]
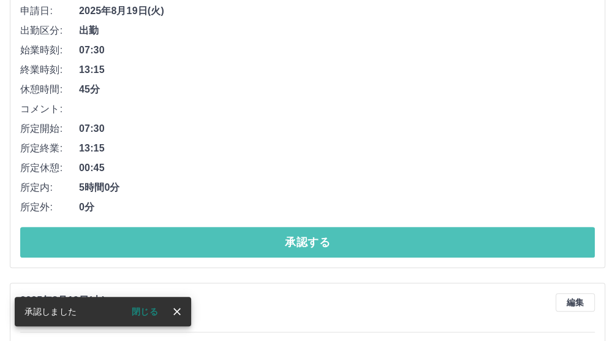
click at [216, 248] on button "承認する" at bounding box center [307, 242] width 575 height 31
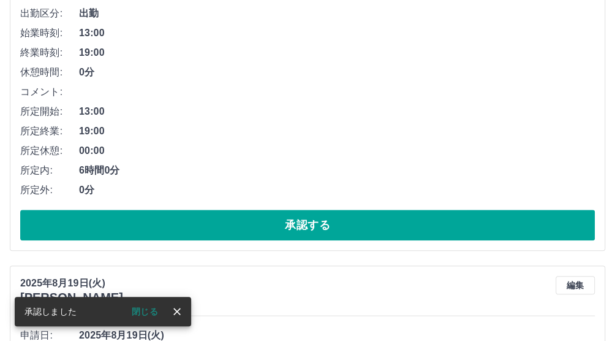
scroll to position [219, 0]
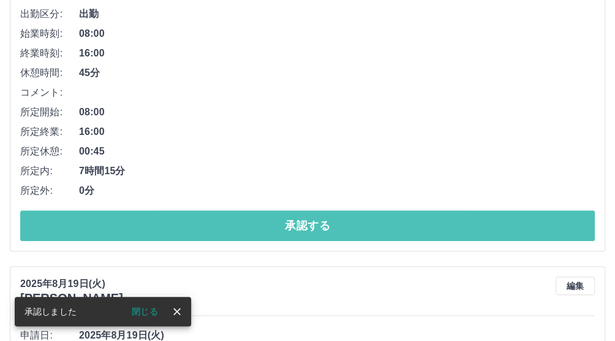
click at [214, 233] on button "承認する" at bounding box center [307, 225] width 575 height 31
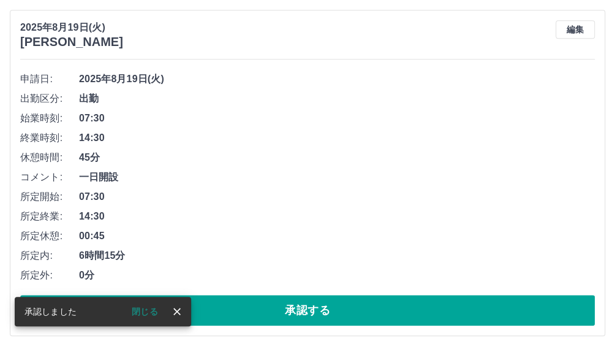
scroll to position [134, 0]
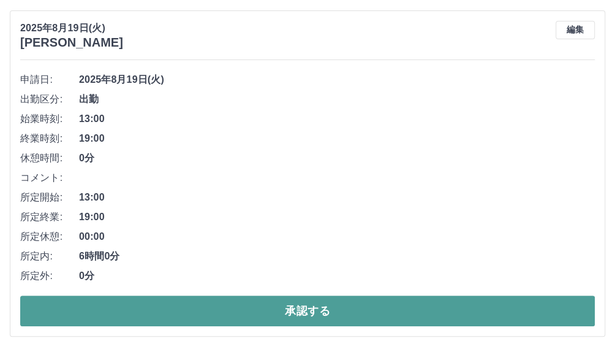
click at [246, 309] on button "承認する" at bounding box center [307, 310] width 575 height 31
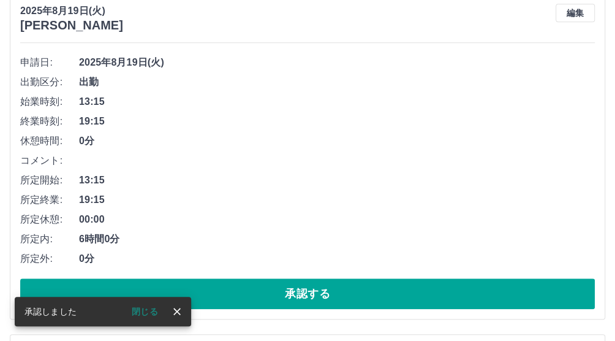
scroll to position [151, 0]
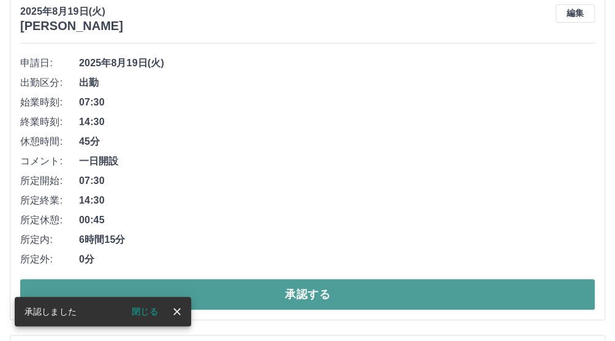
click at [226, 290] on button "承認する" at bounding box center [307, 294] width 575 height 31
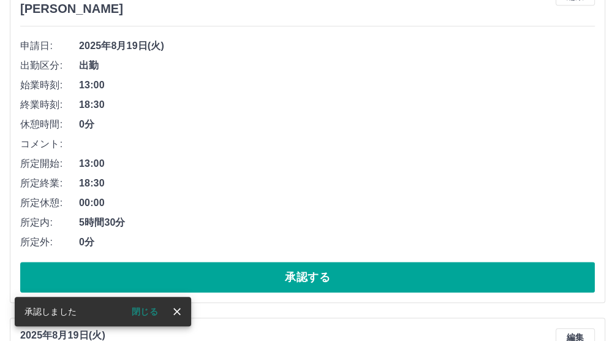
scroll to position [168, 0]
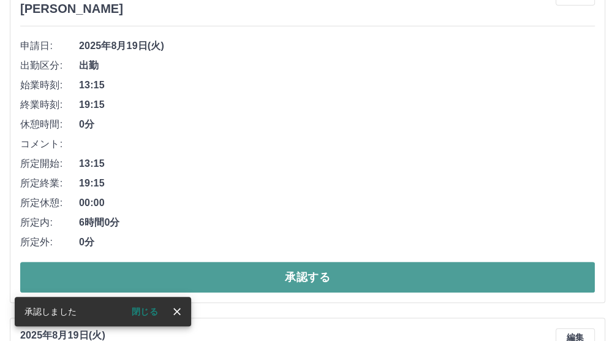
click at [247, 284] on button "承認する" at bounding box center [307, 277] width 575 height 31
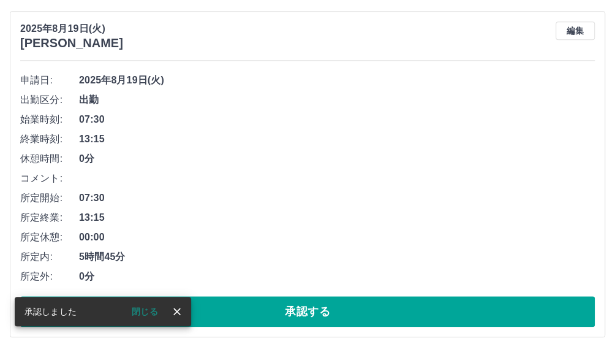
scroll to position [134, 0]
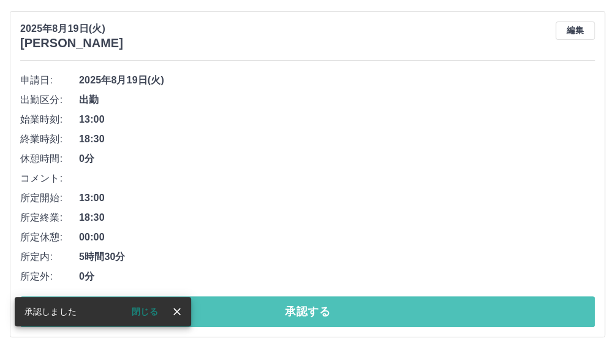
click at [248, 312] on button "承認する" at bounding box center [307, 311] width 575 height 31
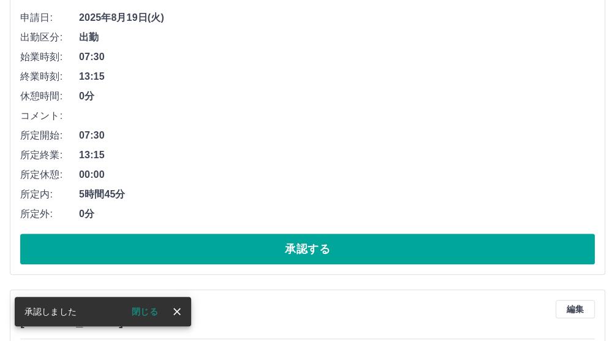
scroll to position [201, 0]
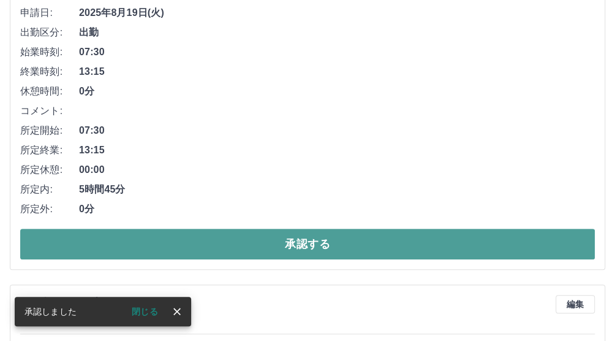
click at [251, 247] on button "承認する" at bounding box center [307, 243] width 575 height 31
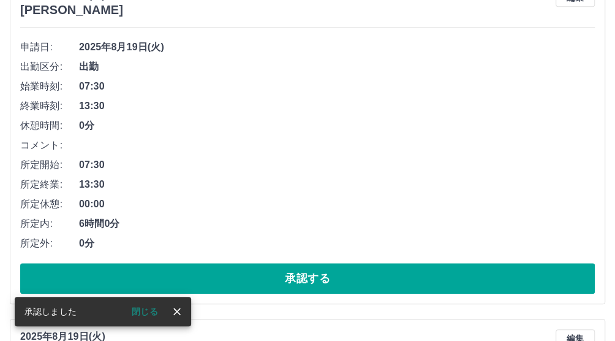
scroll to position [167, 0]
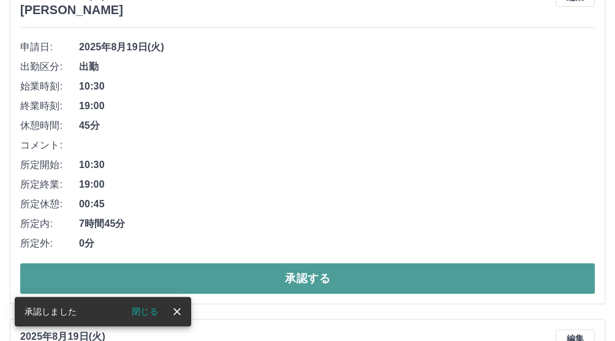
click at [238, 279] on button "承認する" at bounding box center [307, 278] width 575 height 31
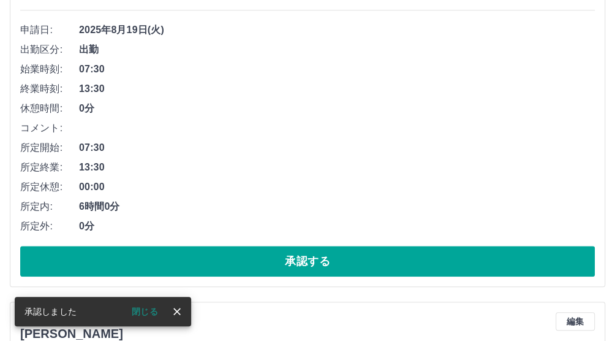
scroll to position [183, 0]
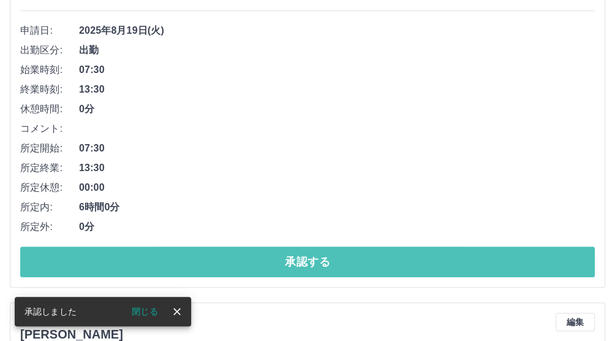
click at [241, 268] on button "承認する" at bounding box center [307, 261] width 575 height 31
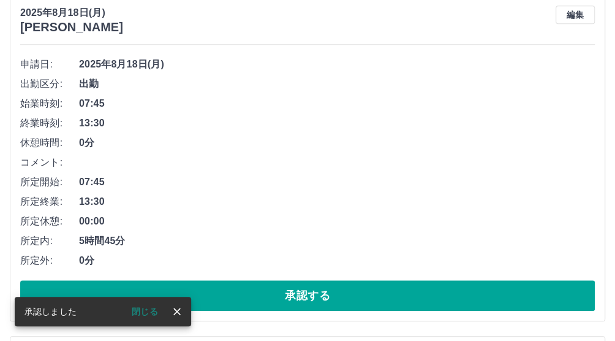
scroll to position [149, 0]
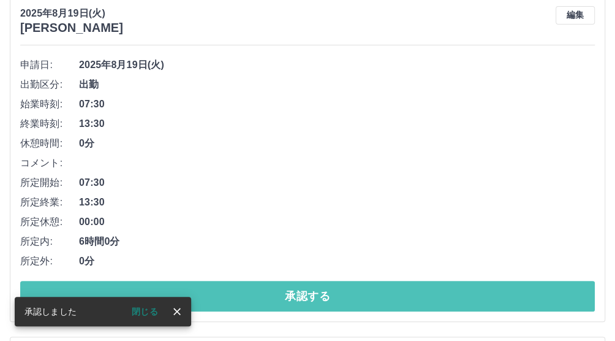
click at [234, 295] on button "承認する" at bounding box center [307, 296] width 575 height 31
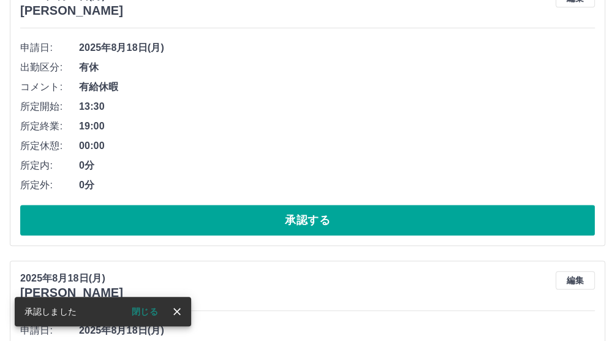
scroll to position [165, 0]
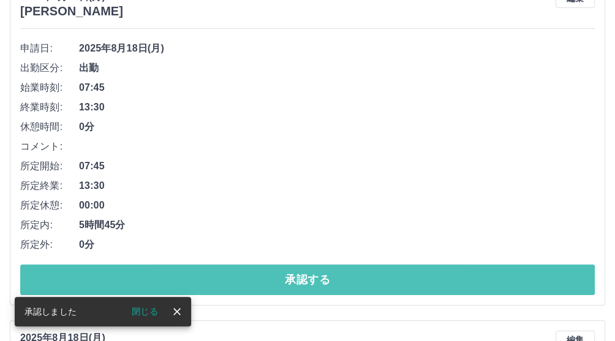
click at [241, 279] on button "承認する" at bounding box center [307, 279] width 575 height 31
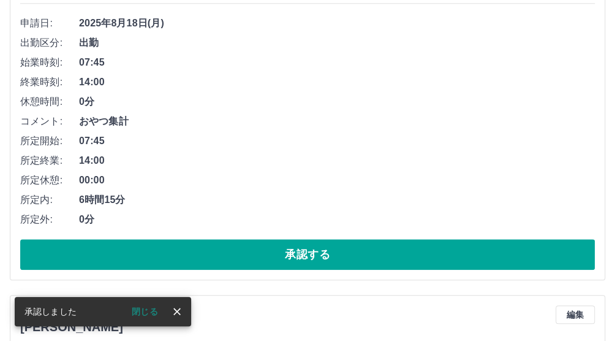
scroll to position [131, 0]
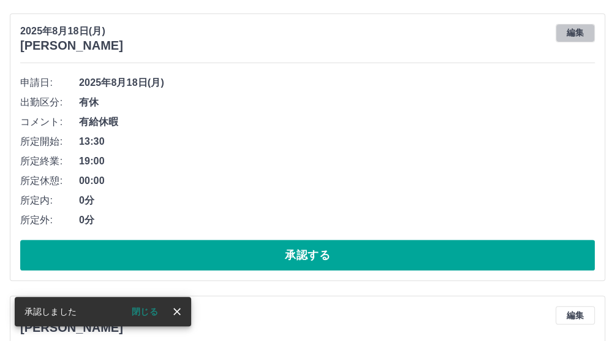
click at [571, 35] on button "編集" at bounding box center [575, 33] width 39 height 18
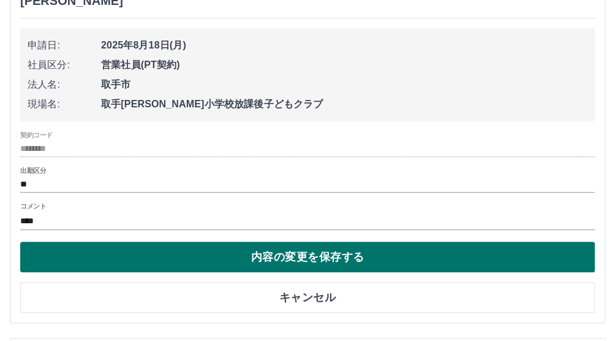
scroll to position [183, 0]
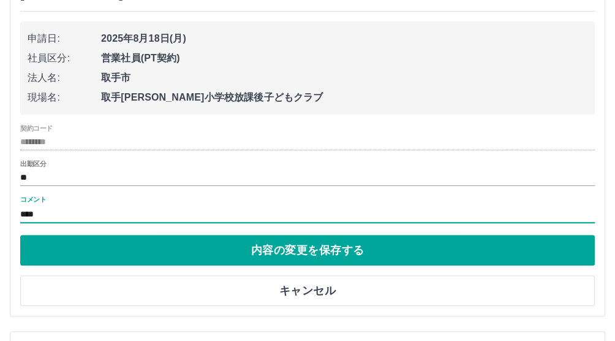
click at [59, 216] on input "****" at bounding box center [307, 214] width 575 height 18
type input "*"
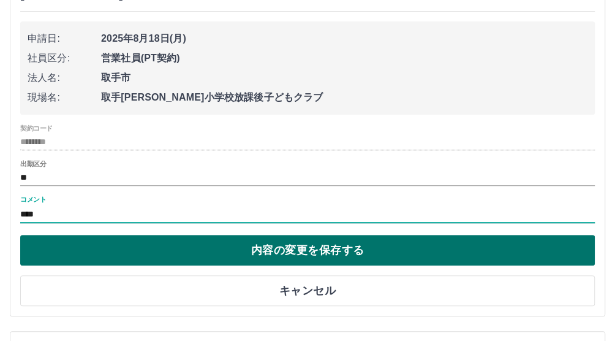
type input "****"
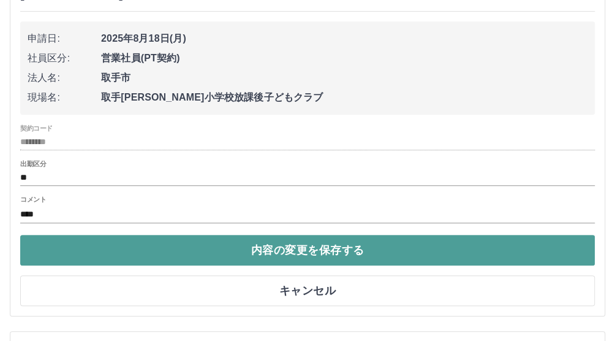
click at [214, 247] on button "内容の変更を保存する" at bounding box center [307, 250] width 575 height 31
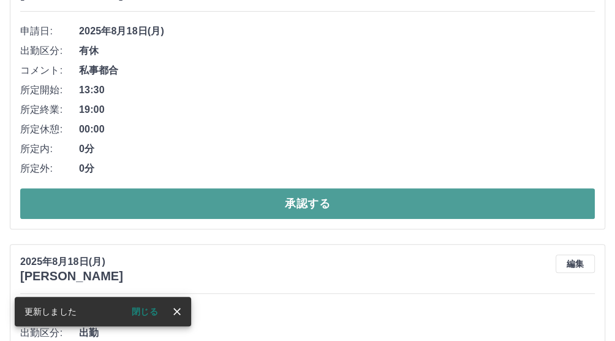
click at [227, 208] on button "承認する" at bounding box center [307, 203] width 575 height 31
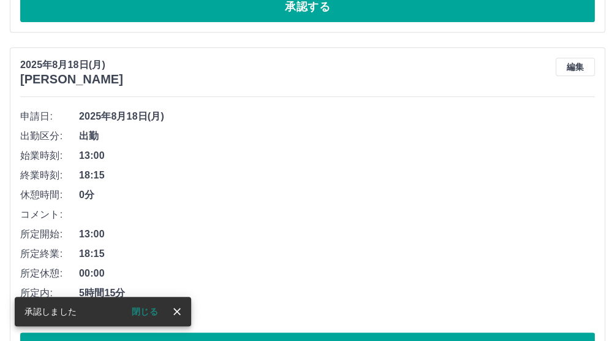
scroll to position [156, 0]
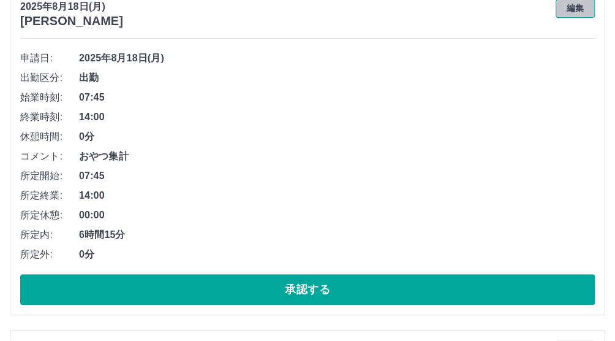
click at [576, 12] on button "編集" at bounding box center [575, 8] width 39 height 18
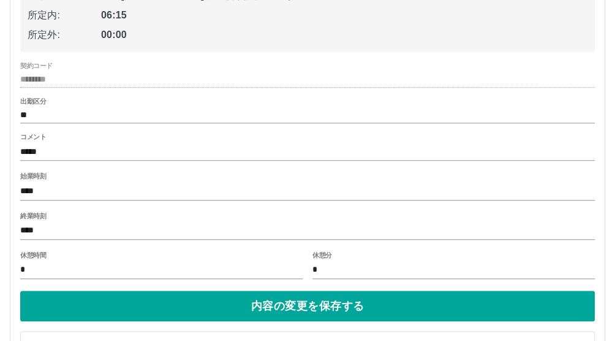
scroll to position [309, 0]
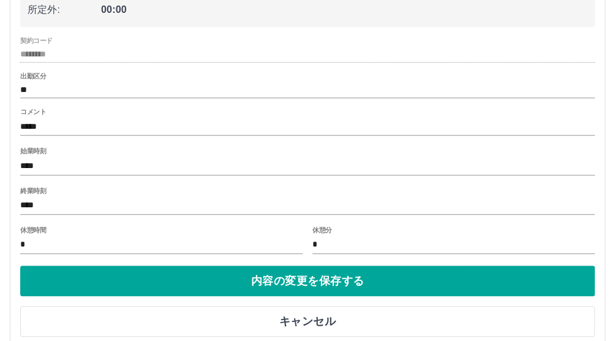
click at [50, 208] on input "****" at bounding box center [307, 206] width 575 height 18
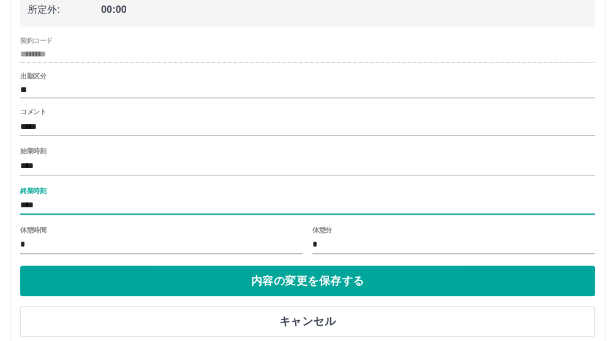
type input "****"
click at [326, 247] on input "*" at bounding box center [453, 245] width 282 height 18
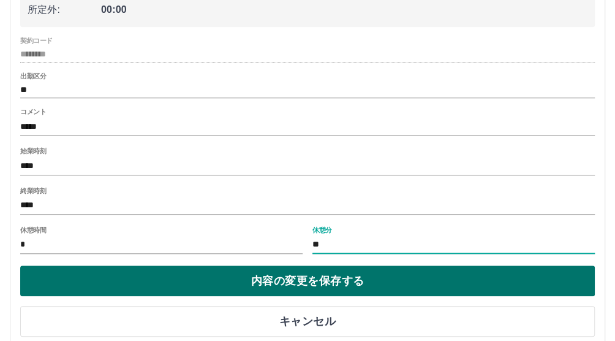
type input "**"
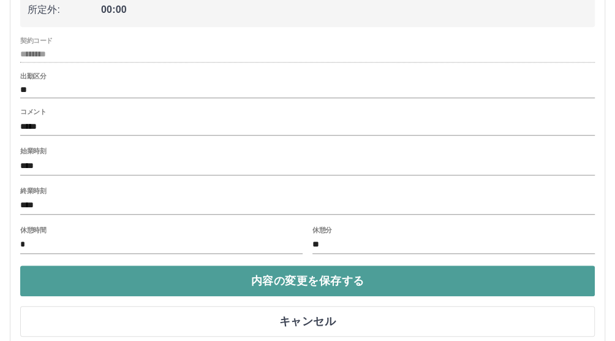
click at [363, 285] on button "内容の変更を保存する" at bounding box center [307, 280] width 575 height 31
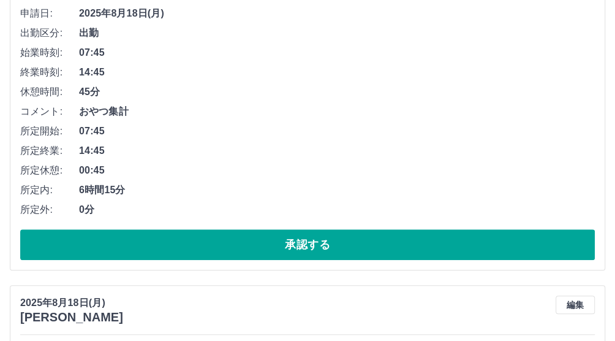
scroll to position [207, 0]
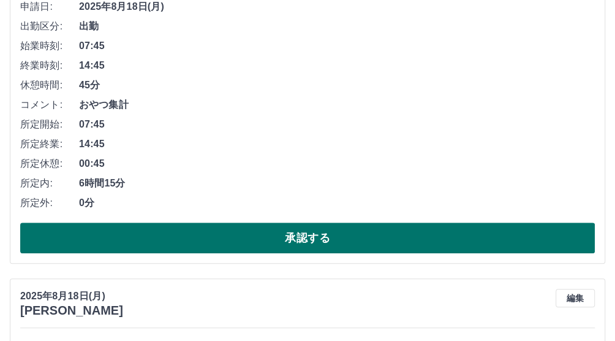
click at [385, 236] on button "承認する" at bounding box center [307, 237] width 575 height 31
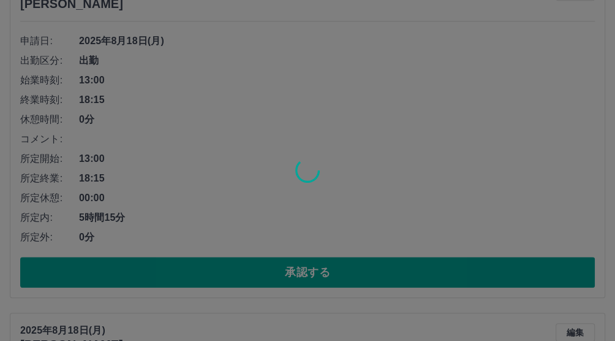
scroll to position [173, 0]
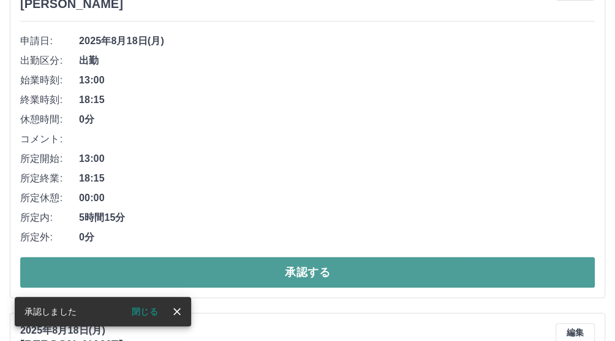
click at [256, 279] on button "承認する" at bounding box center [307, 272] width 575 height 31
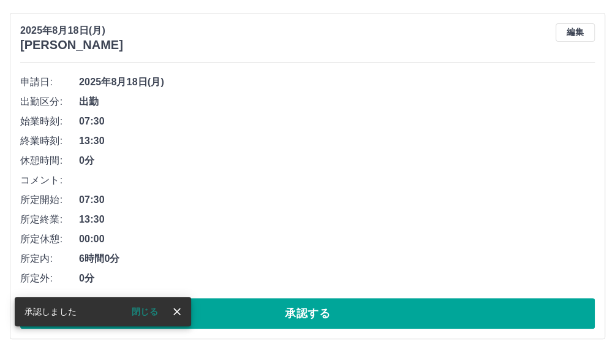
scroll to position [138, 0]
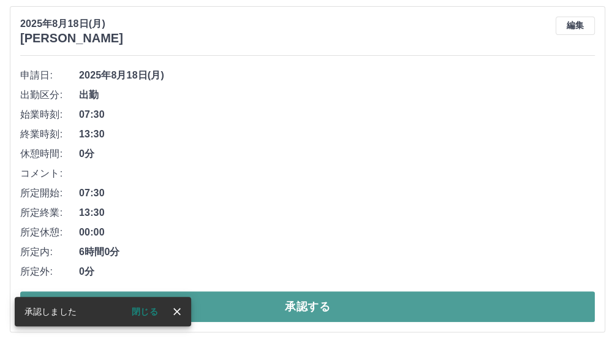
click at [240, 305] on button "承認する" at bounding box center [307, 306] width 575 height 31
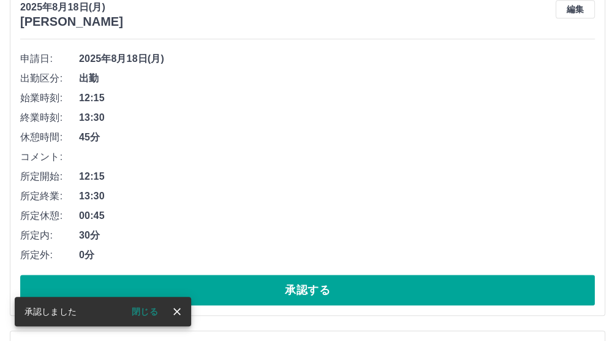
scroll to position [155, 0]
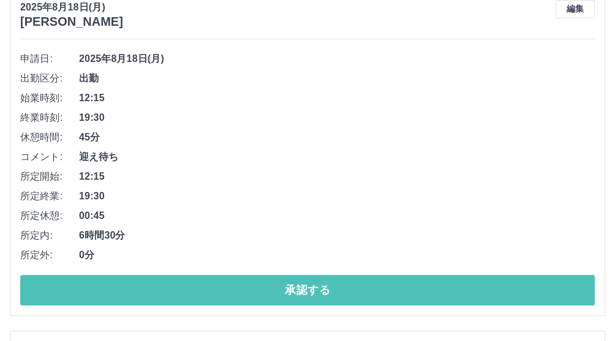
click at [253, 282] on button "承認する" at bounding box center [307, 289] width 575 height 31
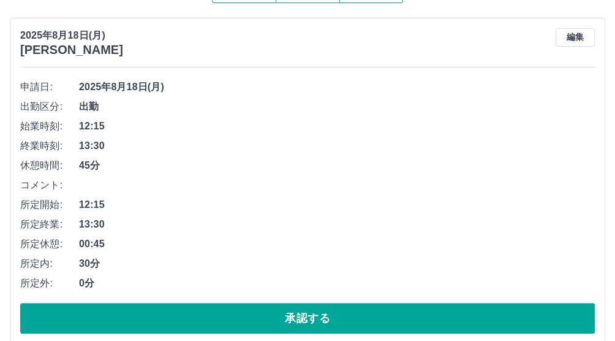
scroll to position [120, 0]
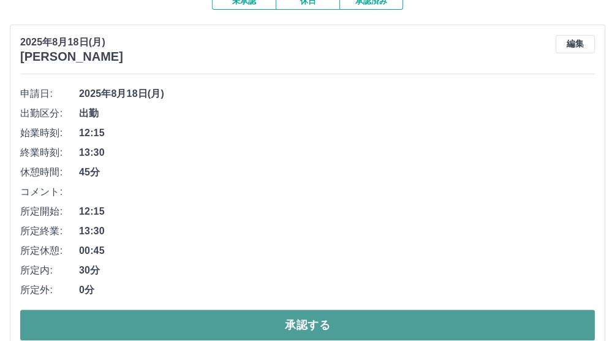
click at [333, 326] on button "承認する" at bounding box center [307, 324] width 575 height 31
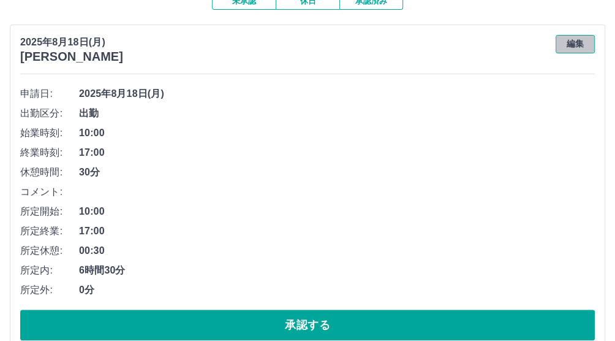
click at [579, 44] on button "編集" at bounding box center [575, 44] width 39 height 18
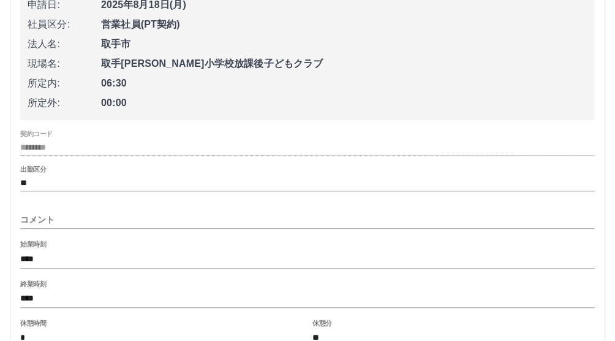
scroll to position [222, 0]
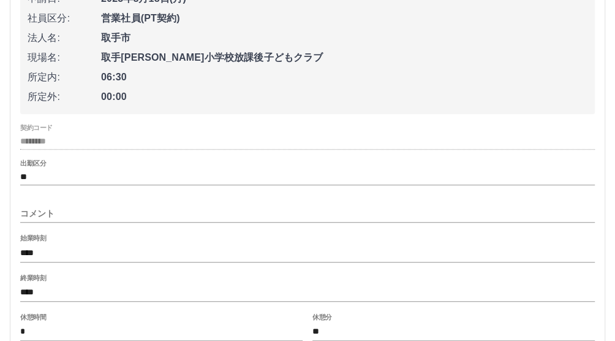
click at [56, 252] on input "****" at bounding box center [307, 253] width 575 height 18
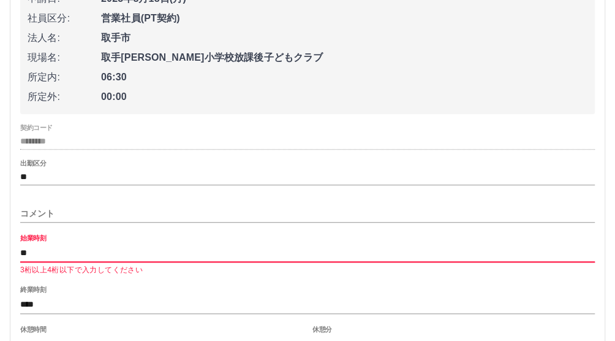
type input "*"
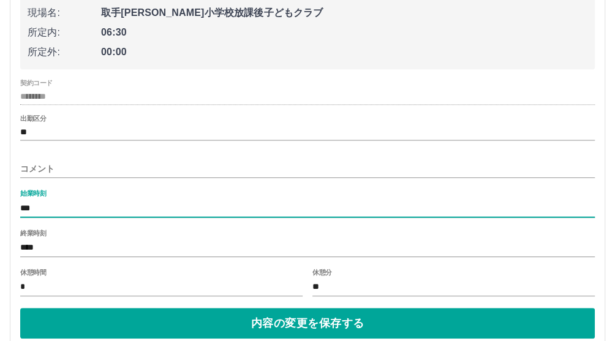
scroll to position [273, 0]
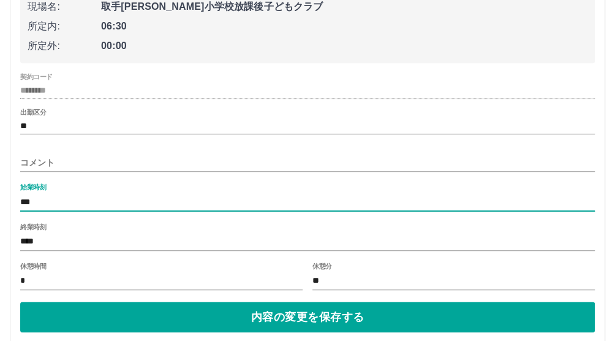
type input "***"
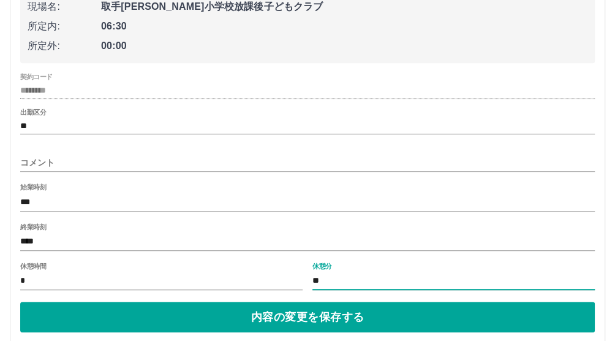
click at [326, 278] on input "**" at bounding box center [453, 281] width 282 height 18
type input "*"
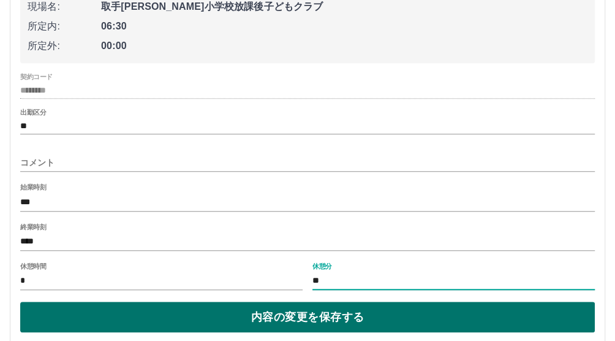
type input "**"
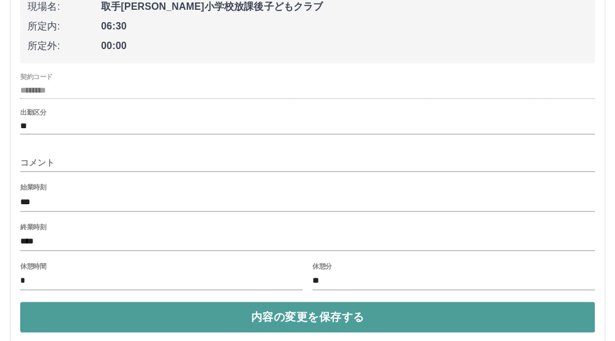
click at [257, 317] on button "内容の変更を保存する" at bounding box center [307, 316] width 575 height 31
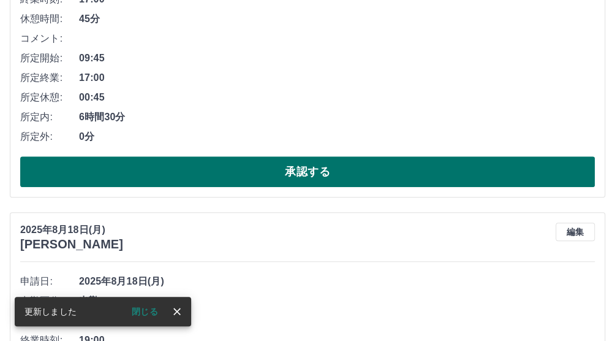
click at [337, 162] on button "承認する" at bounding box center [307, 171] width 575 height 31
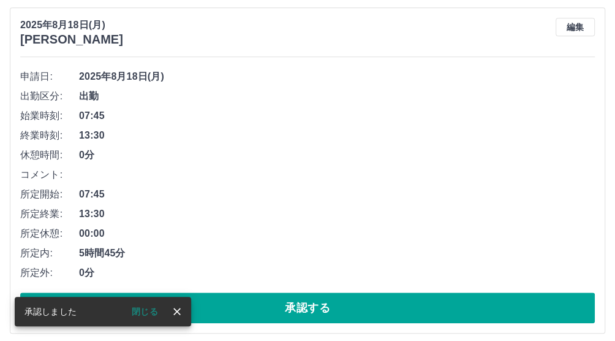
scroll to position [137, 0]
click at [366, 311] on button "承認する" at bounding box center [307, 307] width 575 height 31
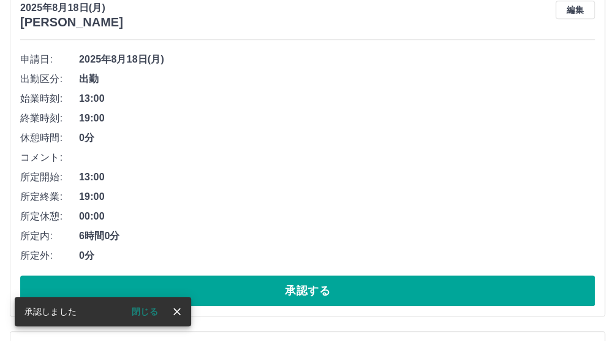
scroll to position [154, 0]
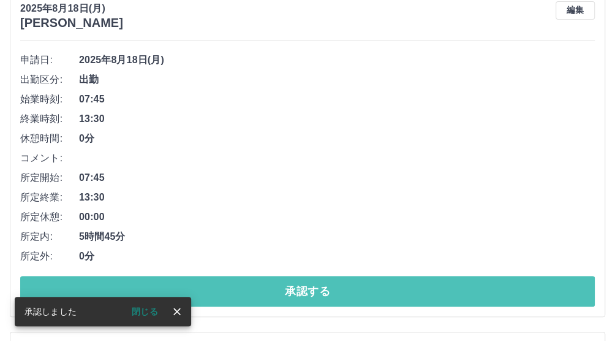
click at [367, 294] on button "承認する" at bounding box center [307, 291] width 575 height 31
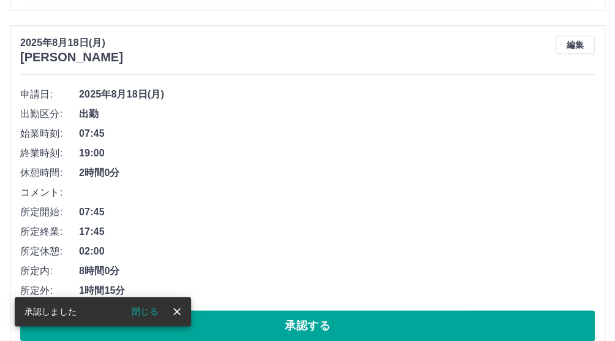
scroll to position [119, 0]
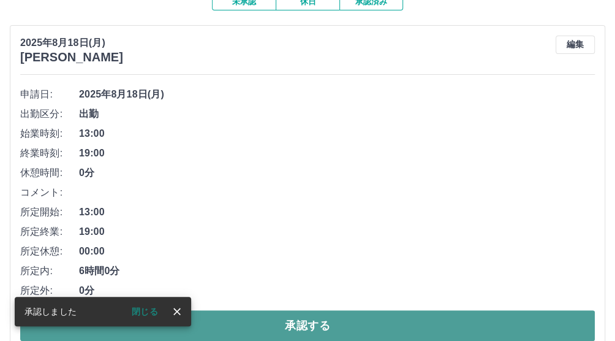
click at [365, 327] on button "承認する" at bounding box center [307, 325] width 575 height 31
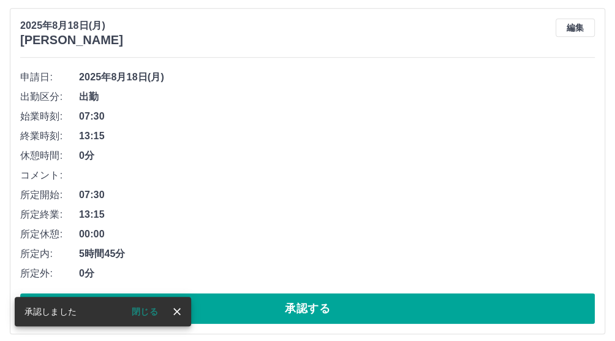
scroll to position [136, 0]
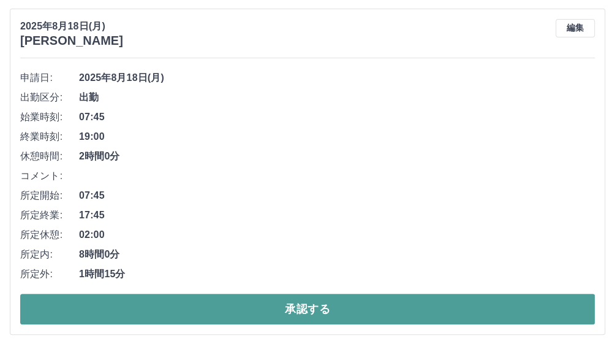
click at [376, 311] on button "承認する" at bounding box center [307, 308] width 575 height 31
click at [237, 317] on button "承認する" at bounding box center [307, 308] width 575 height 31
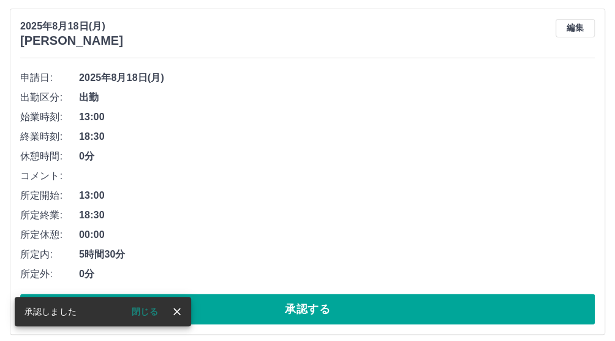
scroll to position [187, 0]
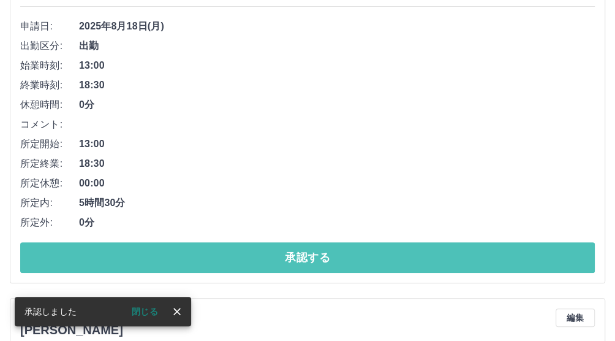
click at [258, 260] on button "承認する" at bounding box center [307, 257] width 575 height 31
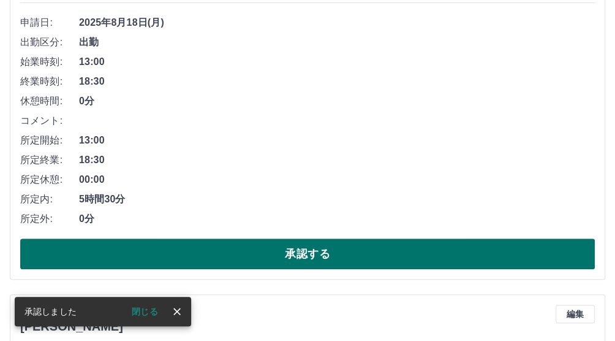
scroll to position [204, 0]
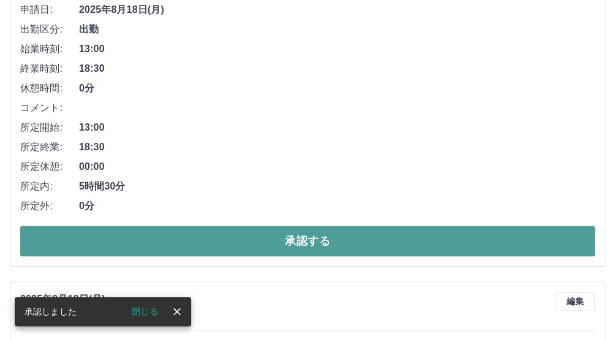
click at [266, 245] on button "承認する" at bounding box center [307, 240] width 575 height 31
click at [266, 252] on button "承認する" at bounding box center [307, 240] width 575 height 31
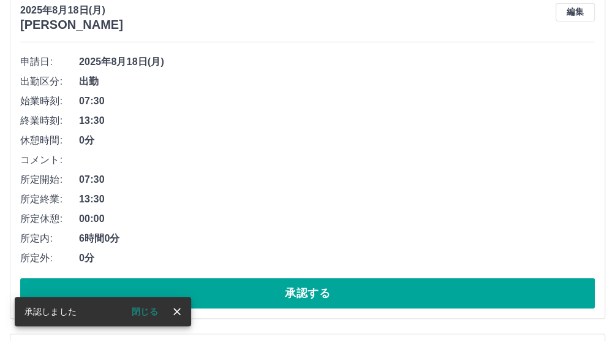
scroll to position [153, 0]
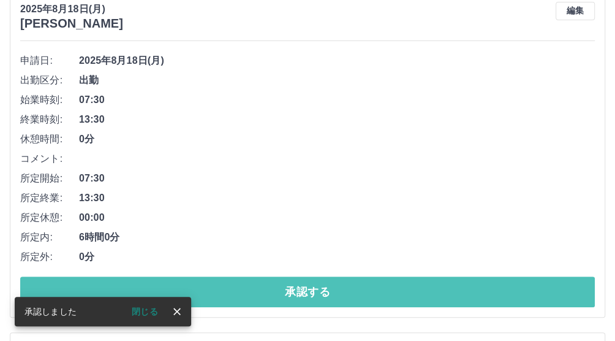
click at [276, 291] on button "承認する" at bounding box center [307, 291] width 575 height 31
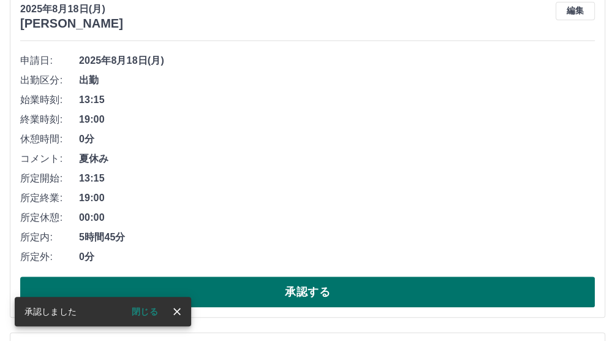
click at [257, 292] on button "承認する" at bounding box center [307, 291] width 575 height 31
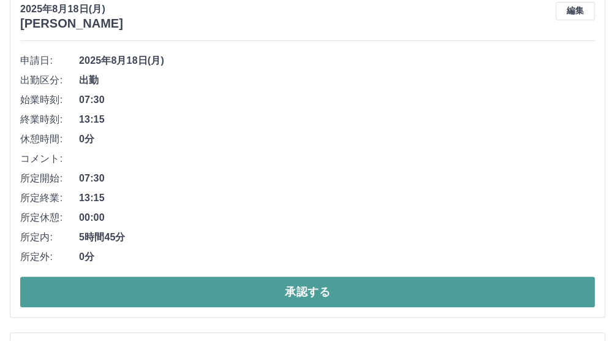
click at [265, 294] on button "承認する" at bounding box center [307, 291] width 575 height 31
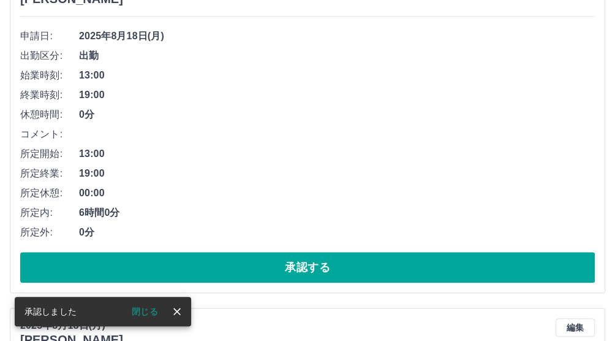
scroll to position [119, 0]
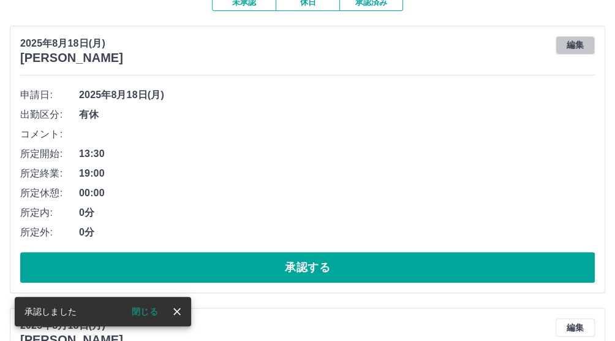
click at [576, 47] on button "編集" at bounding box center [575, 45] width 39 height 18
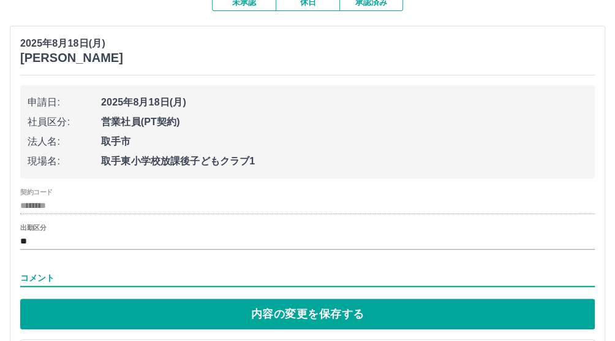
click at [69, 282] on input "コメント" at bounding box center [307, 278] width 575 height 18
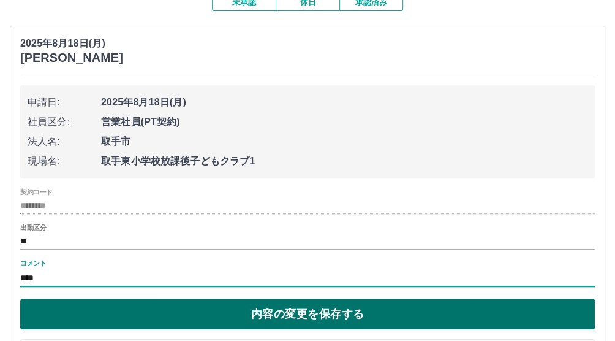
type input "****"
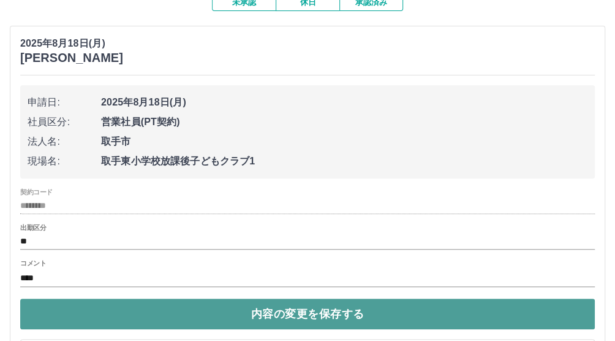
click at [232, 314] on button "内容の変更を保存する" at bounding box center [307, 313] width 575 height 31
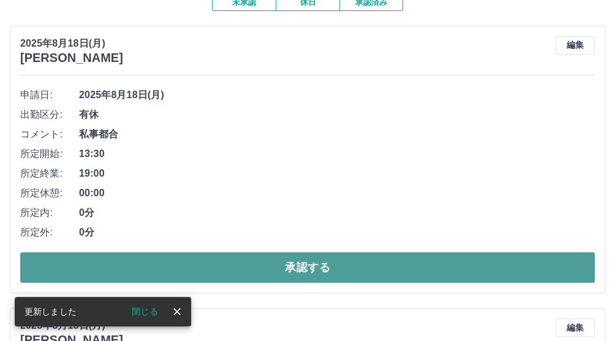
click at [267, 265] on button "承認する" at bounding box center [307, 267] width 575 height 31
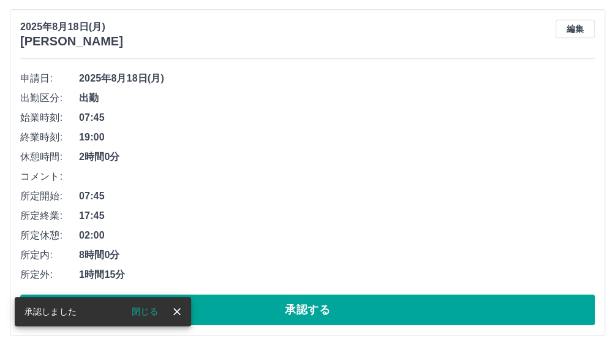
scroll to position [194, 0]
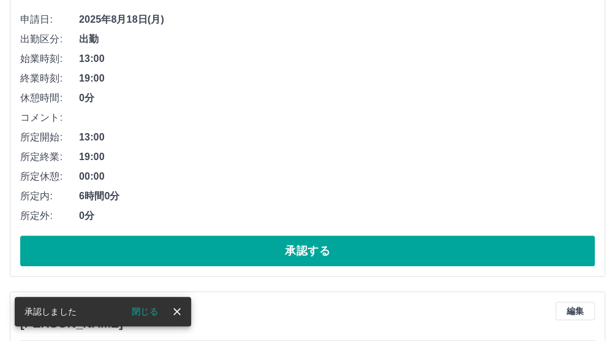
click at [273, 258] on button "承認する" at bounding box center [307, 250] width 575 height 31
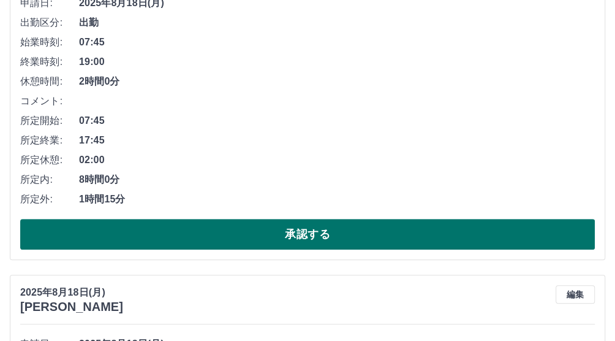
scroll to position [160, 0]
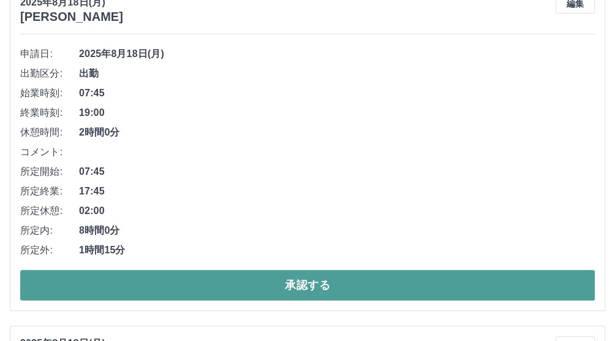
click at [253, 285] on button "承認する" at bounding box center [307, 284] width 575 height 31
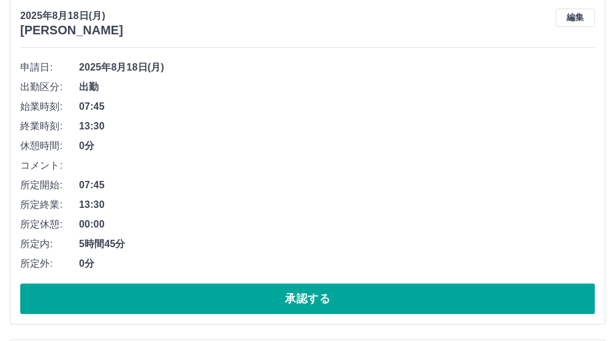
scroll to position [153, 0]
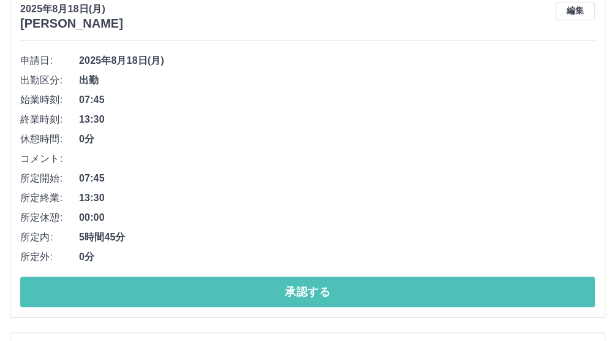
click at [253, 282] on button "承認する" at bounding box center [307, 291] width 575 height 31
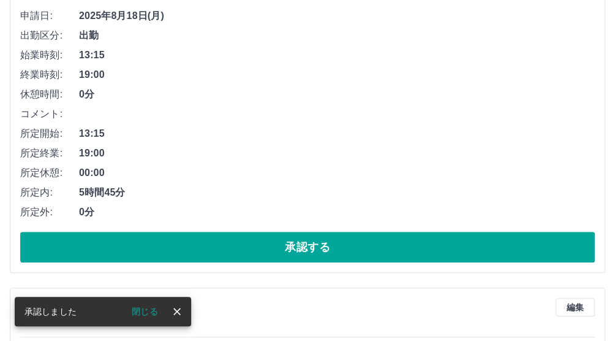
scroll to position [204, 0]
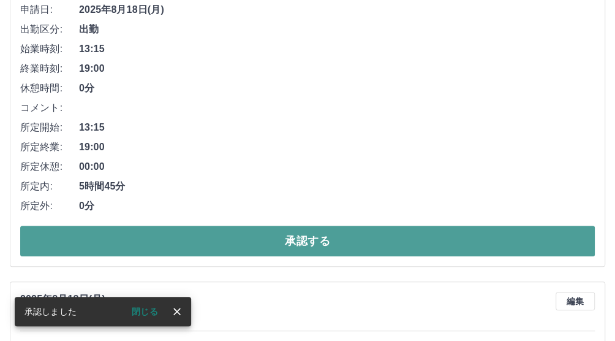
click at [224, 236] on button "承認する" at bounding box center [307, 240] width 575 height 31
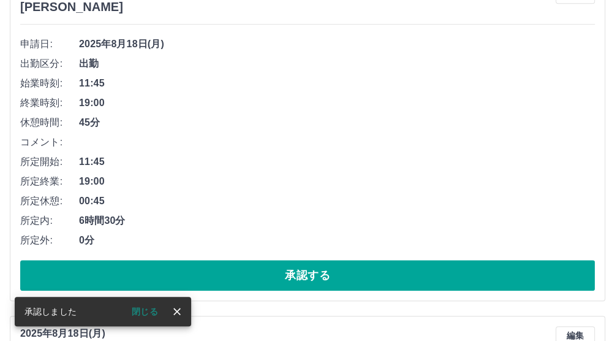
scroll to position [170, 0]
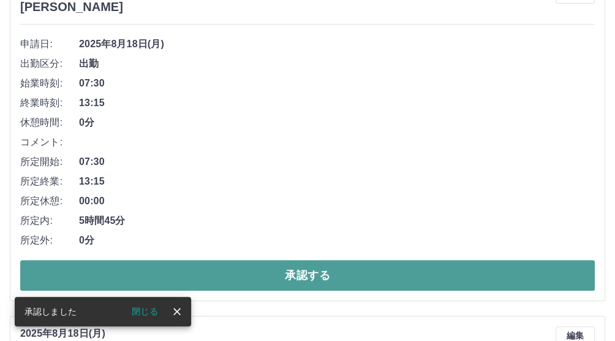
click at [208, 274] on button "承認する" at bounding box center [307, 275] width 575 height 31
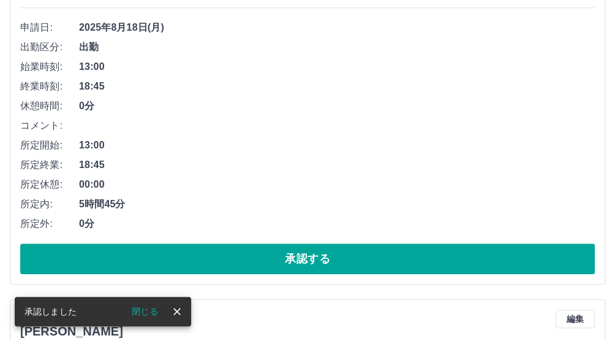
scroll to position [186, 0]
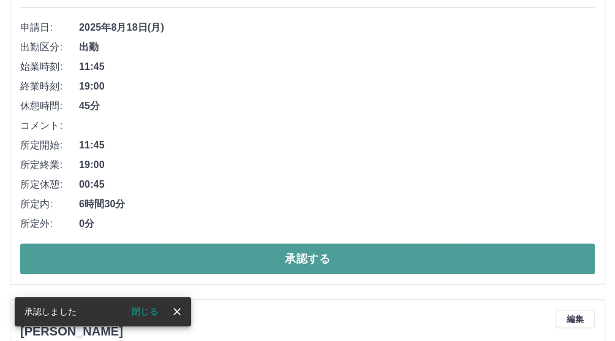
click at [206, 258] on button "承認する" at bounding box center [307, 258] width 575 height 31
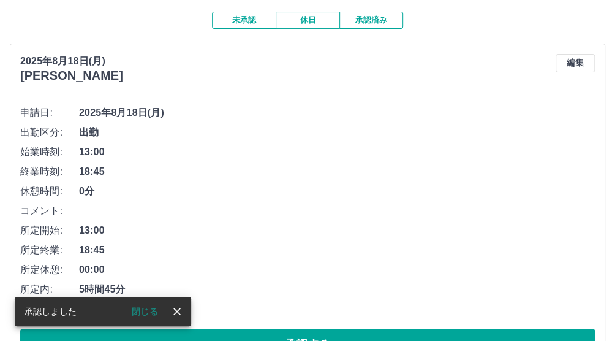
scroll to position [152, 0]
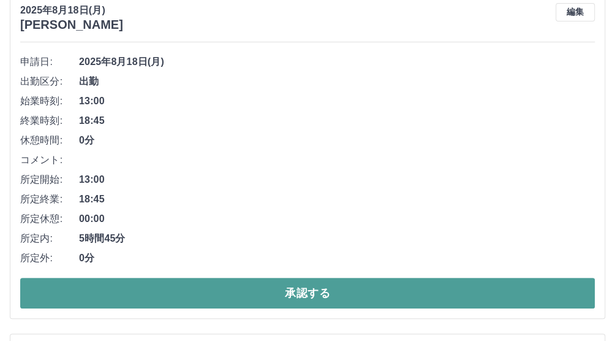
click at [196, 290] on button "承認する" at bounding box center [307, 292] width 575 height 31
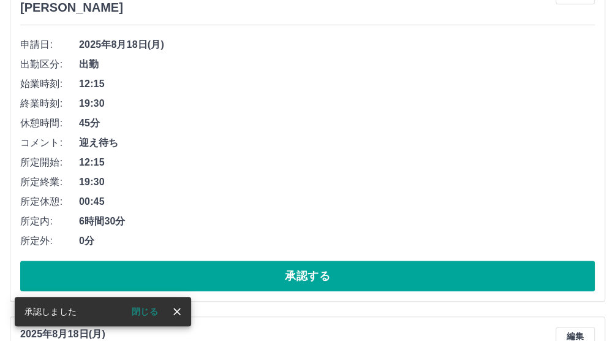
scroll to position [168, 0]
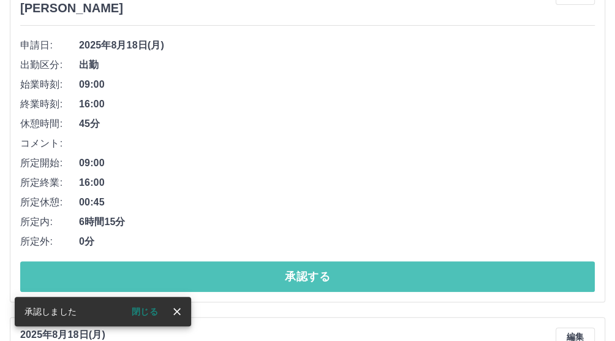
click at [181, 279] on button "承認する" at bounding box center [307, 276] width 575 height 31
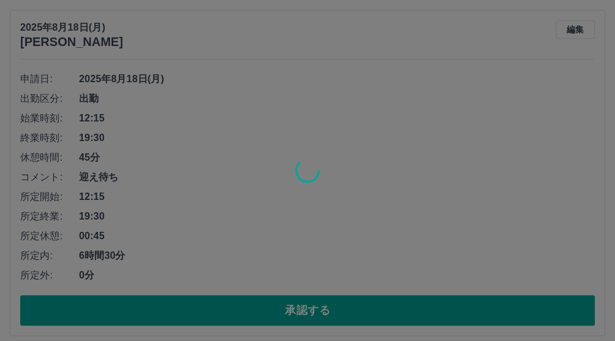
scroll to position [134, 0]
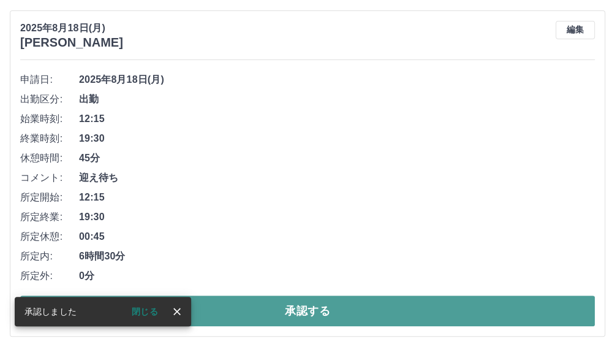
click at [198, 303] on button "承認する" at bounding box center [307, 310] width 575 height 31
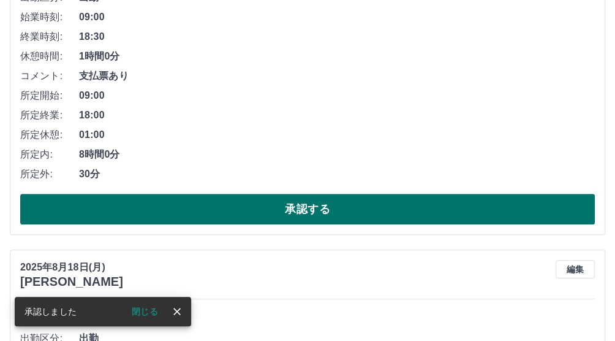
scroll to position [236, 0]
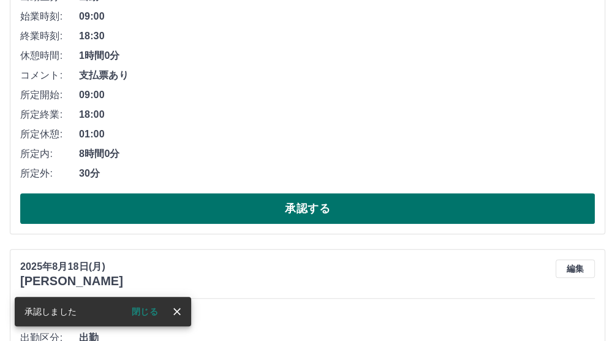
click at [238, 214] on button "承認する" at bounding box center [307, 208] width 575 height 31
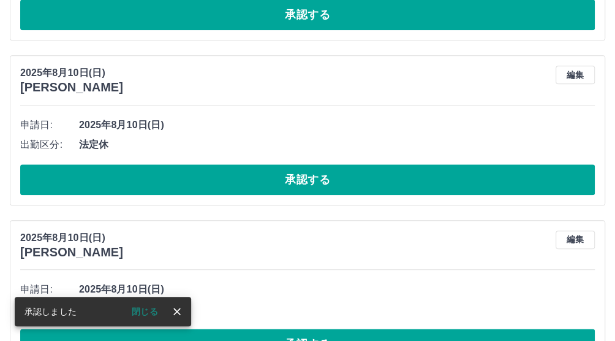
scroll to position [253, 0]
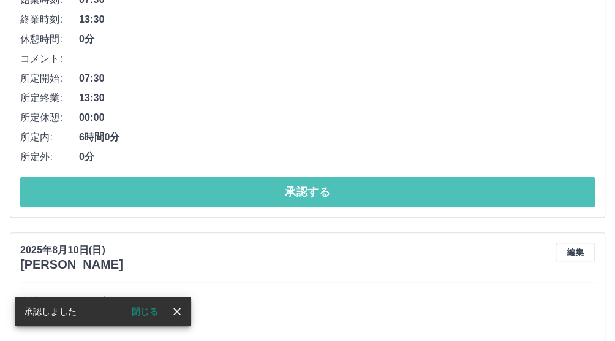
click at [240, 196] on button "承認する" at bounding box center [307, 191] width 575 height 31
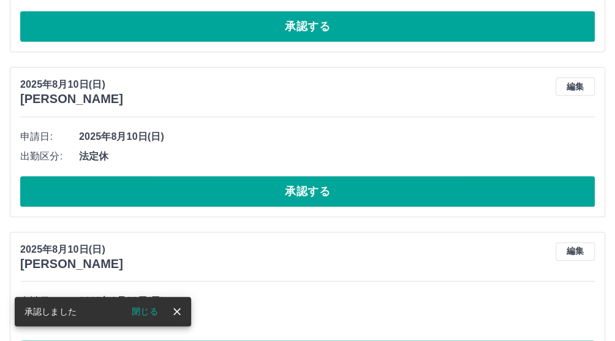
scroll to position [66, 0]
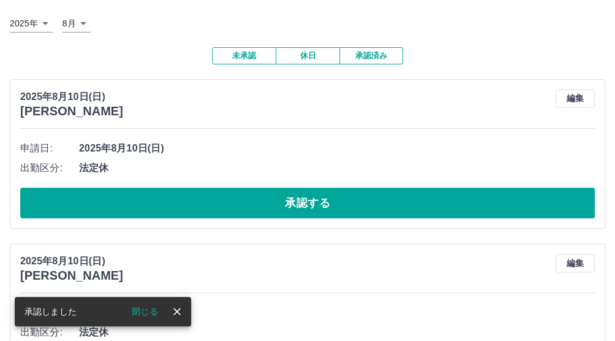
click at [307, 53] on button "休日" at bounding box center [308, 55] width 64 height 17
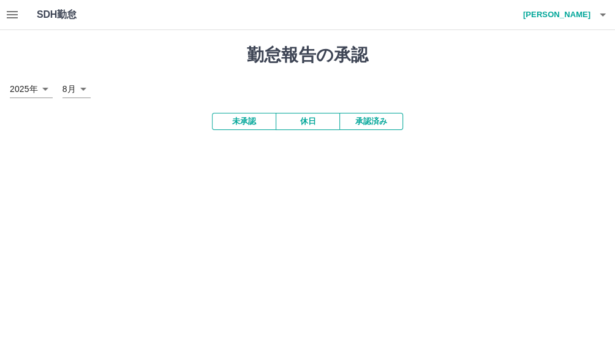
scroll to position [0, 0]
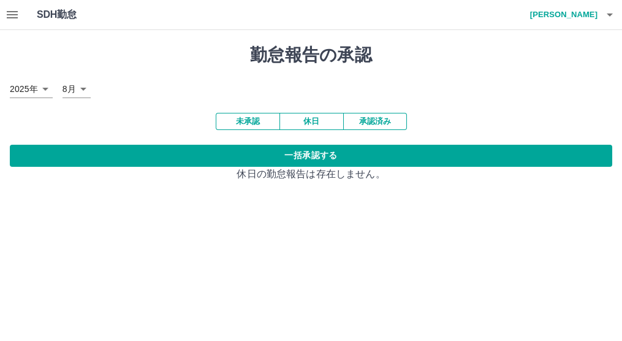
click at [243, 119] on button "未承認" at bounding box center [248, 121] width 64 height 17
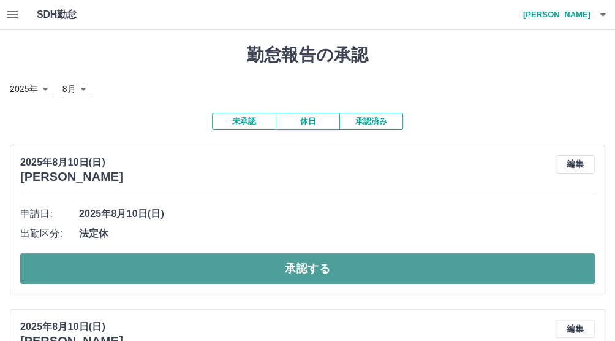
click at [254, 270] on button "承認する" at bounding box center [307, 268] width 575 height 31
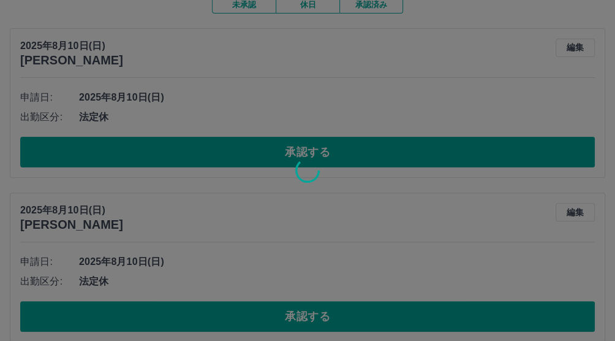
scroll to position [153, 0]
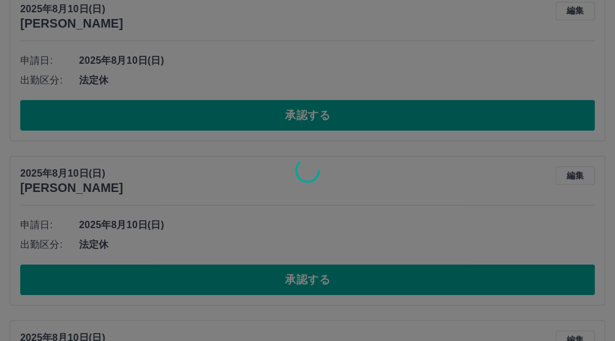
click at [254, 275] on div at bounding box center [307, 170] width 615 height 341
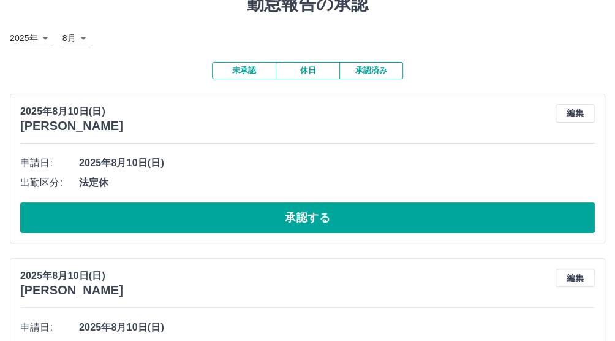
scroll to position [51, 0]
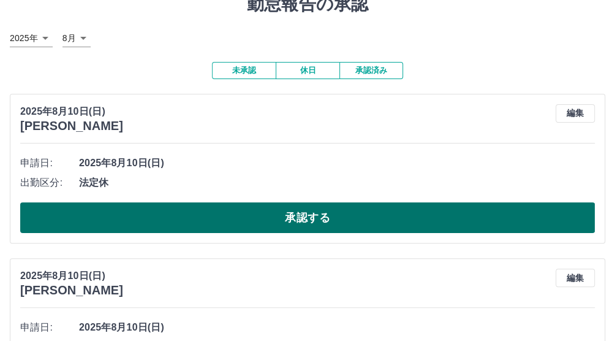
click at [237, 221] on button "承認する" at bounding box center [307, 217] width 575 height 31
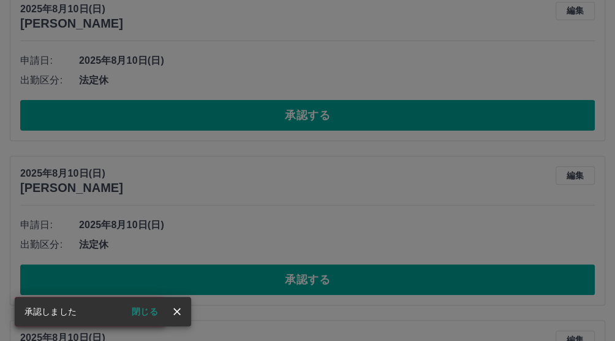
scroll to position [204, 0]
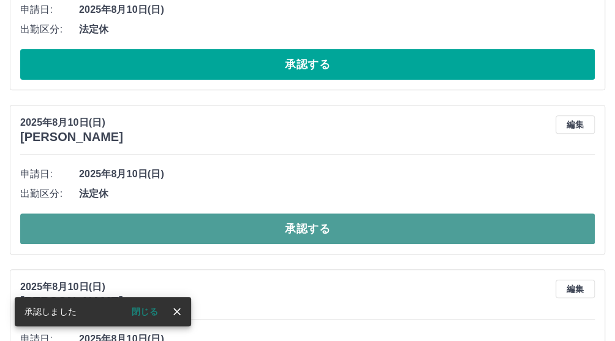
click at [236, 224] on button "承認する" at bounding box center [307, 228] width 575 height 31
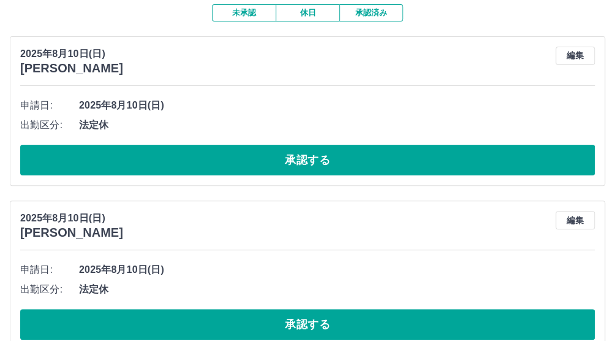
scroll to position [102, 0]
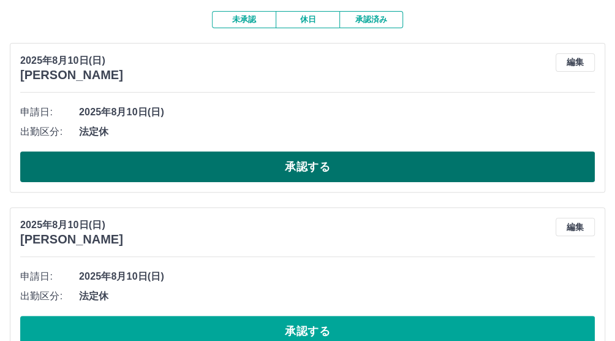
click at [232, 168] on button "承認する" at bounding box center [307, 166] width 575 height 31
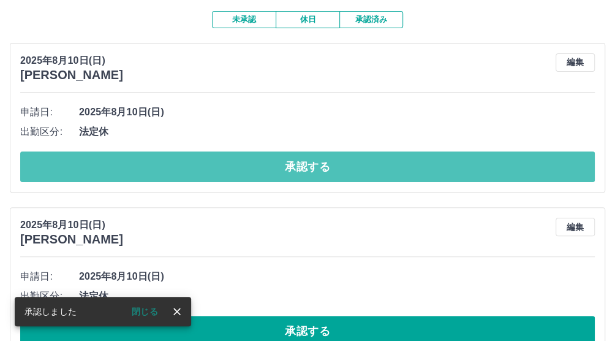
click at [231, 168] on button "承認する" at bounding box center [307, 166] width 575 height 31
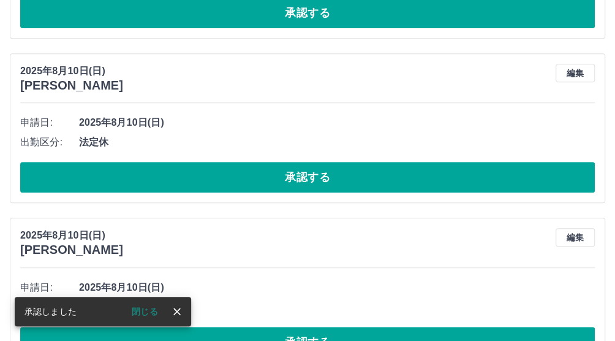
scroll to position [91, 0]
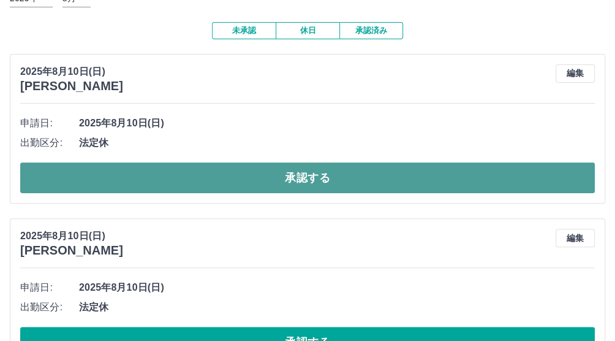
click at [176, 176] on button "承認する" at bounding box center [307, 177] width 575 height 31
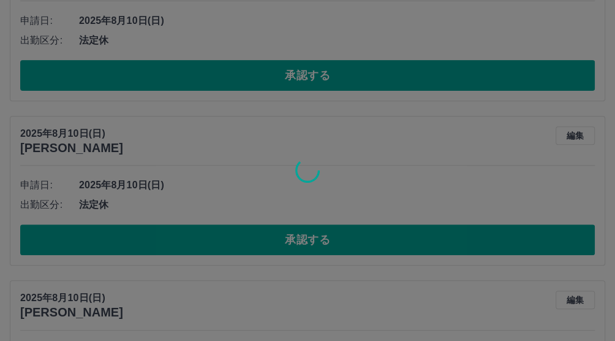
scroll to position [28, 0]
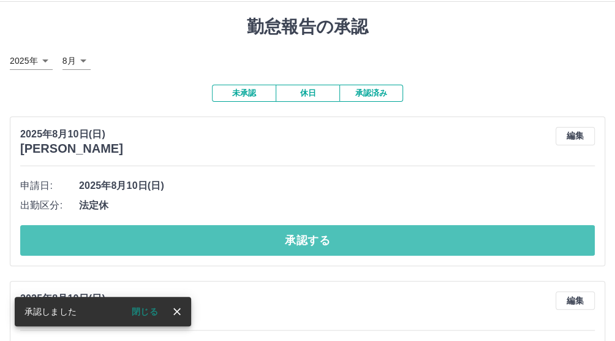
click at [224, 235] on button "承認する" at bounding box center [307, 240] width 575 height 31
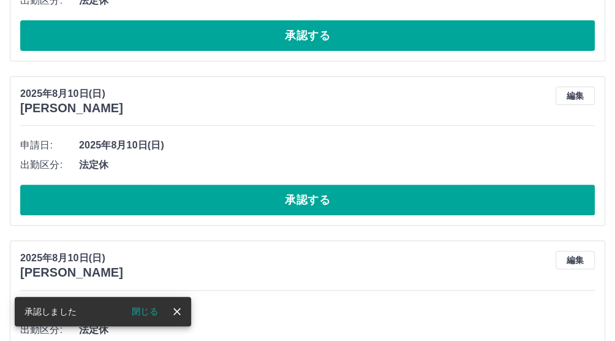
scroll to position [69, 0]
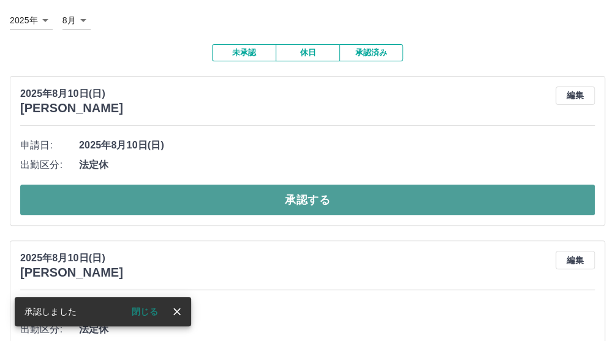
click at [216, 203] on button "承認する" at bounding box center [307, 199] width 575 height 31
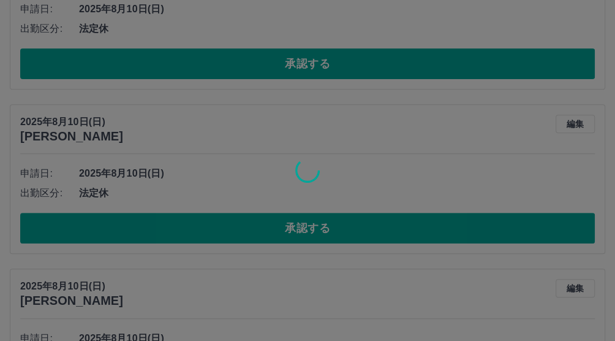
scroll to position [222, 0]
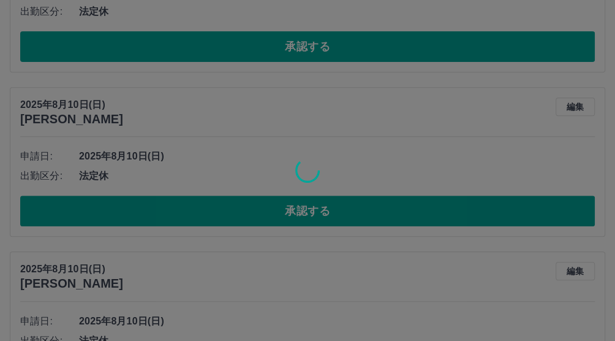
click at [216, 206] on div at bounding box center [307, 170] width 615 height 341
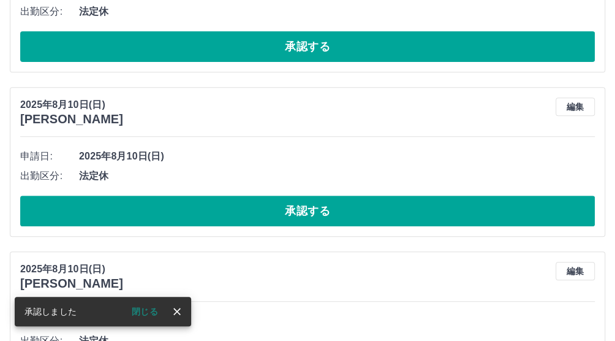
scroll to position [57, 0]
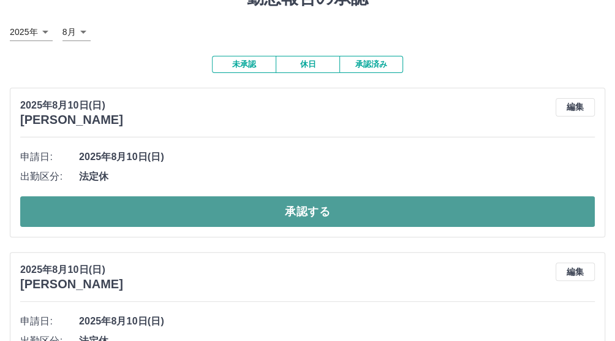
click at [212, 211] on button "承認する" at bounding box center [307, 211] width 575 height 31
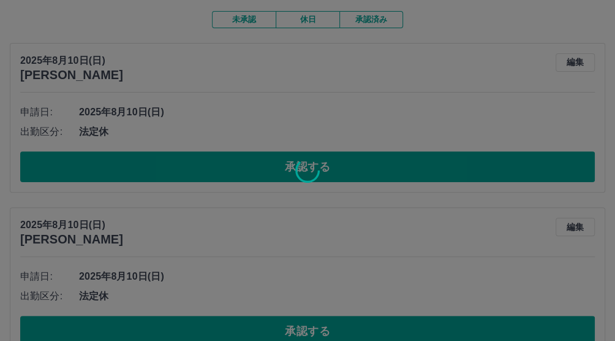
scroll to position [108, 0]
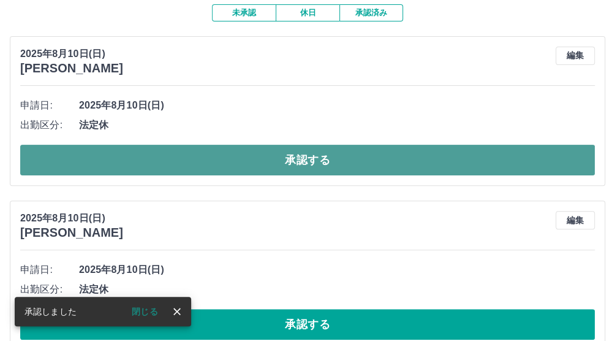
click at [212, 157] on button "承認する" at bounding box center [307, 160] width 575 height 31
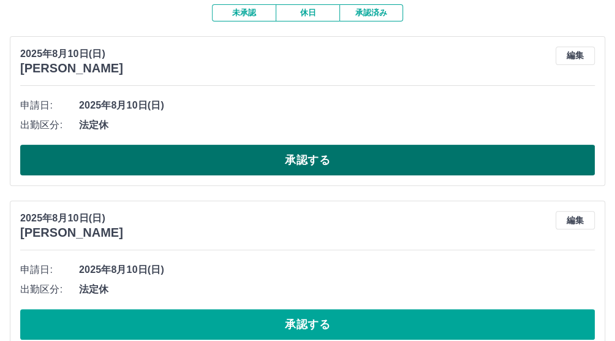
click at [217, 160] on button "承認する" at bounding box center [307, 160] width 575 height 31
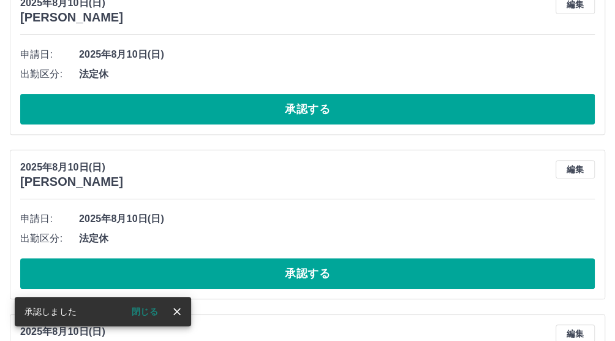
scroll to position [0, 0]
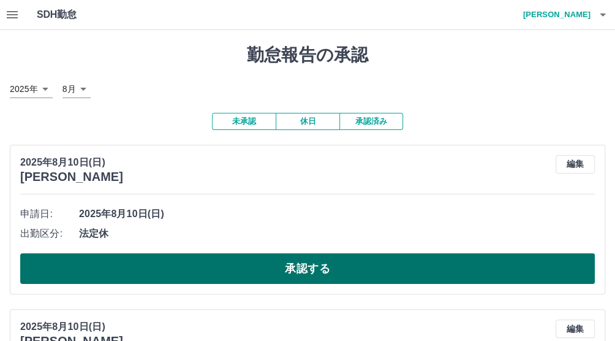
click at [249, 266] on button "承認する" at bounding box center [307, 268] width 575 height 31
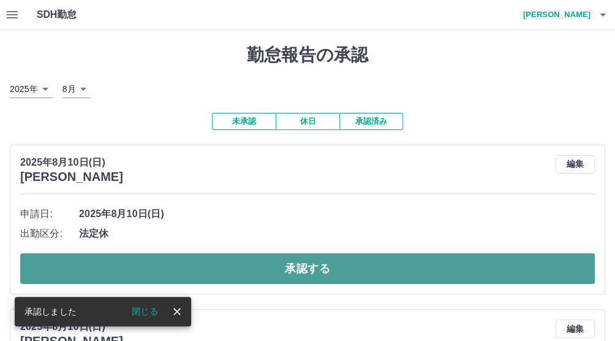
click at [248, 264] on button "承認する" at bounding box center [307, 268] width 575 height 31
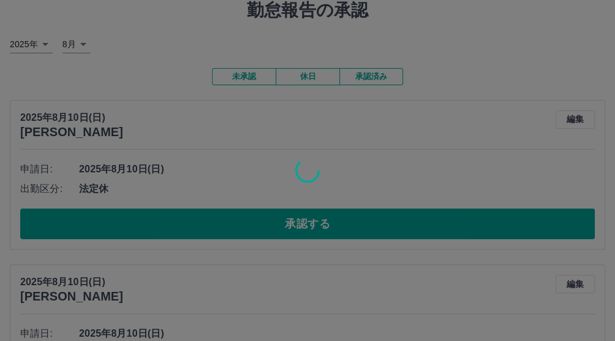
scroll to position [51, 0]
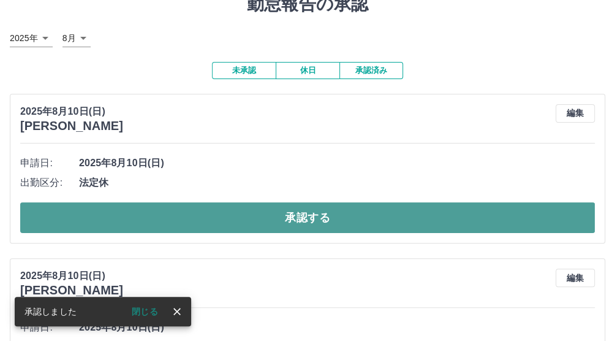
click at [226, 216] on button "承認する" at bounding box center [307, 217] width 575 height 31
click at [224, 229] on button "承認する" at bounding box center [307, 217] width 575 height 31
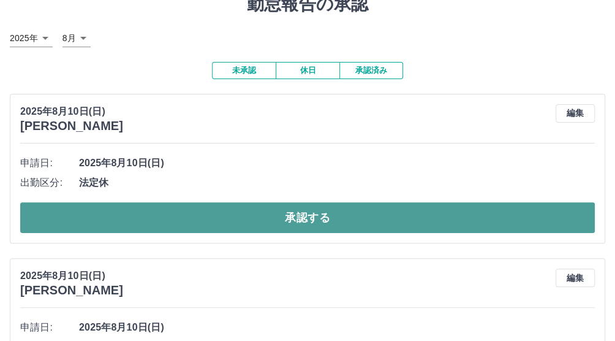
click at [224, 230] on button "承認する" at bounding box center [307, 217] width 575 height 31
click at [226, 219] on button "承認する" at bounding box center [307, 217] width 575 height 31
click at [224, 222] on button "承認する" at bounding box center [307, 217] width 575 height 31
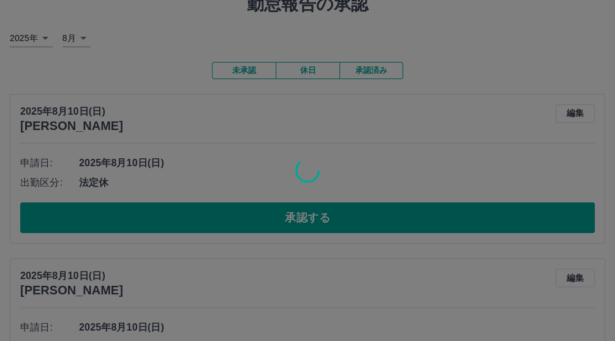
click at [224, 237] on div at bounding box center [307, 170] width 615 height 341
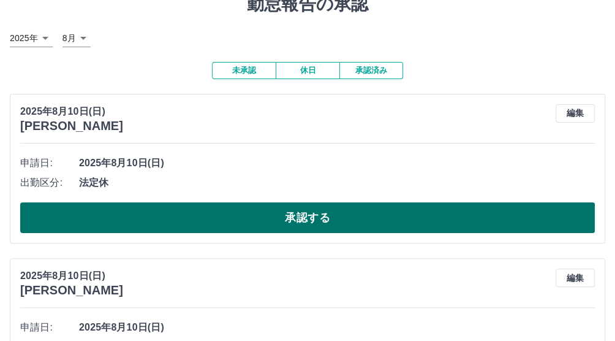
click at [232, 224] on button "承認する" at bounding box center [307, 217] width 575 height 31
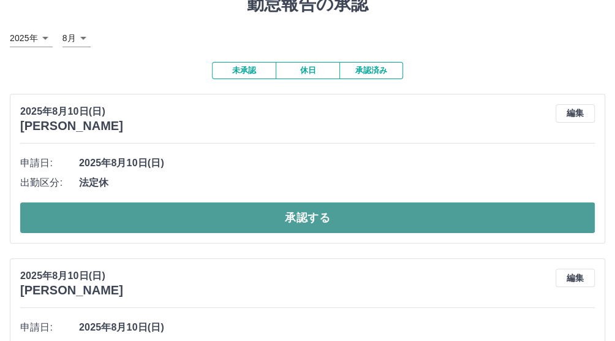
click at [214, 222] on button "承認する" at bounding box center [307, 217] width 575 height 31
click at [213, 221] on button "承認する" at bounding box center [307, 217] width 575 height 31
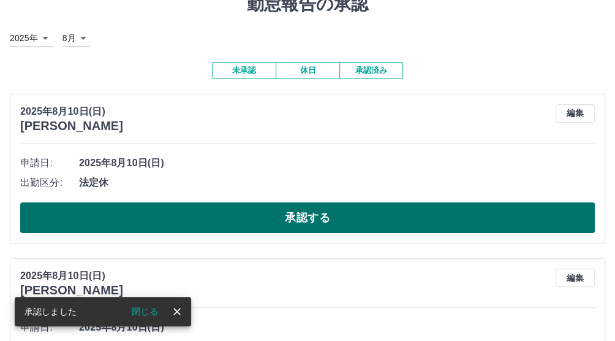
click at [214, 224] on button "承認する" at bounding box center [307, 217] width 575 height 31
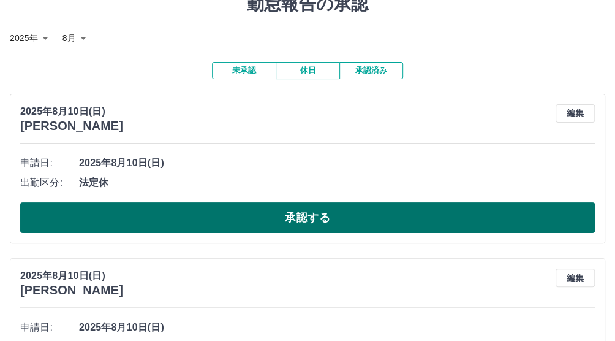
click at [213, 219] on button "承認する" at bounding box center [307, 217] width 575 height 31
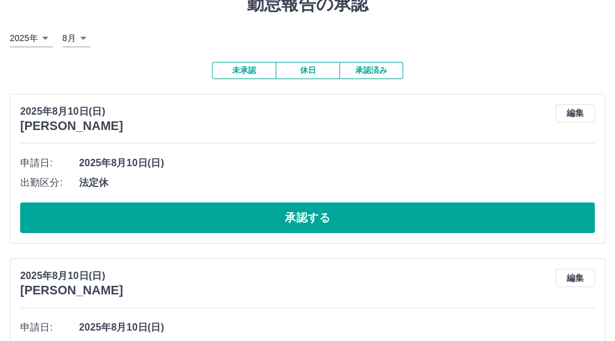
scroll to position [0, 0]
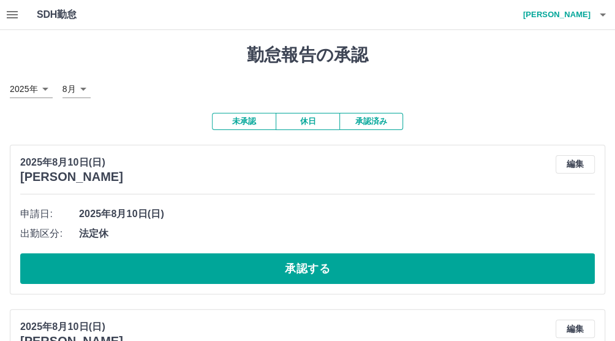
click at [245, 122] on button "未承認" at bounding box center [244, 121] width 64 height 17
click at [361, 122] on button "承認済み" at bounding box center [371, 121] width 64 height 17
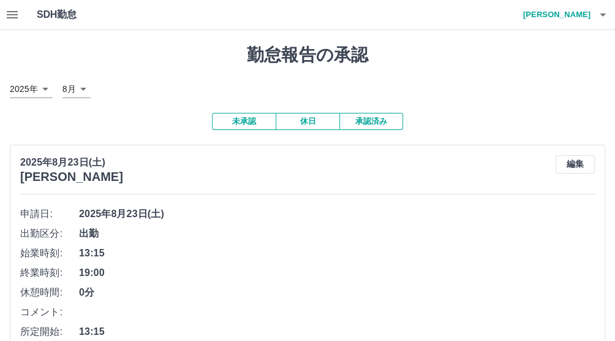
click at [244, 118] on button "未承認" at bounding box center [244, 121] width 64 height 17
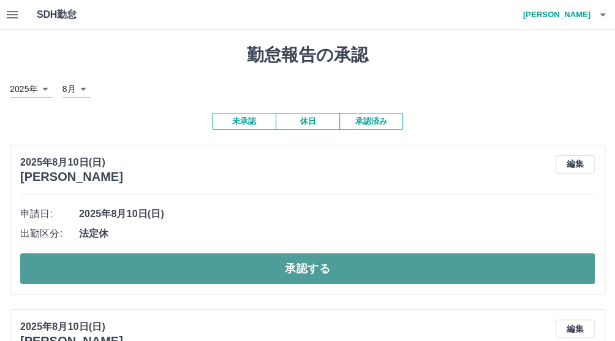
click at [265, 266] on button "承認する" at bounding box center [307, 268] width 575 height 31
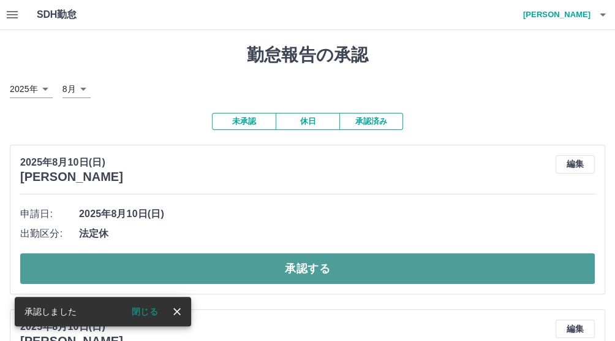
click at [237, 276] on button "承認する" at bounding box center [307, 268] width 575 height 31
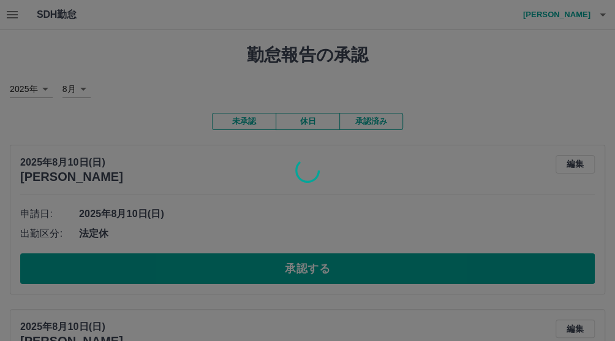
click at [244, 273] on div at bounding box center [307, 170] width 615 height 341
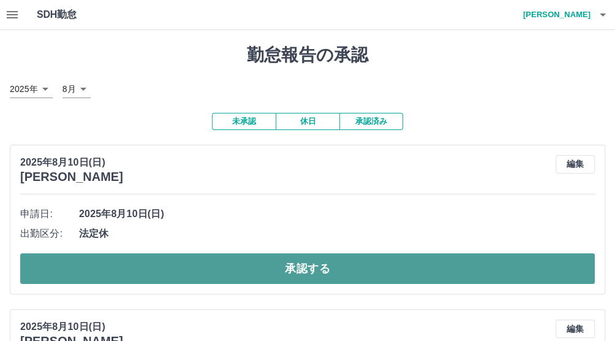
click at [246, 266] on button "承認する" at bounding box center [307, 268] width 575 height 31
click at [323, 270] on button "承認する" at bounding box center [307, 268] width 575 height 31
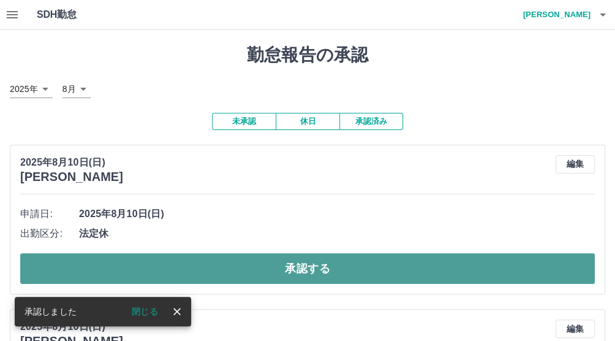
click at [296, 274] on button "承認する" at bounding box center [307, 268] width 575 height 31
click at [290, 265] on button "承認する" at bounding box center [307, 268] width 575 height 31
click at [261, 271] on button "承認する" at bounding box center [307, 268] width 575 height 31
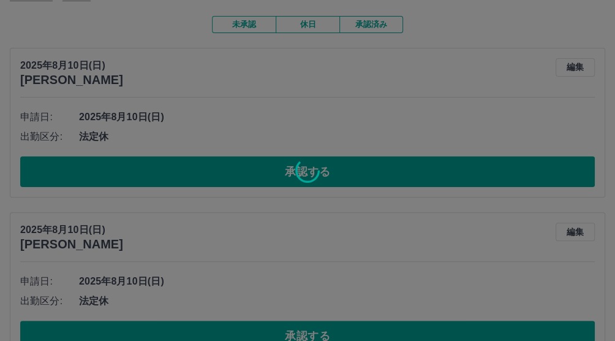
scroll to position [102, 0]
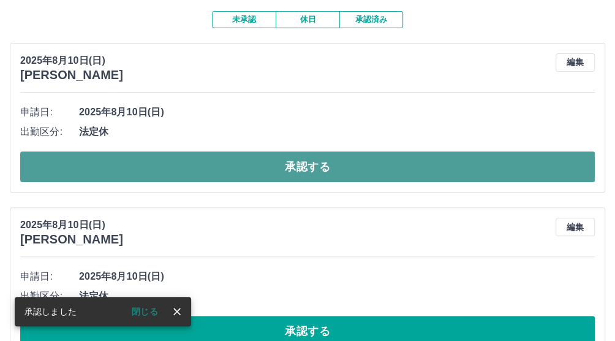
click at [247, 171] on button "承認する" at bounding box center [307, 166] width 575 height 31
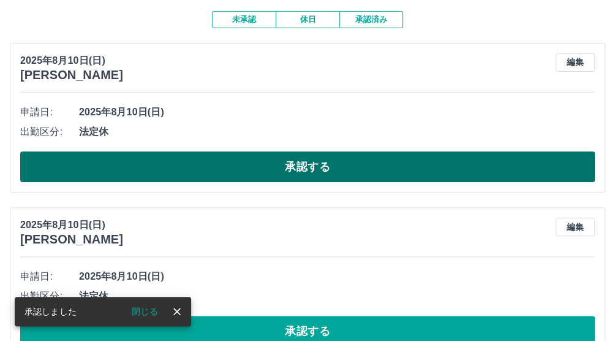
click at [265, 162] on button "承認する" at bounding box center [307, 166] width 575 height 31
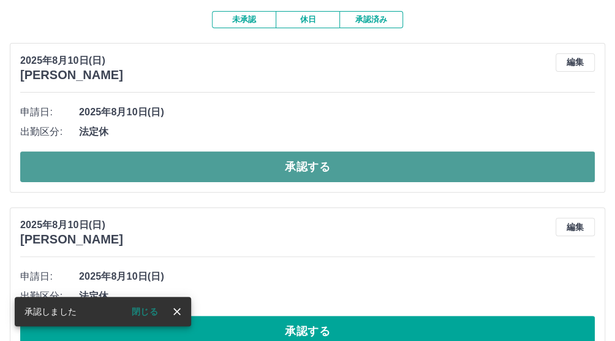
click at [257, 172] on button "承認する" at bounding box center [307, 166] width 575 height 31
click at [262, 165] on button "承認する" at bounding box center [307, 166] width 575 height 31
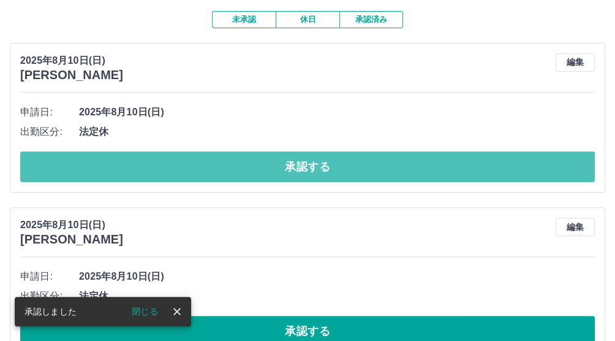
click at [262, 165] on button "承認する" at bounding box center [307, 166] width 575 height 31
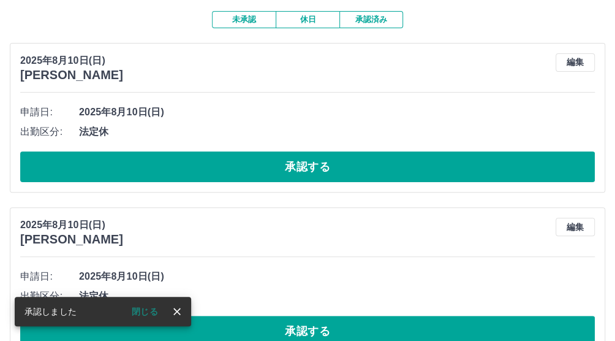
click at [262, 165] on button "承認する" at bounding box center [307, 166] width 575 height 31
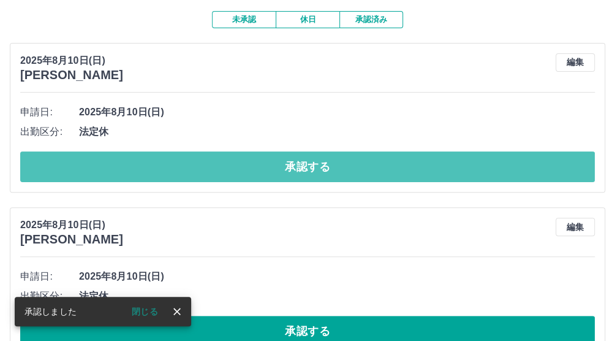
click at [262, 165] on button "承認する" at bounding box center [307, 166] width 575 height 31
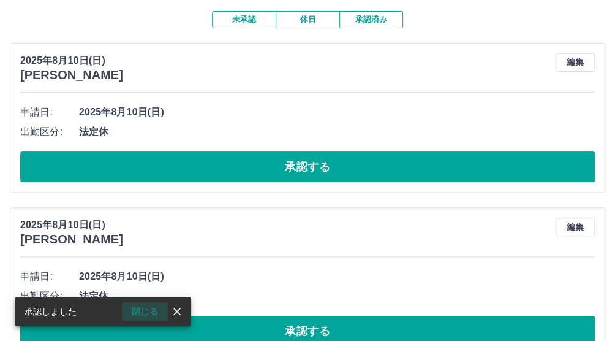
click at [143, 308] on button "閉じる" at bounding box center [145, 311] width 46 height 18
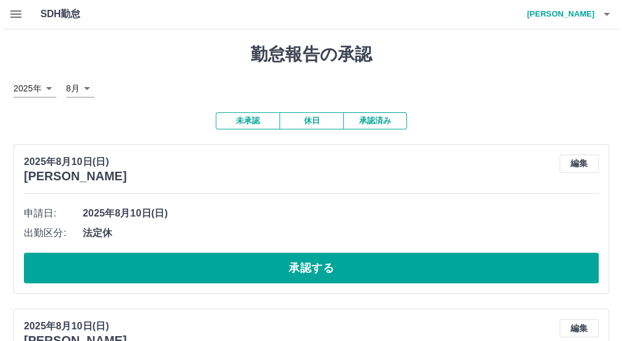
scroll to position [0, 0]
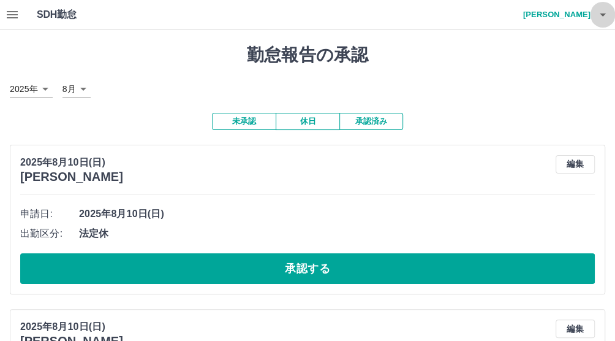
click at [602, 14] on icon "button" at bounding box center [603, 14] width 6 height 3
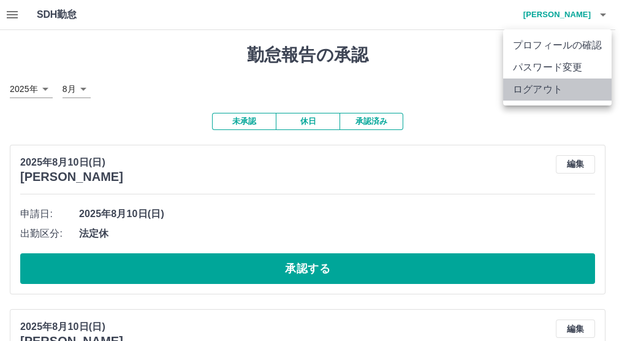
click at [522, 89] on li "ログアウト" at bounding box center [557, 89] width 108 height 22
